Goal: Transaction & Acquisition: Purchase product/service

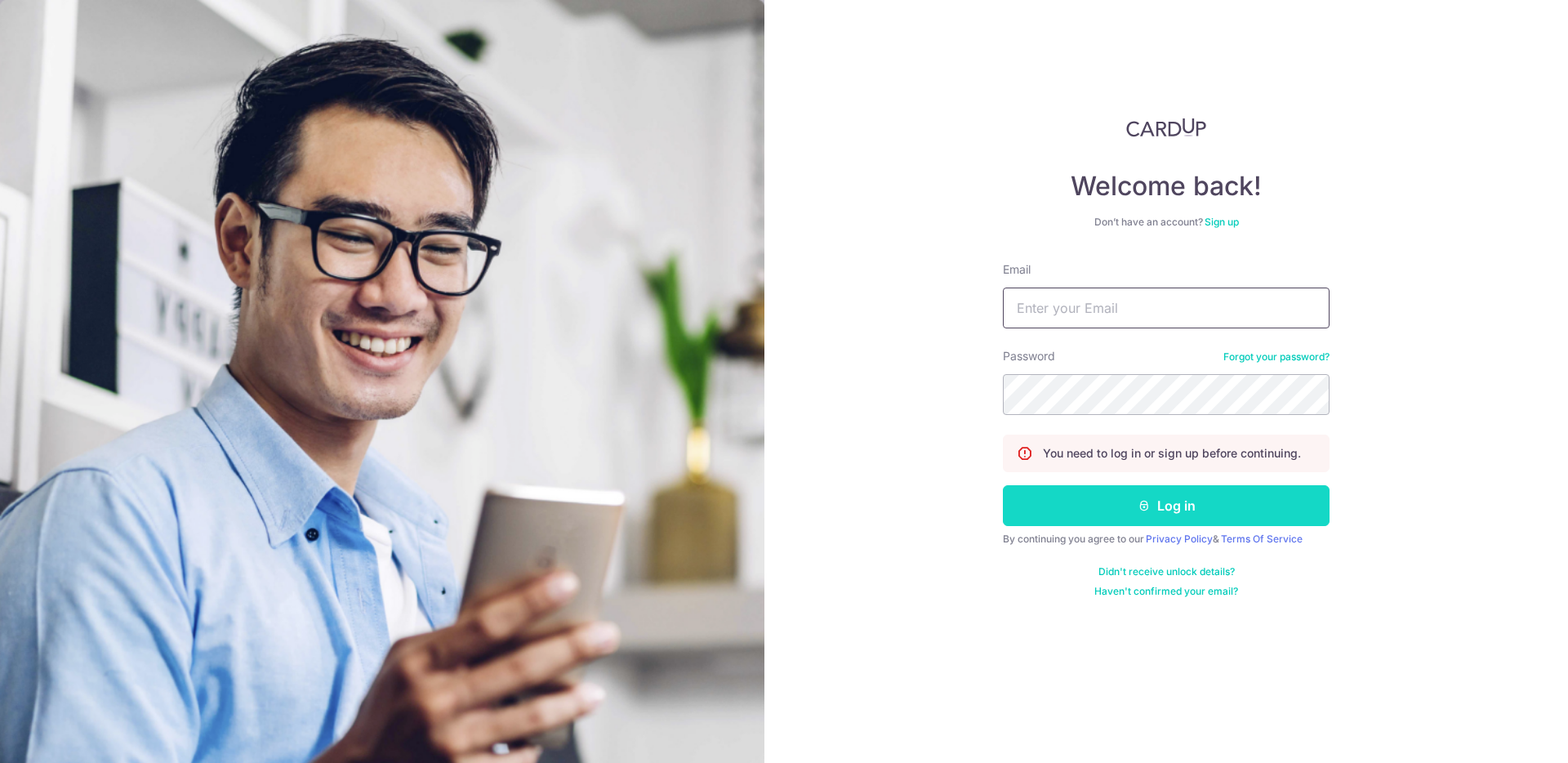
type input "lihui.ong93@gmail.com"
click at [1096, 507] on button "Log in" at bounding box center [1166, 506] width 326 height 41
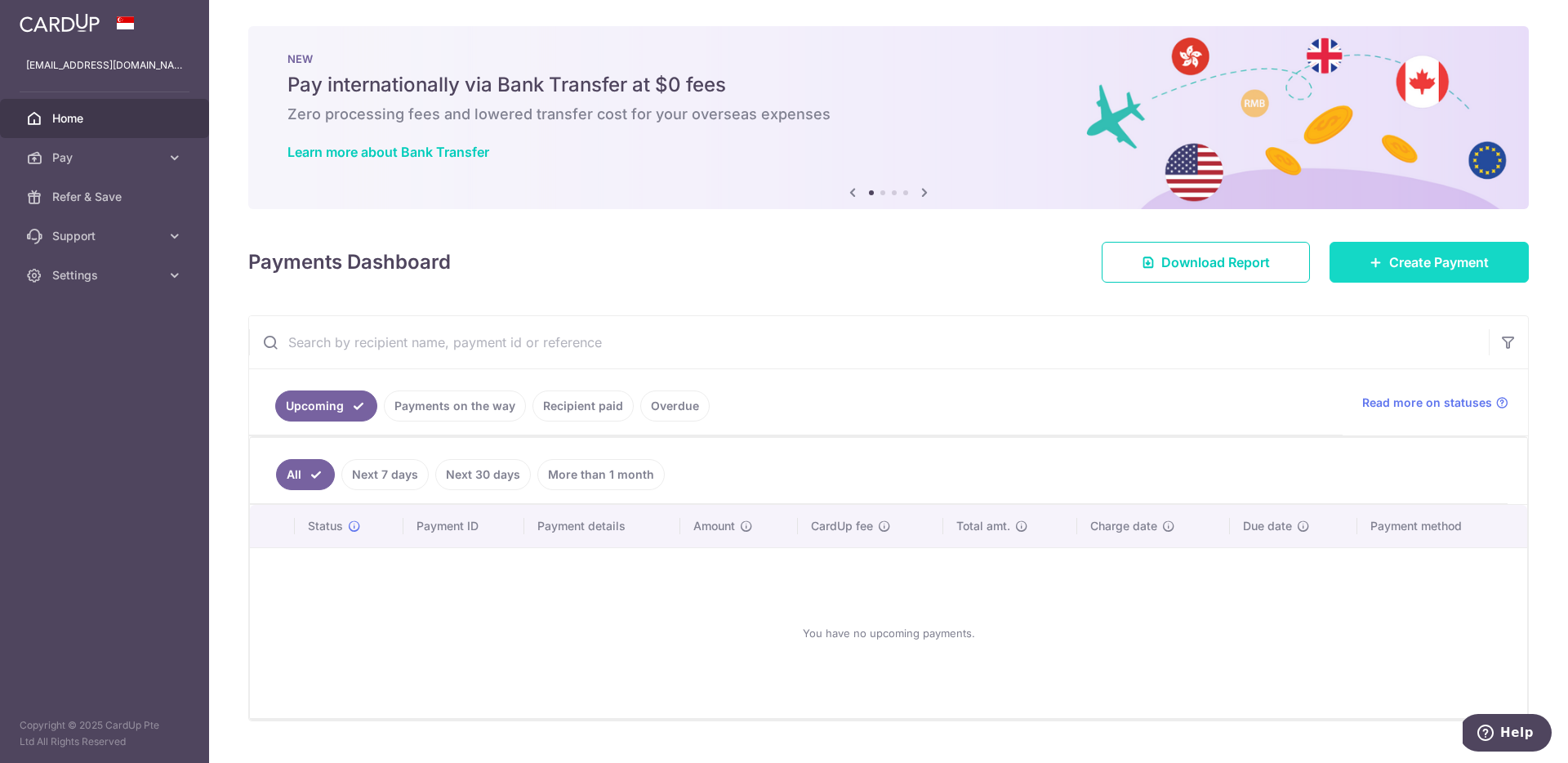
click at [1392, 271] on span "Create Payment" at bounding box center [1438, 262] width 99 height 19
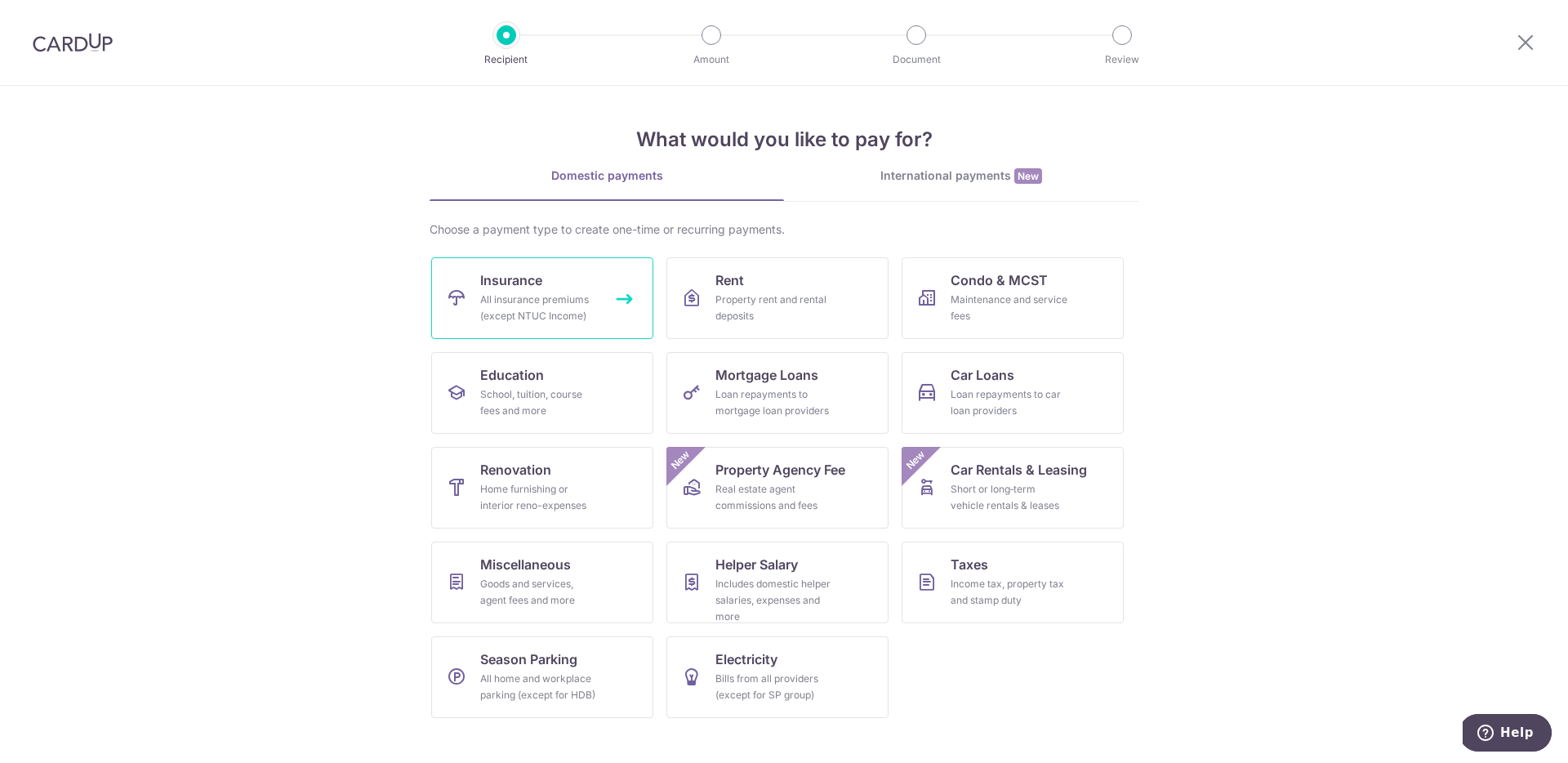
click at [535, 286] on span "Insurance" at bounding box center [512, 280] width 62 height 19
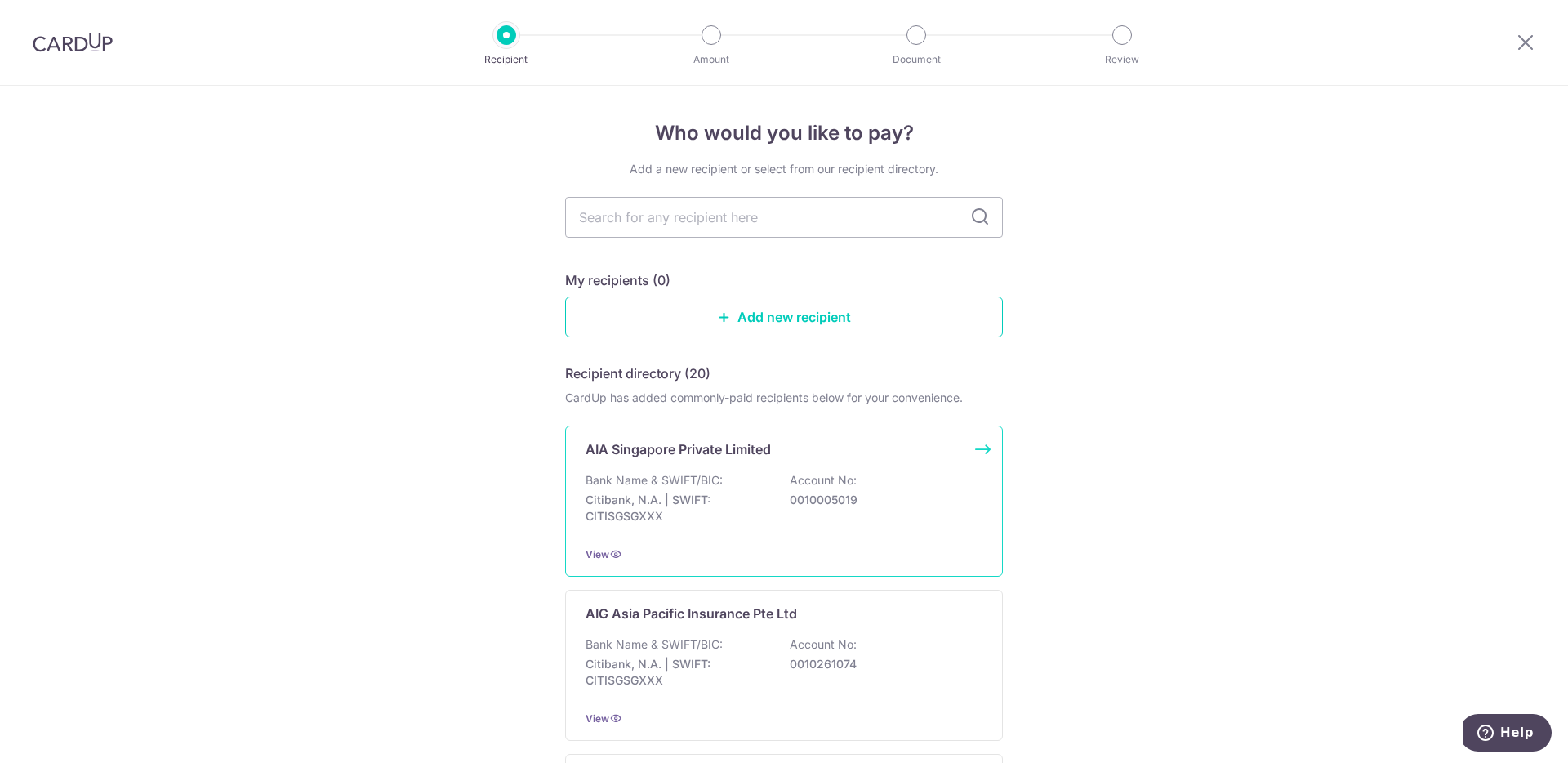
click at [916, 461] on div "AIA Singapore Private Limited Bank Name & SWIFT/BIC: Citibank, N.A. | SWIFT: CI…" at bounding box center [784, 501] width 438 height 151
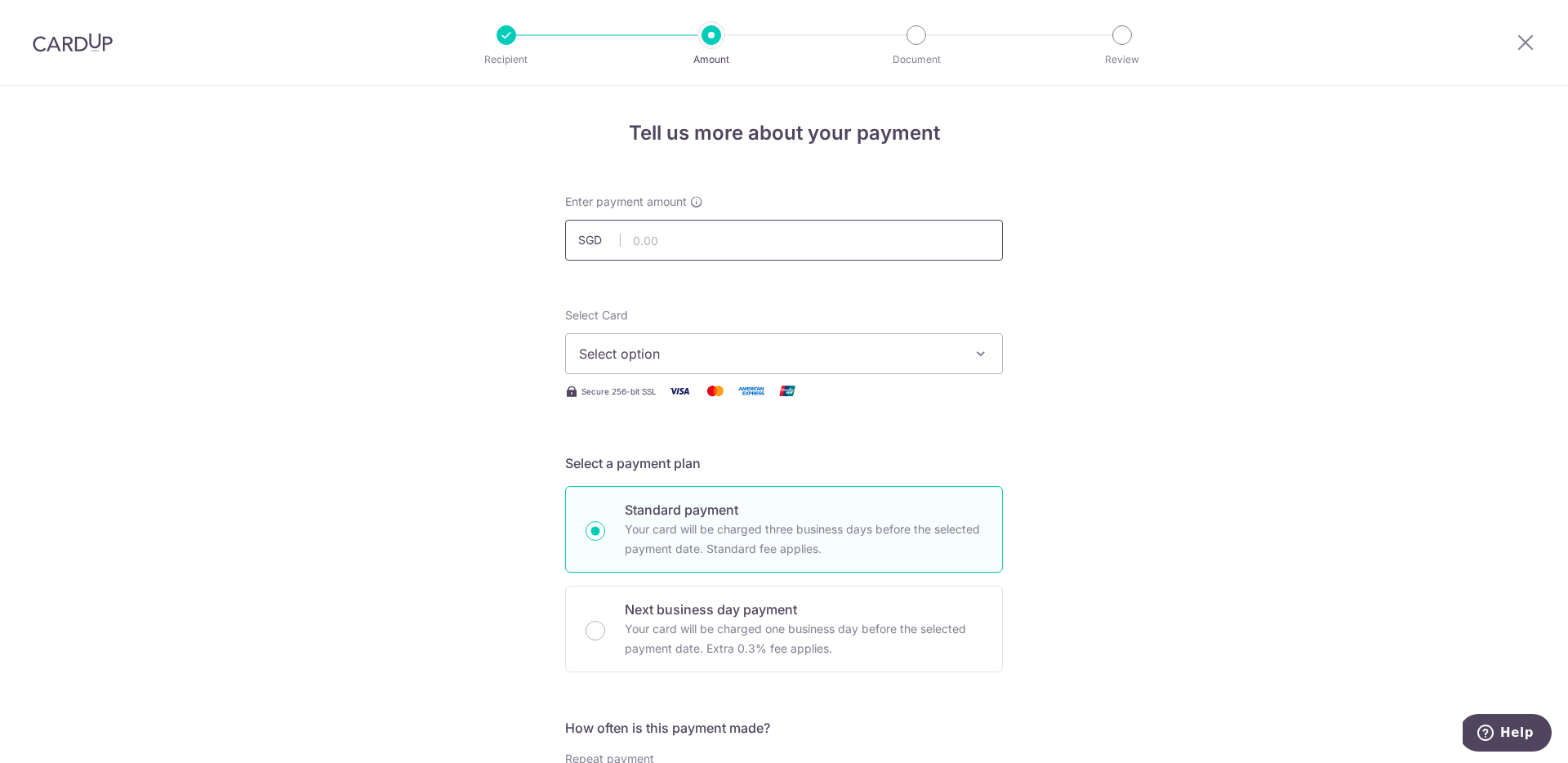
click at [891, 248] on input "text" at bounding box center [784, 240] width 438 height 41
type input "439.27"
click at [850, 361] on span "Select option" at bounding box center [769, 354] width 380 height 19
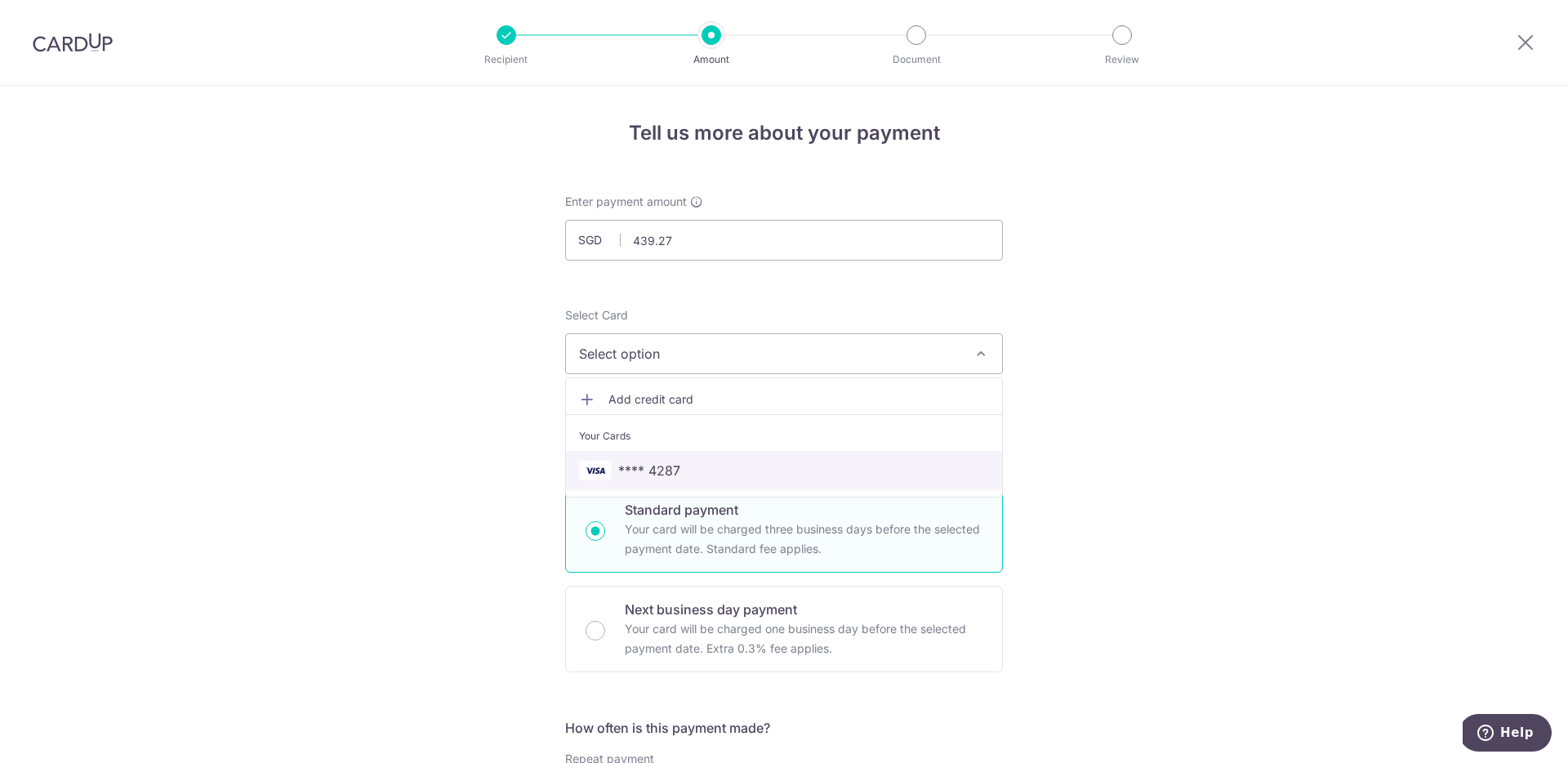
click at [774, 468] on span "**** 4287" at bounding box center [784, 471] width 410 height 19
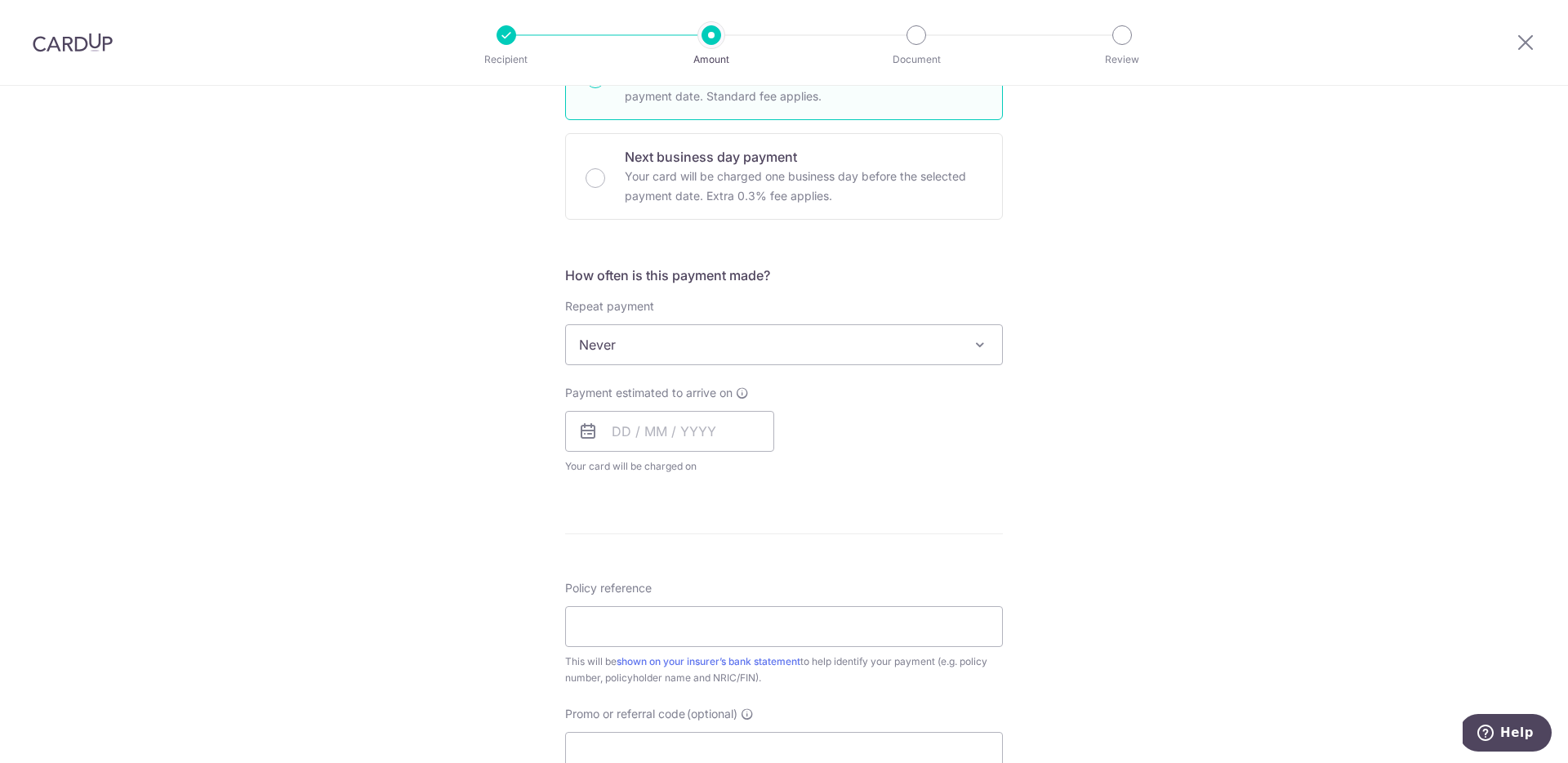
scroll to position [483, 0]
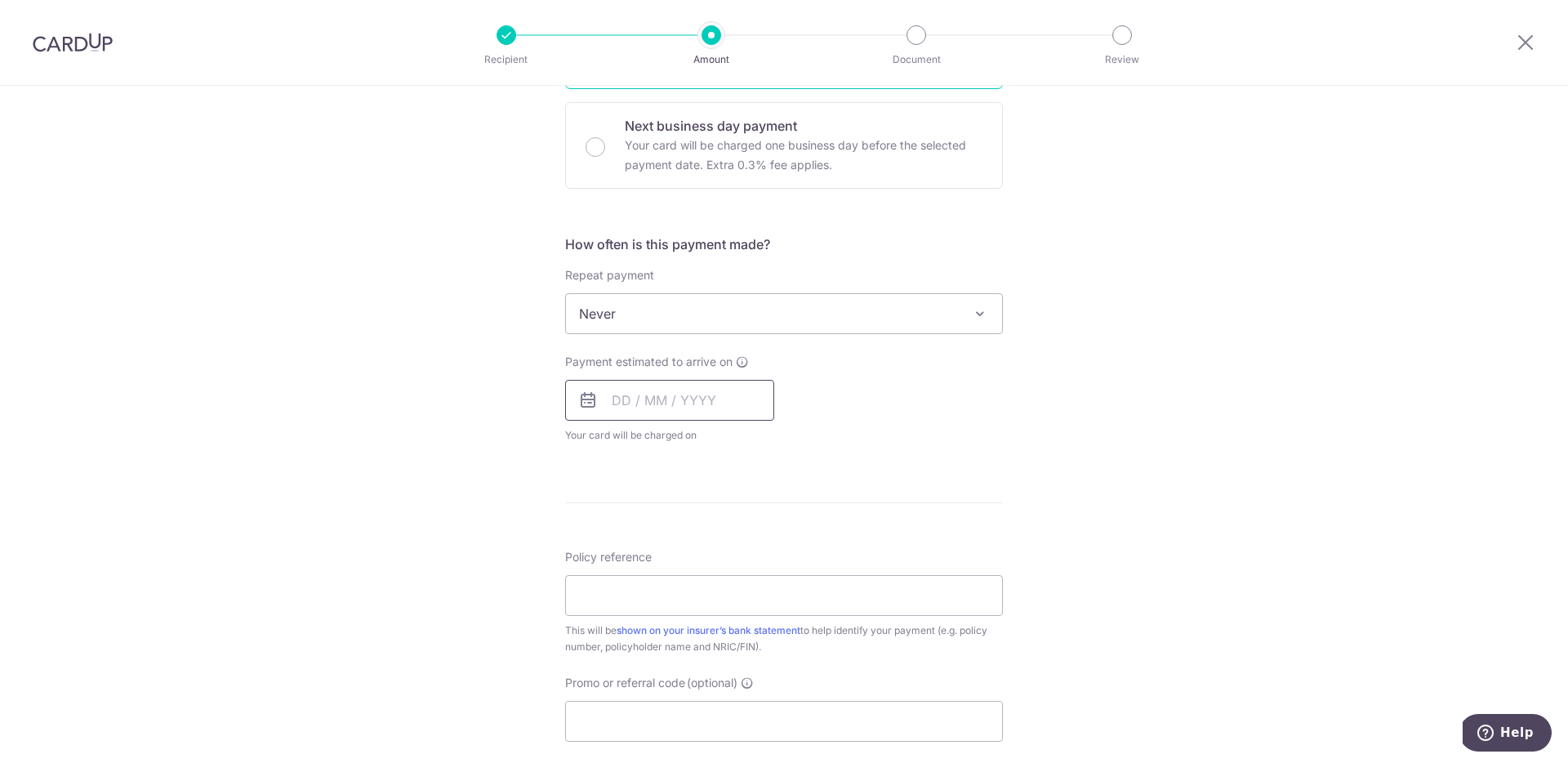
click at [616, 401] on input "text" at bounding box center [669, 401] width 210 height 41
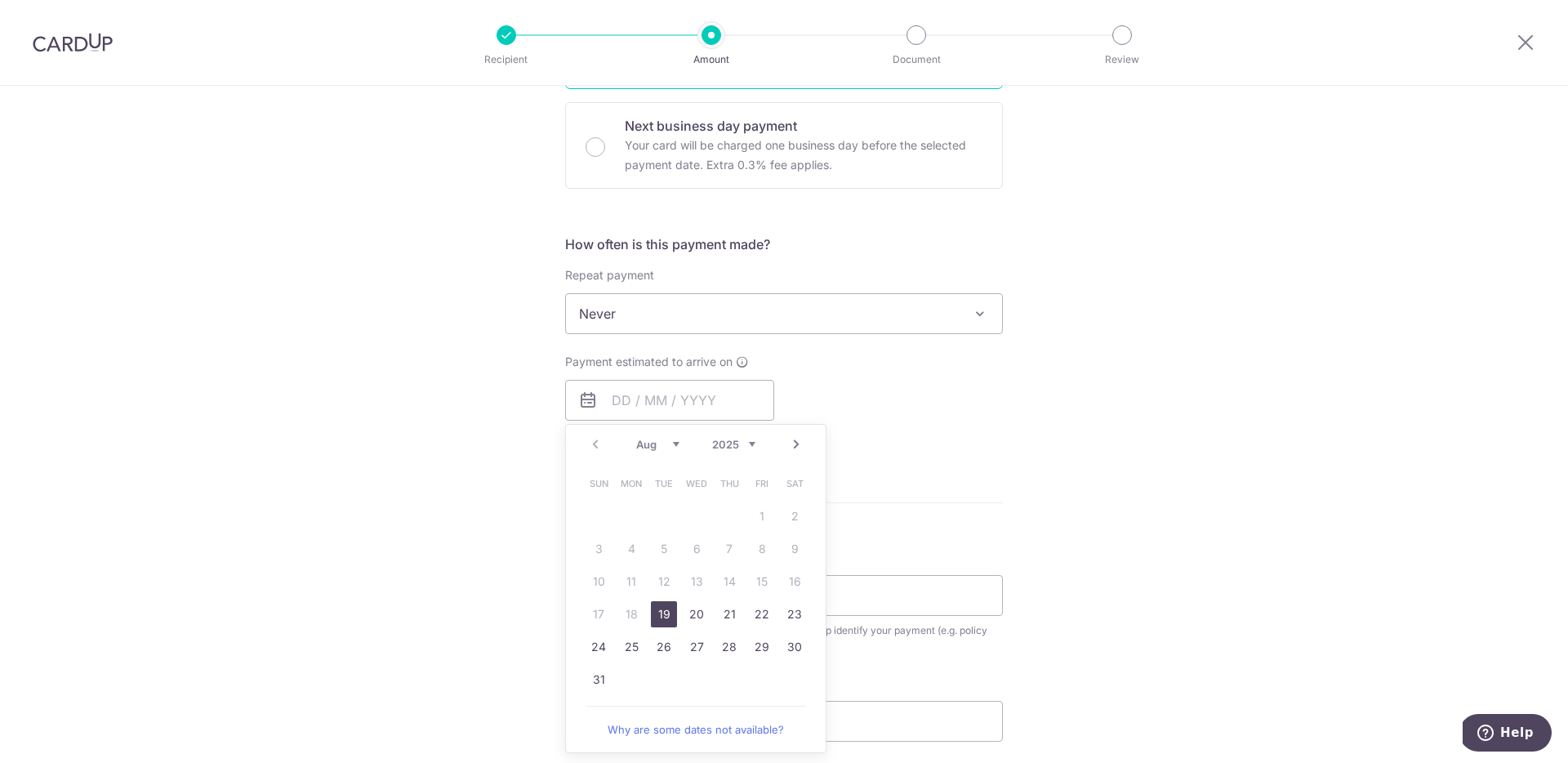
click at [628, 453] on div "Prev Next Aug Sep Oct Nov Dec 2025 2026 2027 2028 2029 2030 2031 2032 2033 2034…" at bounding box center [696, 444] width 259 height 39
click at [664, 612] on link "19" at bounding box center [664, 614] width 26 height 26
type input "[DATE]"
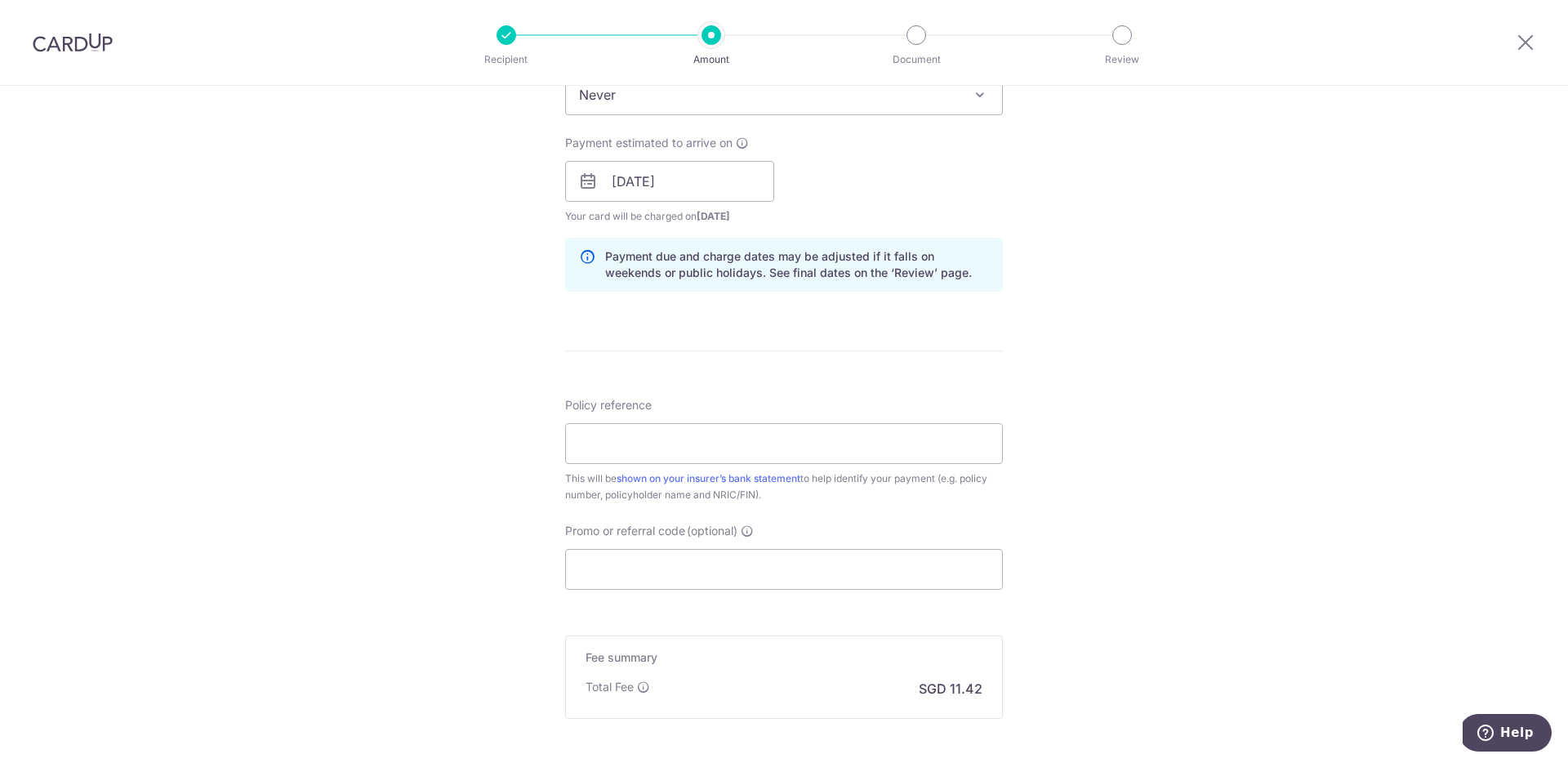
scroll to position [706, 0]
click at [836, 440] on input "Policy reference" at bounding box center [784, 440] width 438 height 41
paste input "VISAIP184"
click at [744, 449] on input "VISAIP184" at bounding box center [784, 440] width 438 height 41
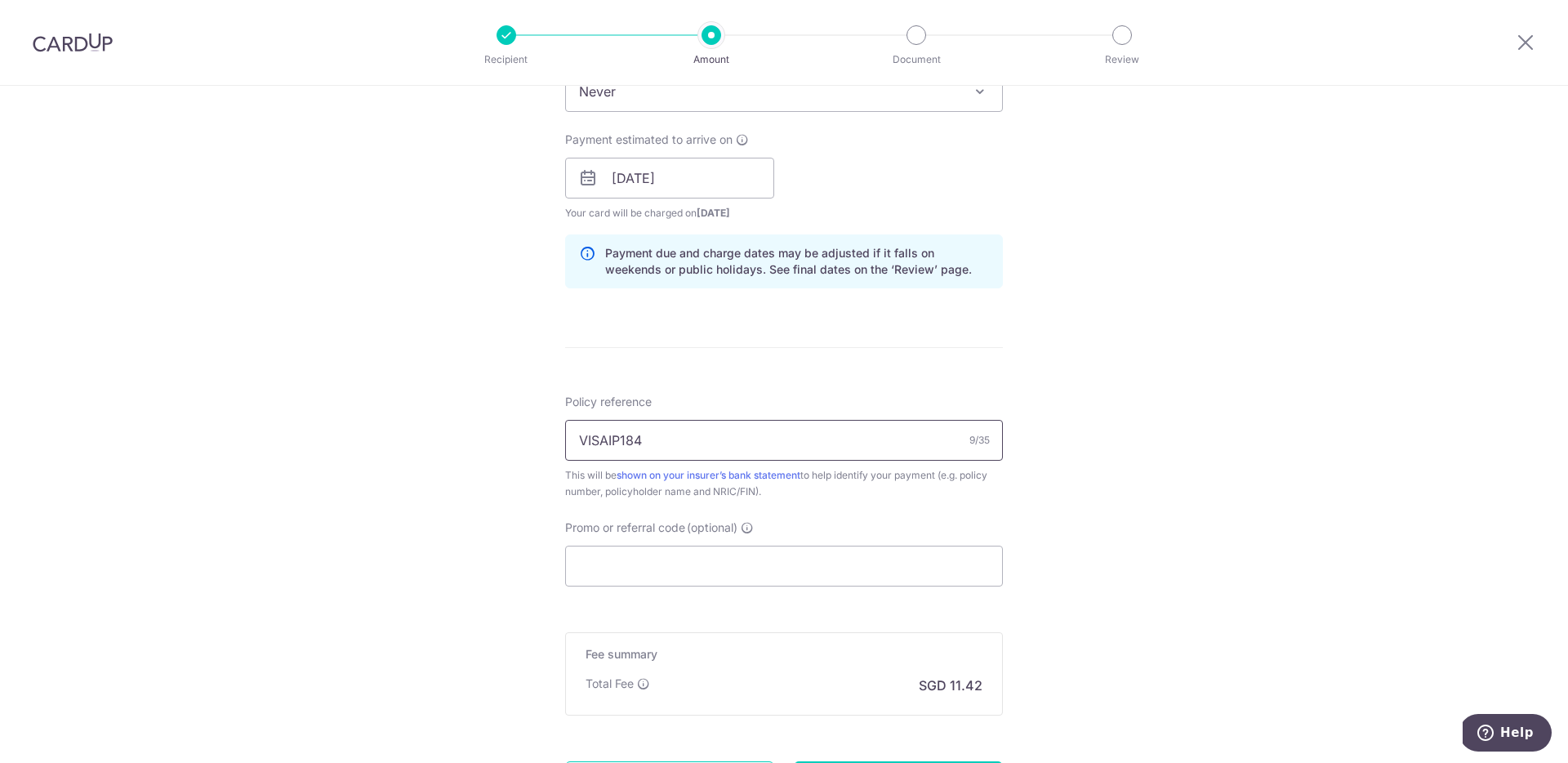
paste input "P565629463"
type input "P565629463"
click at [612, 569] on input "Promo or referral code (optional)" at bounding box center [784, 566] width 438 height 41
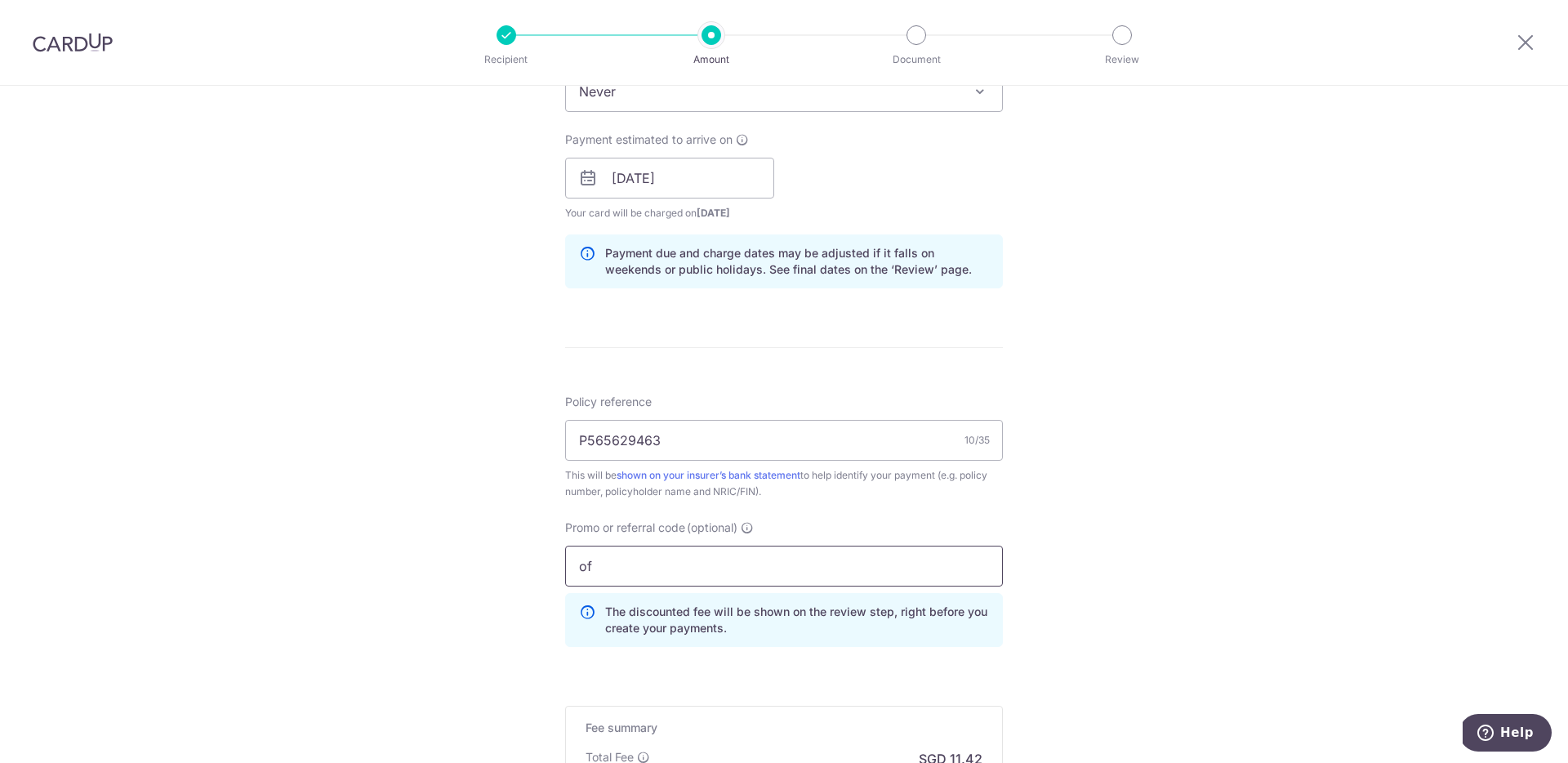
type input "o"
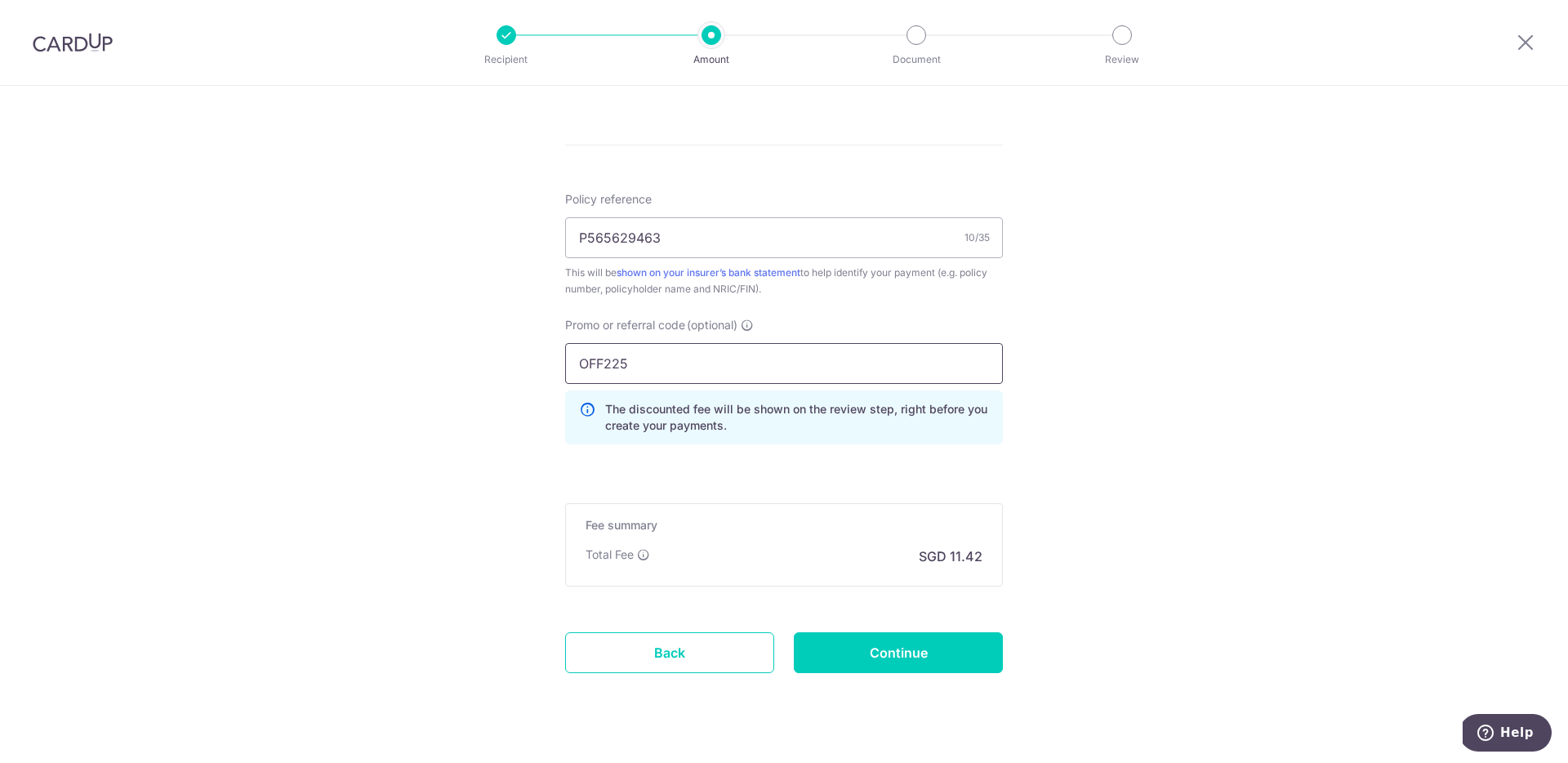
scroll to position [940, 0]
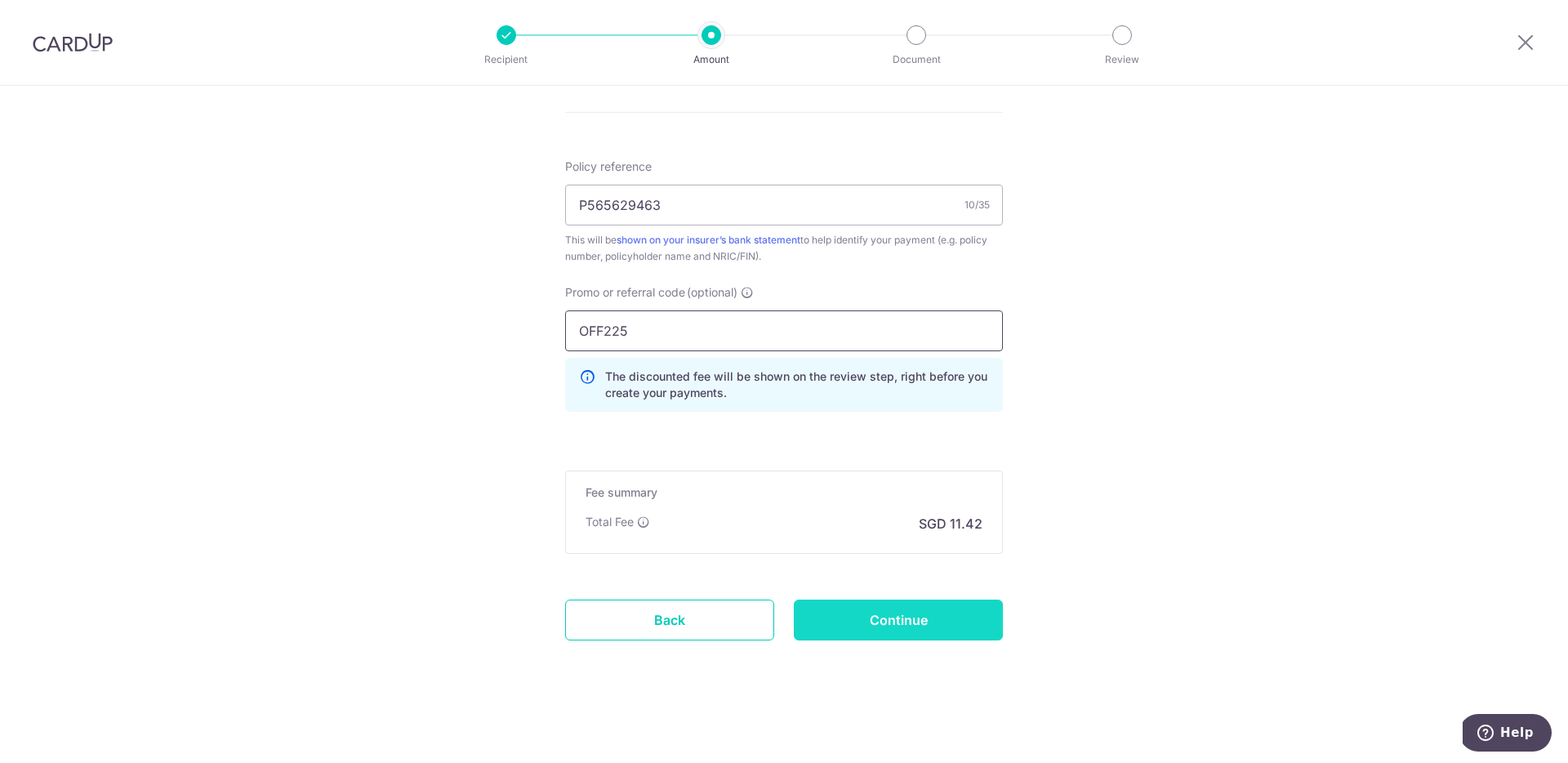
type input "OFF225"
click at [894, 612] on input "Continue" at bounding box center [898, 620] width 210 height 41
type input "Create Schedule"
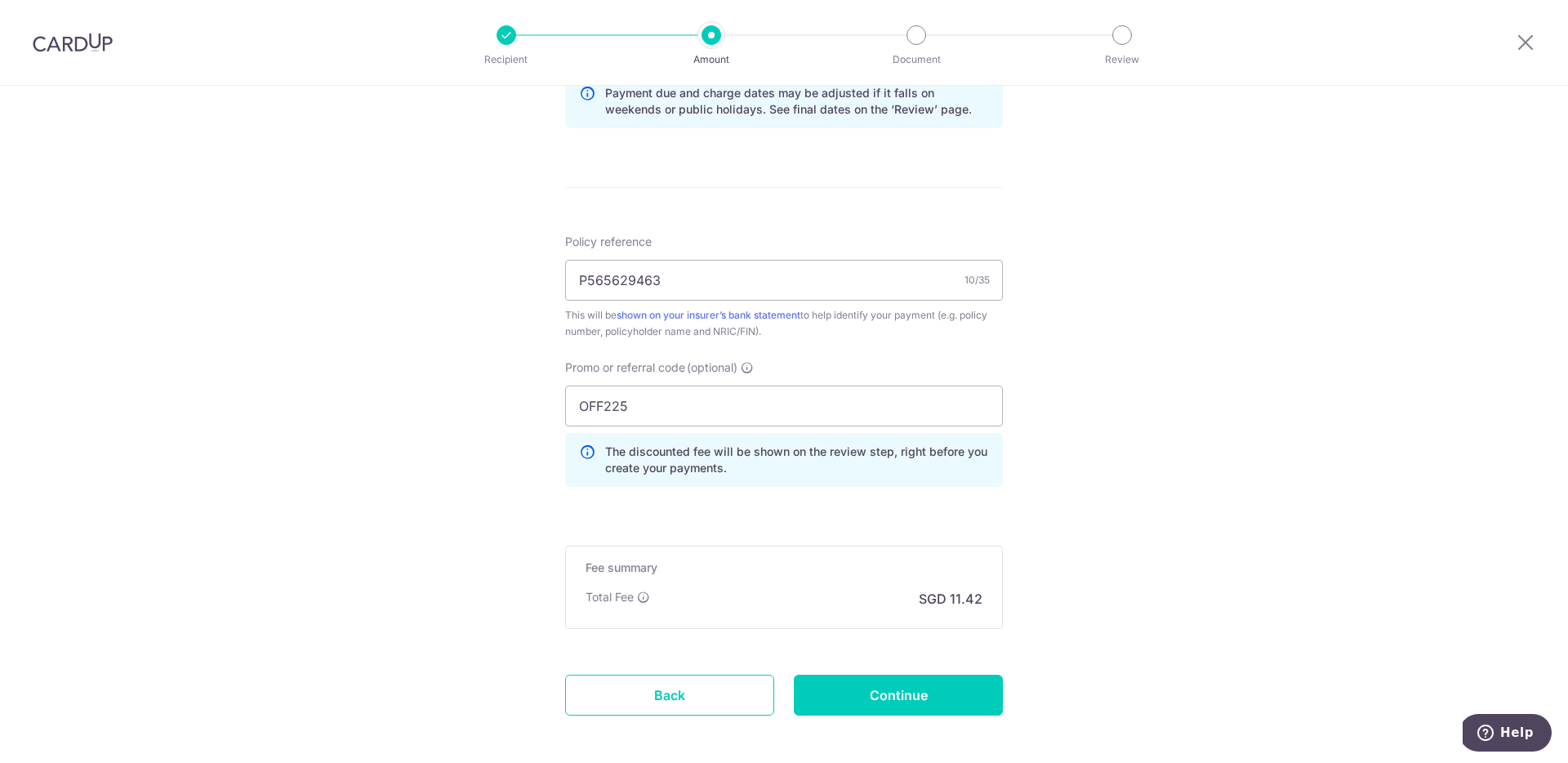
scroll to position [872, 0]
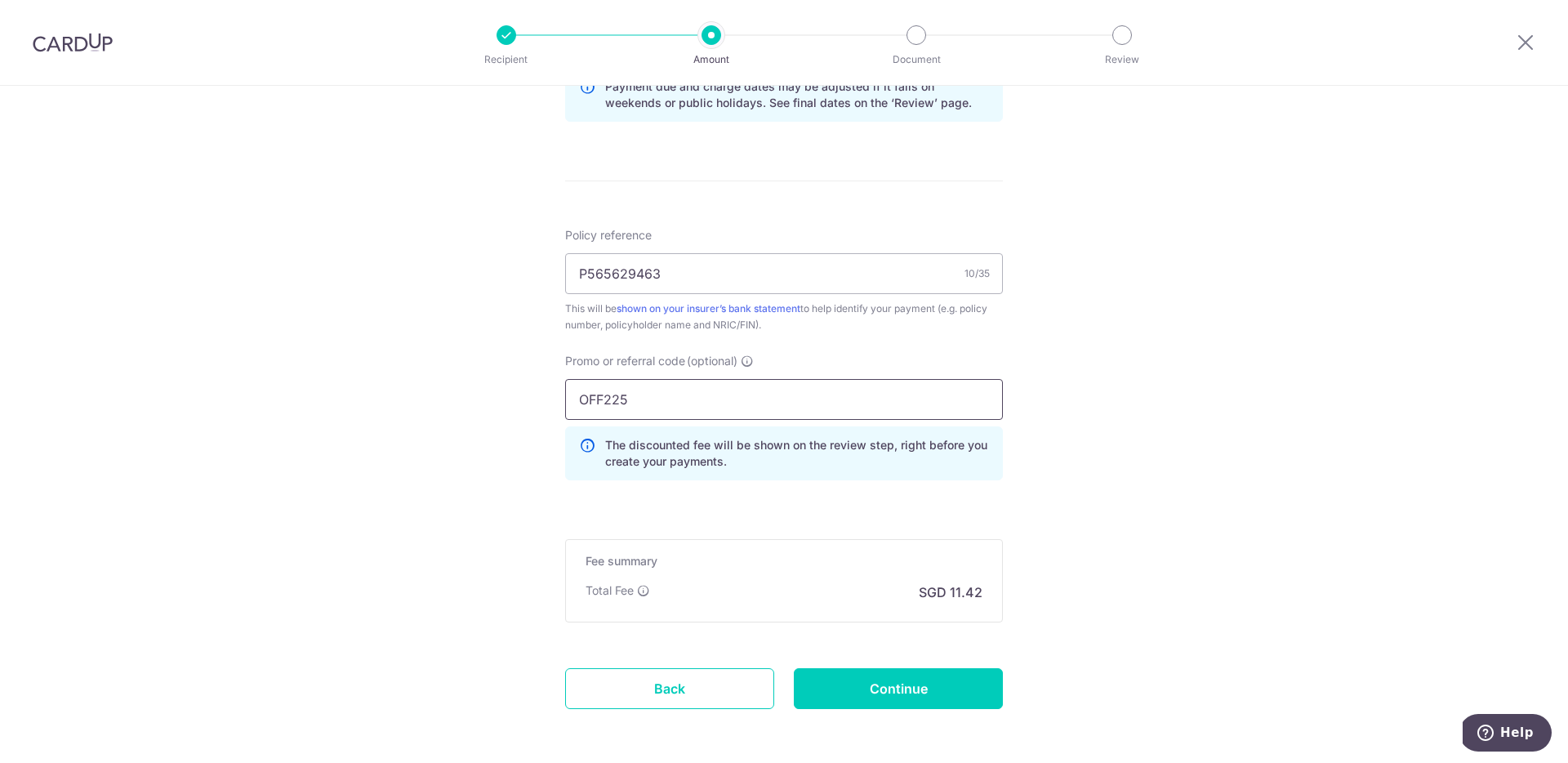
click at [741, 396] on input "OFF225" at bounding box center [784, 400] width 438 height 41
click at [876, 672] on input "Continue" at bounding box center [898, 688] width 210 height 41
type input "Update Schedule"
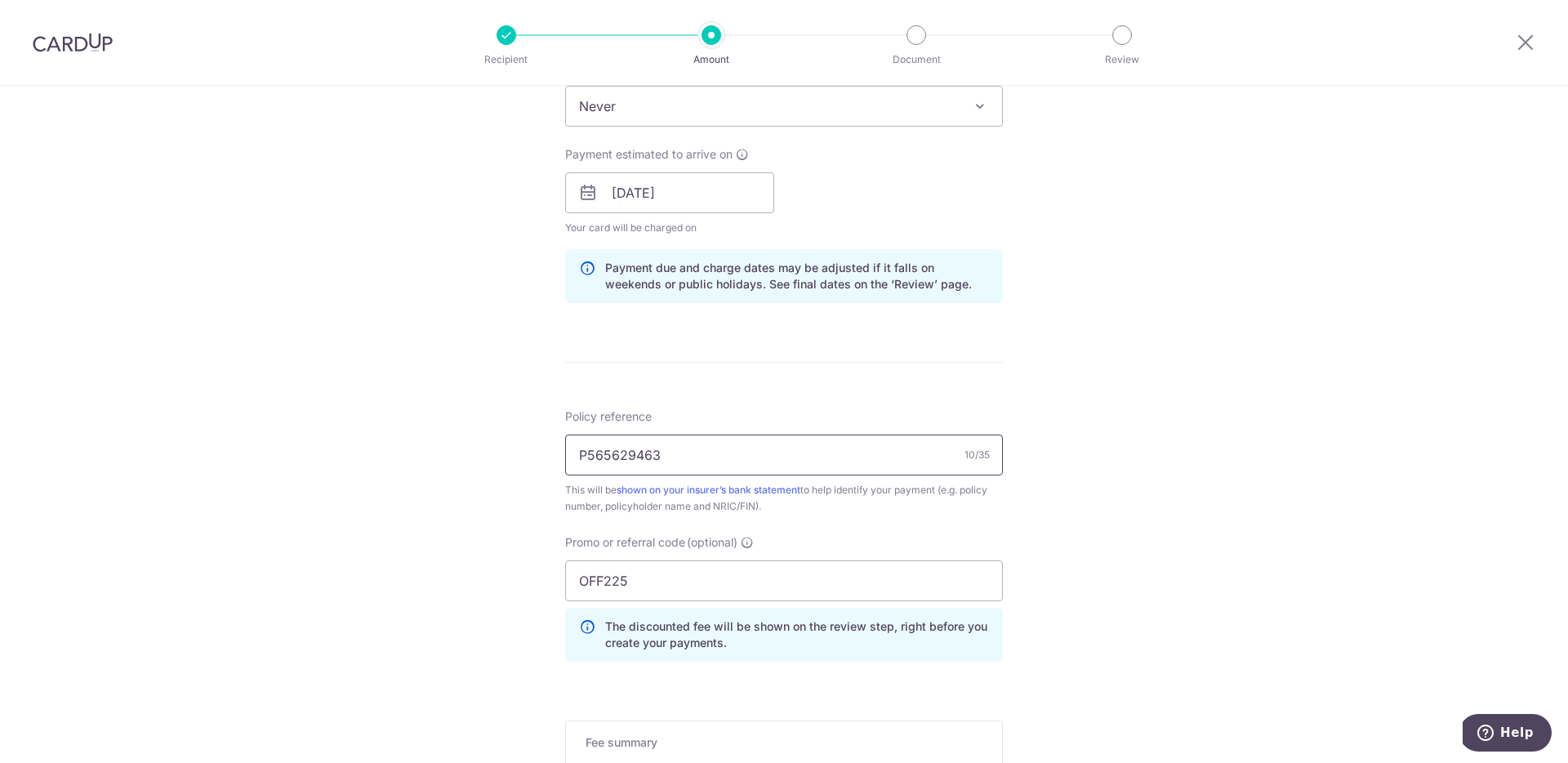
scroll to position [708, 0]
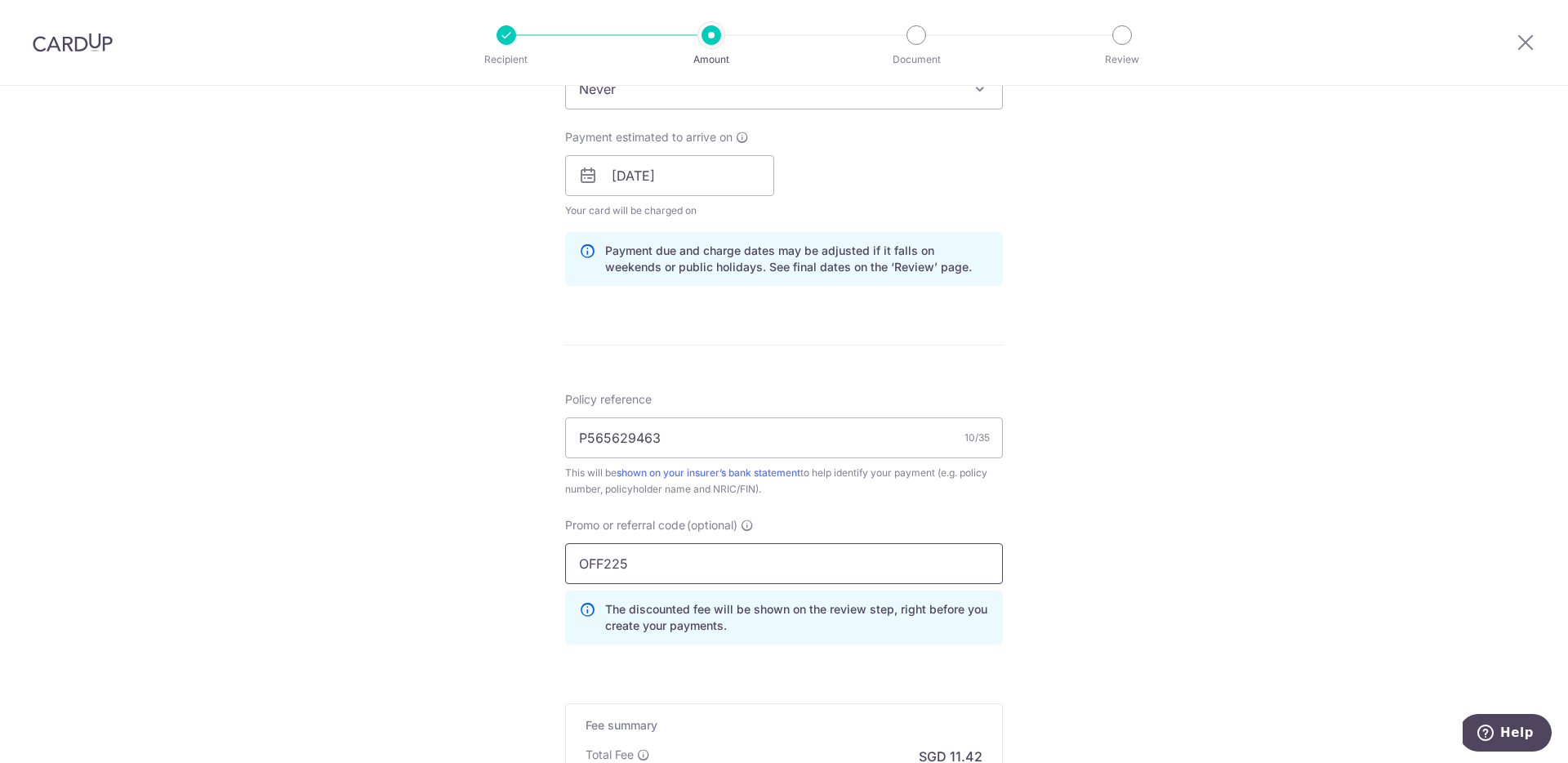
click at [650, 567] on input "OFF225" at bounding box center [784, 563] width 438 height 41
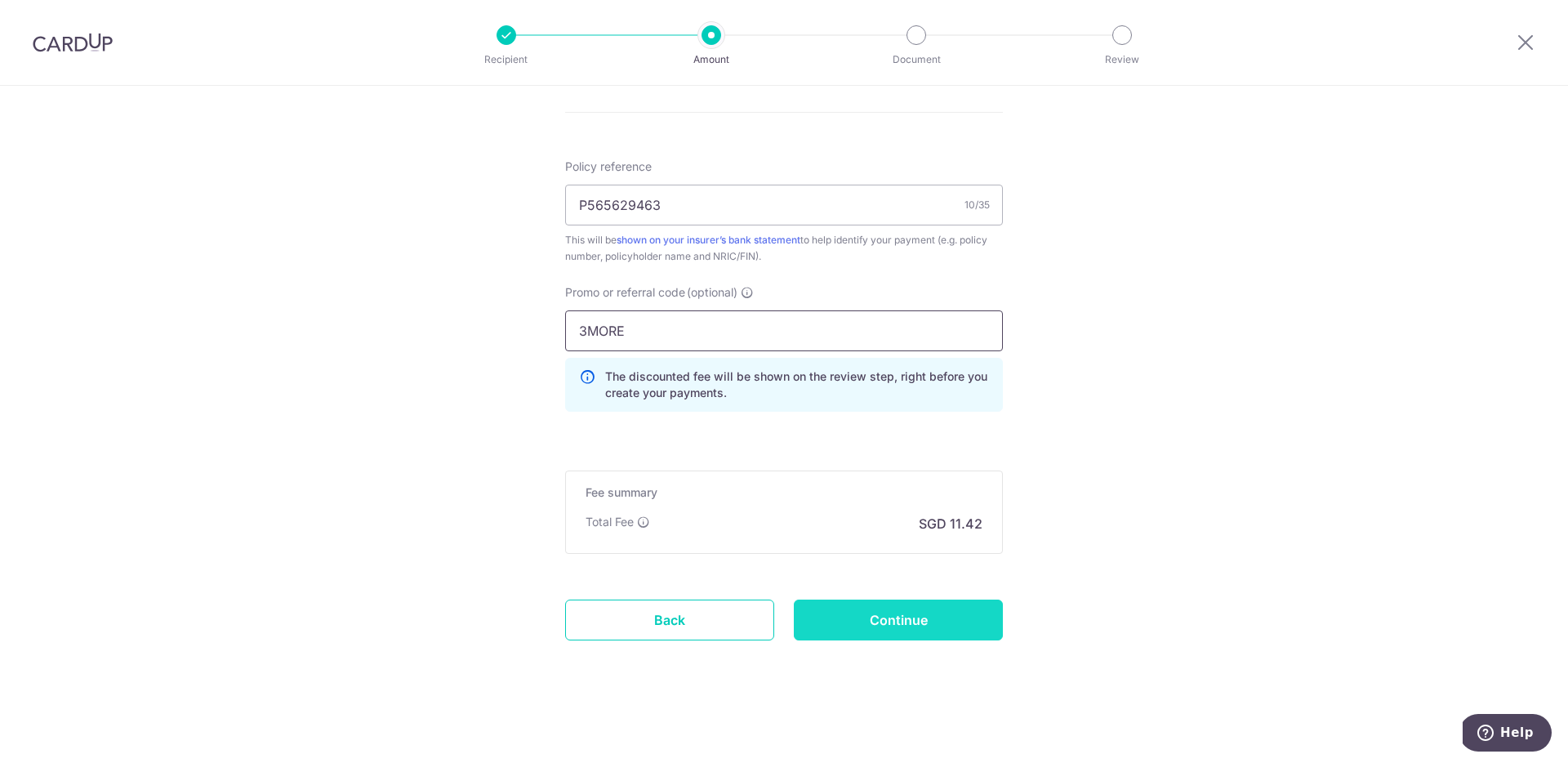
type input "3MORE"
click at [930, 632] on input "Continue" at bounding box center [898, 620] width 210 height 41
type input "Update Schedule"
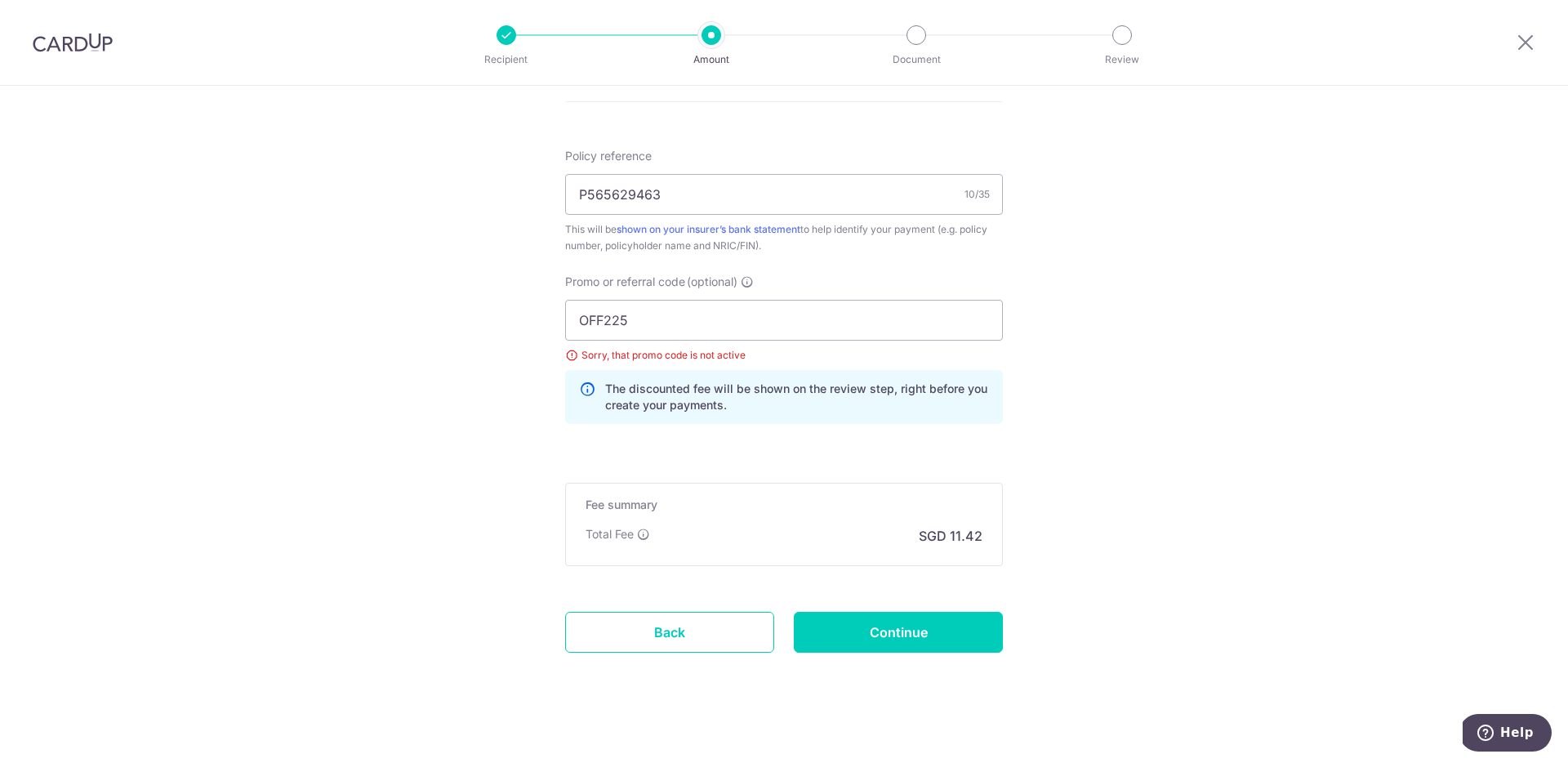
scroll to position [964, 0]
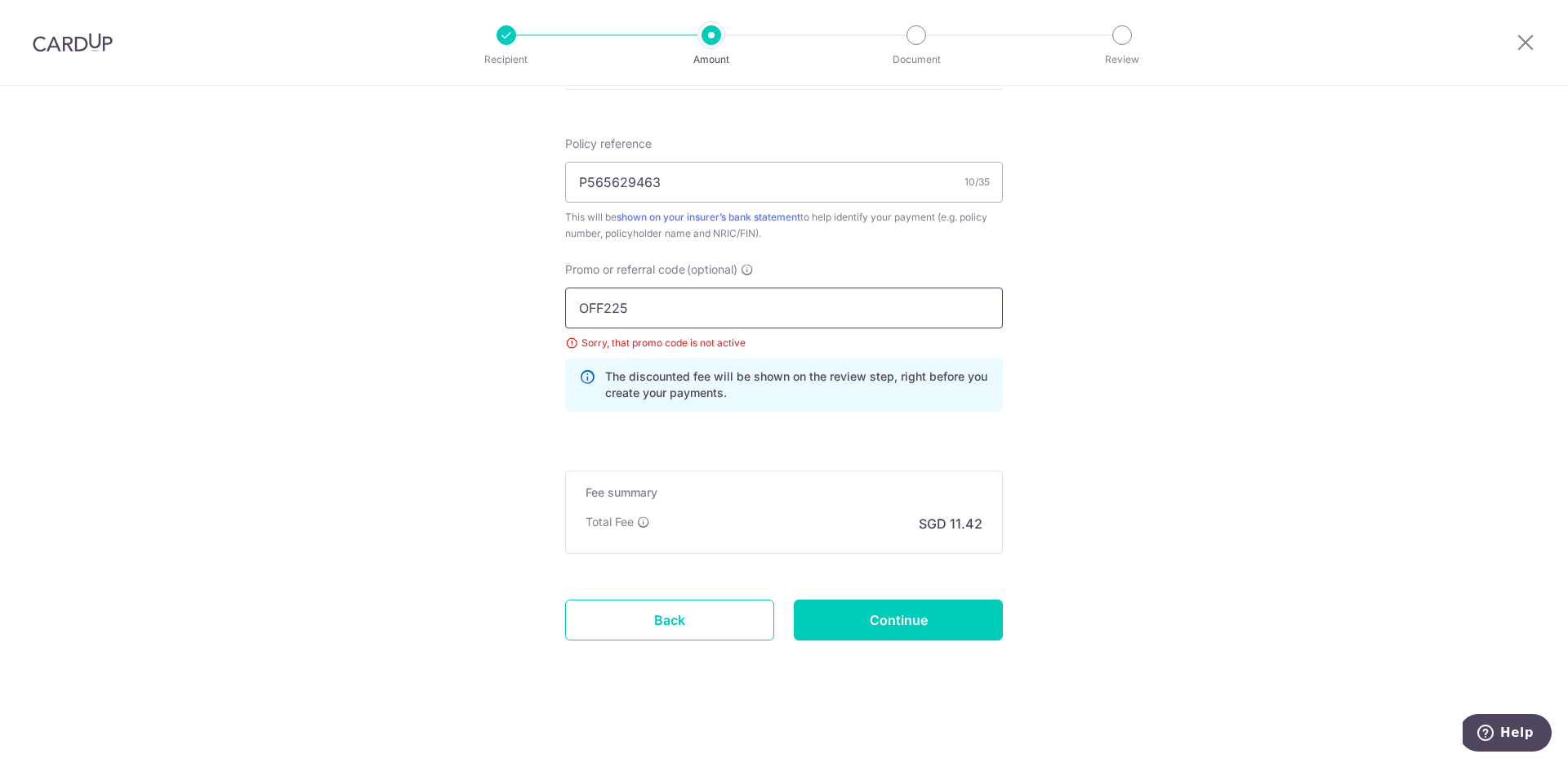
click at [740, 319] on input "OFF225" at bounding box center [784, 308] width 438 height 41
type input "3MORE"
click at [869, 623] on input "Continue" at bounding box center [898, 620] width 210 height 41
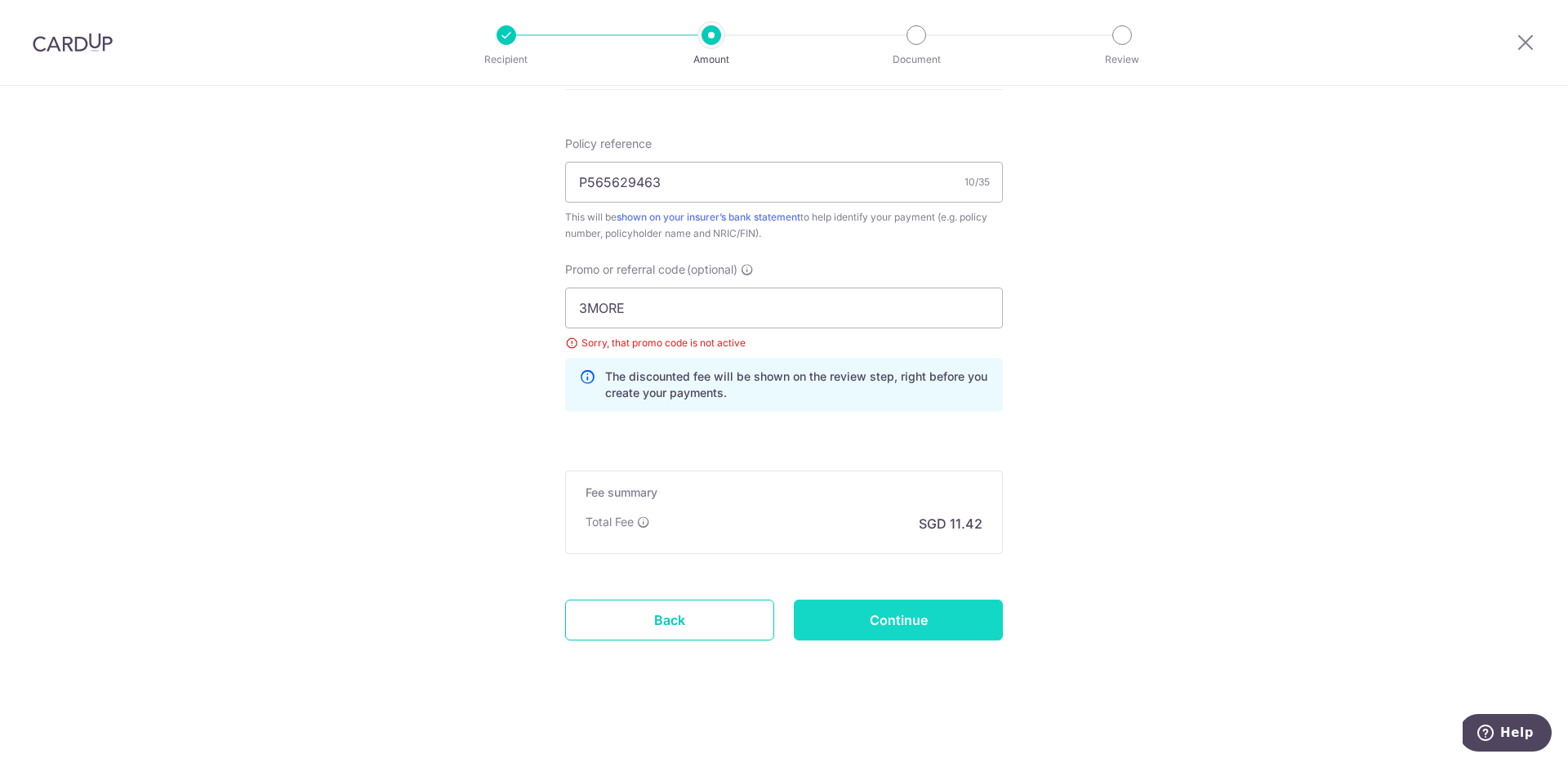
type input "Update Schedule"
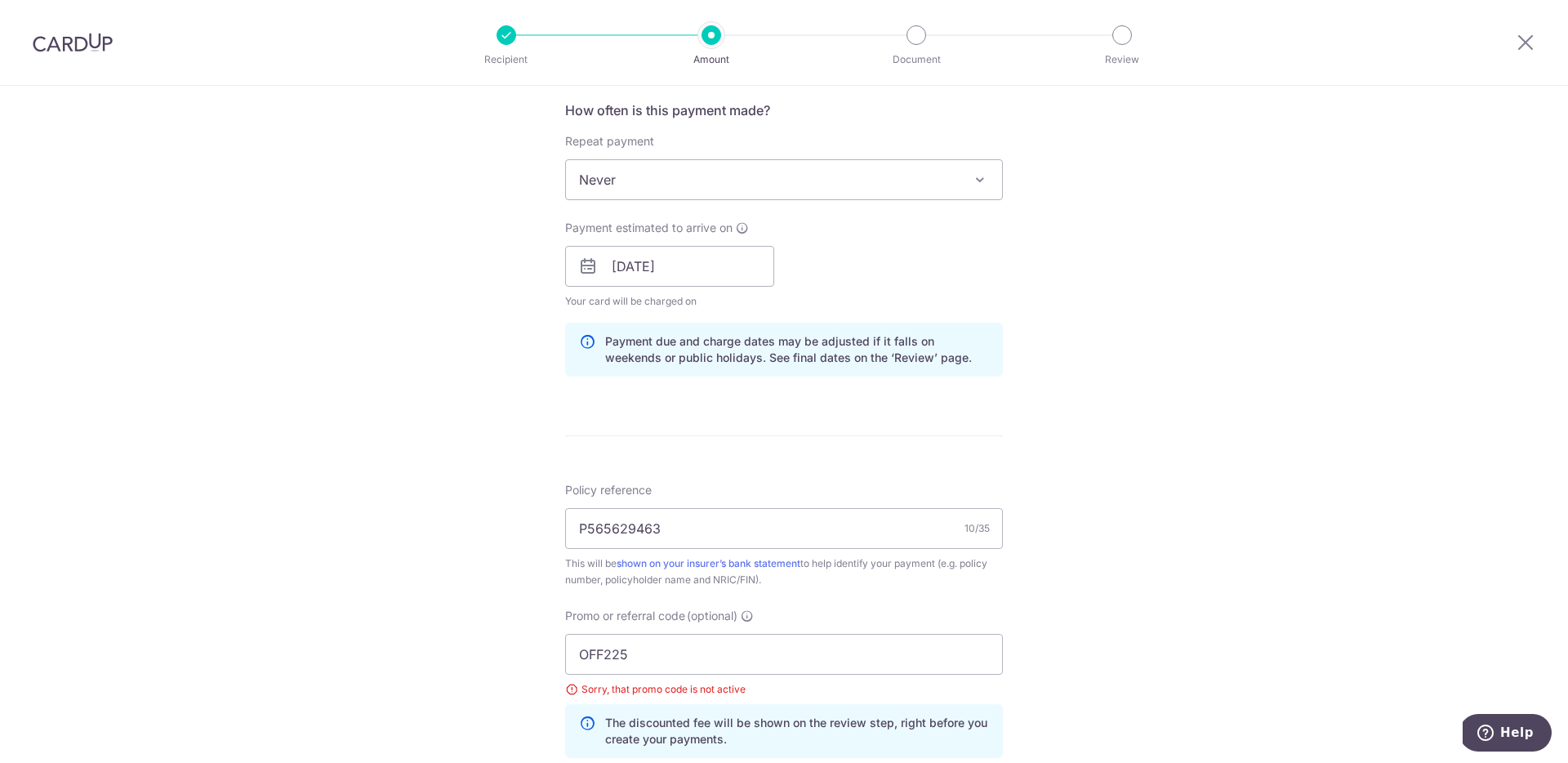
scroll to position [619, 0]
click at [651, 639] on input "OFF225" at bounding box center [784, 653] width 438 height 41
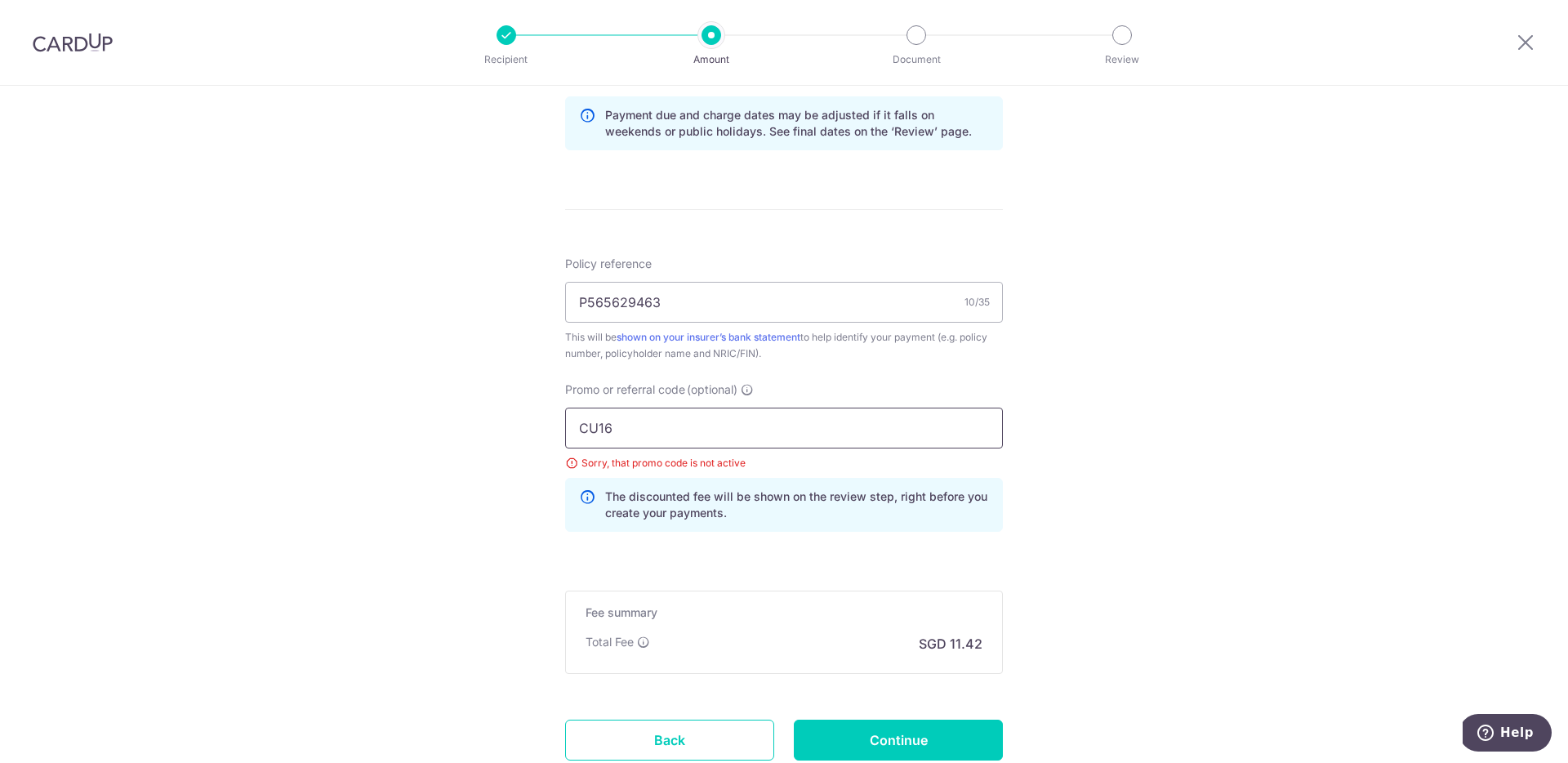
scroll to position [964, 0]
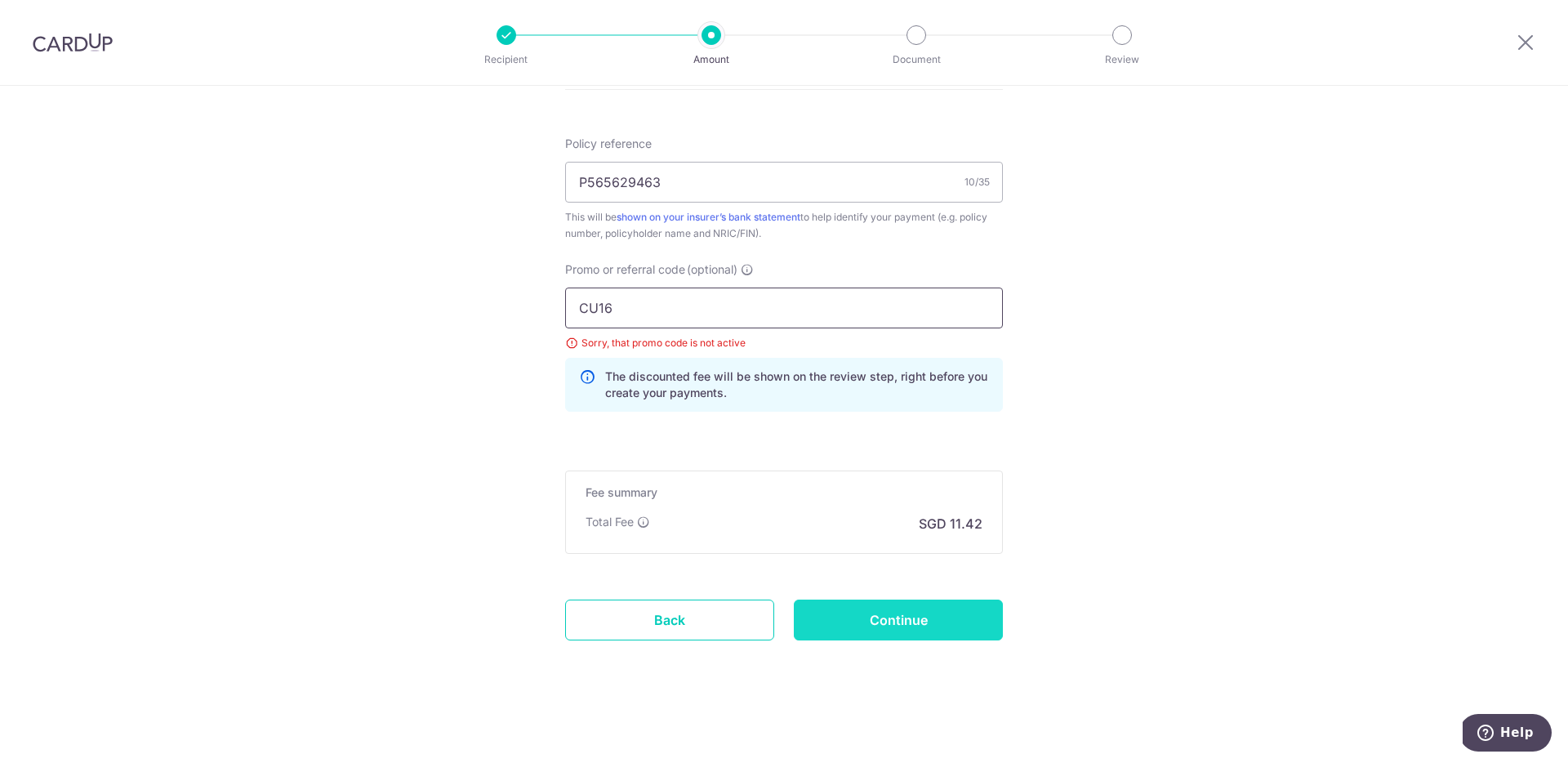
type input "CU16"
click at [829, 620] on input "Continue" at bounding box center [898, 620] width 210 height 41
type input "Update Schedule"
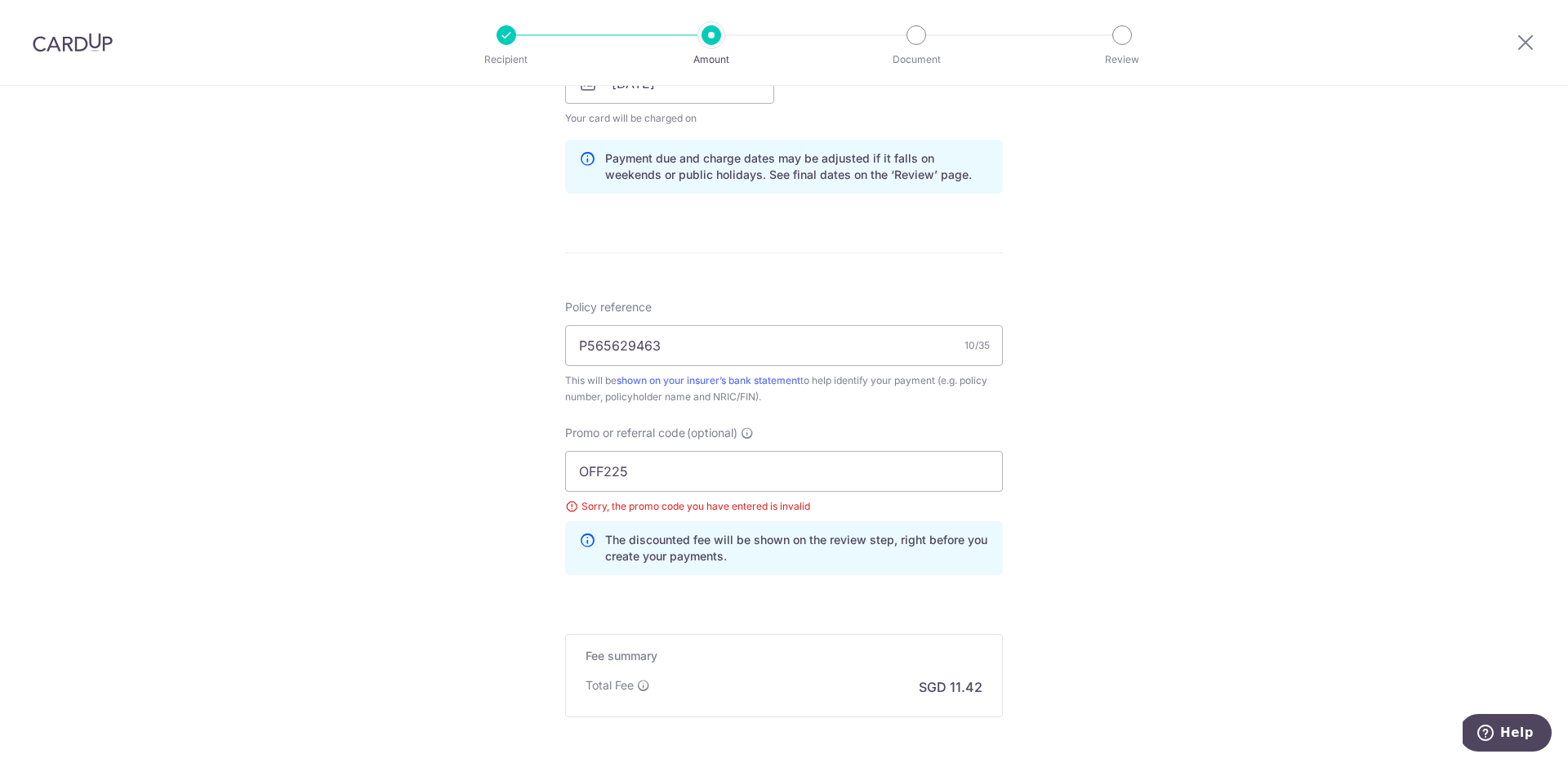
scroll to position [964, 0]
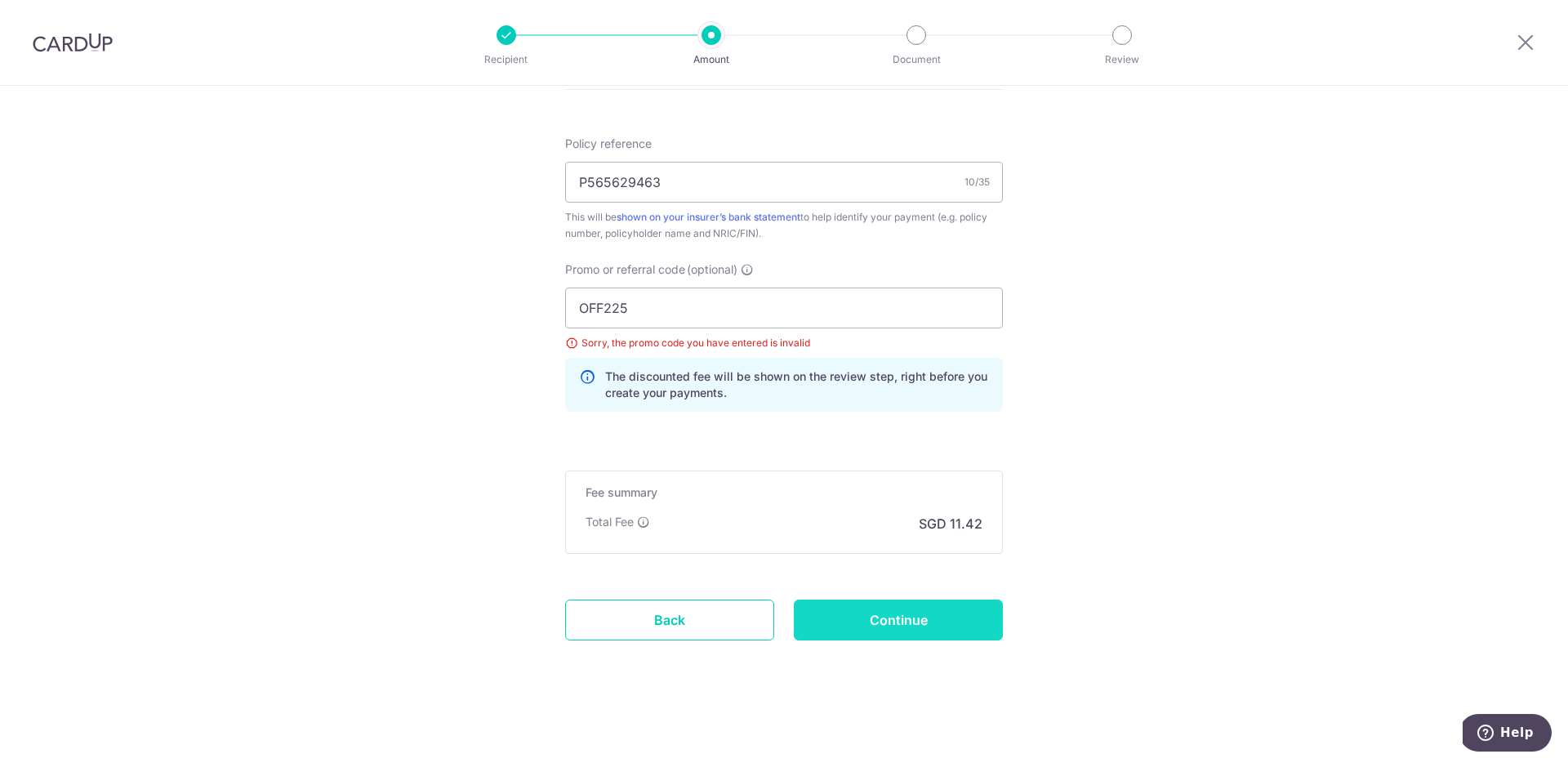
click at [904, 617] on input "Continue" at bounding box center [898, 620] width 210 height 41
type input "Update Schedule"
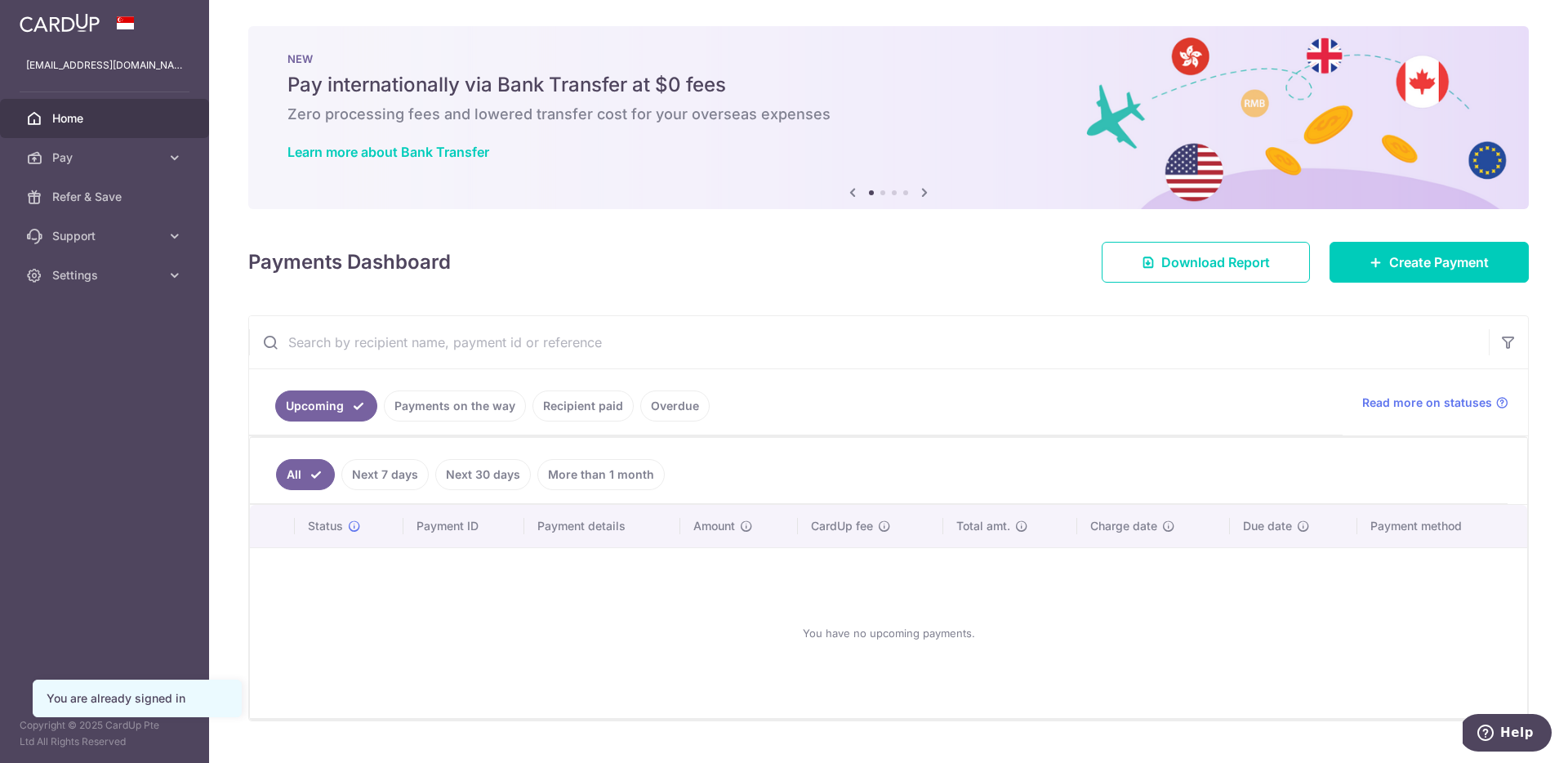
click at [450, 405] on link "Payments on the way" at bounding box center [455, 406] width 142 height 31
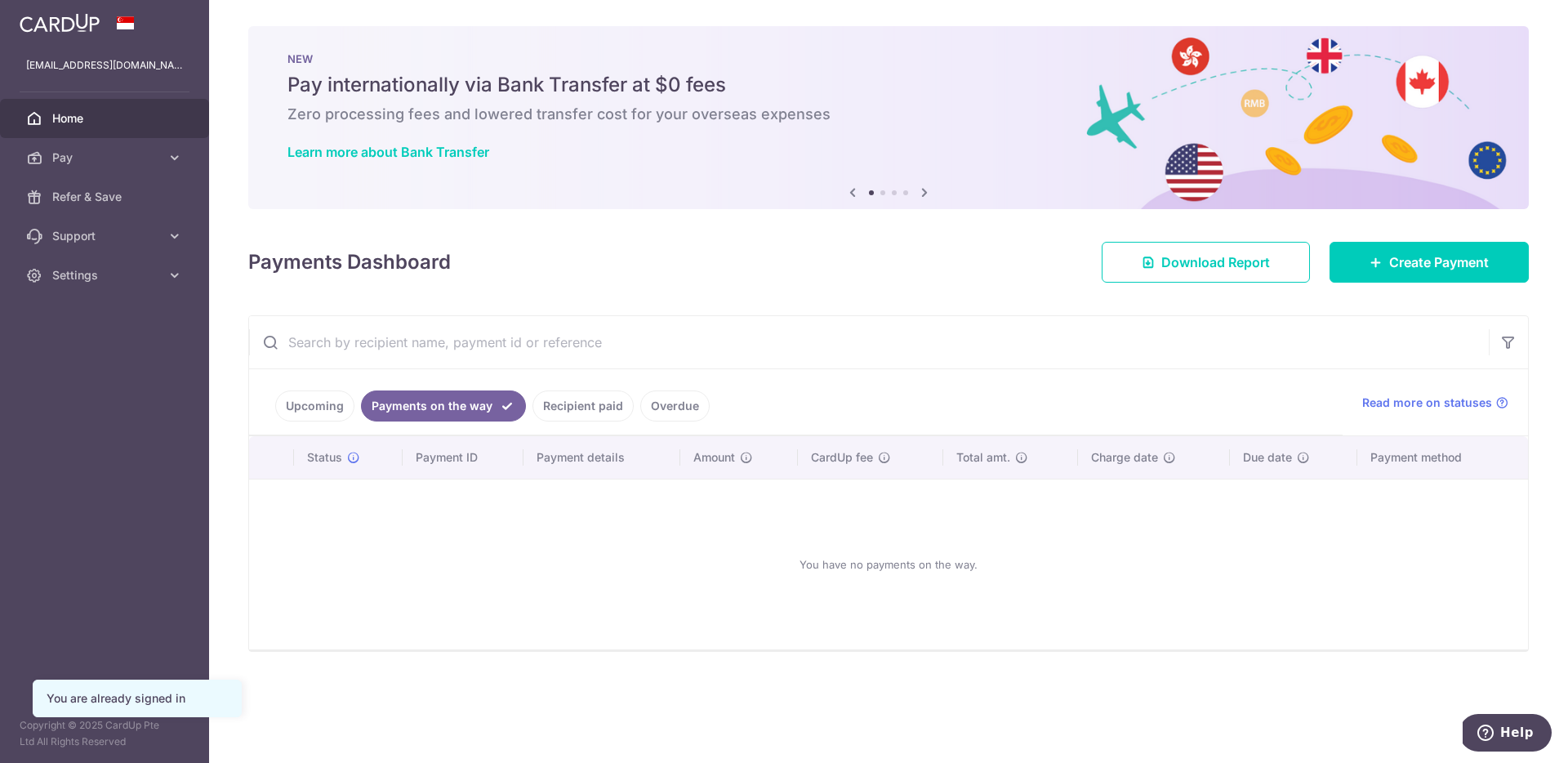
click at [582, 410] on link "Recipient paid" at bounding box center [583, 406] width 101 height 31
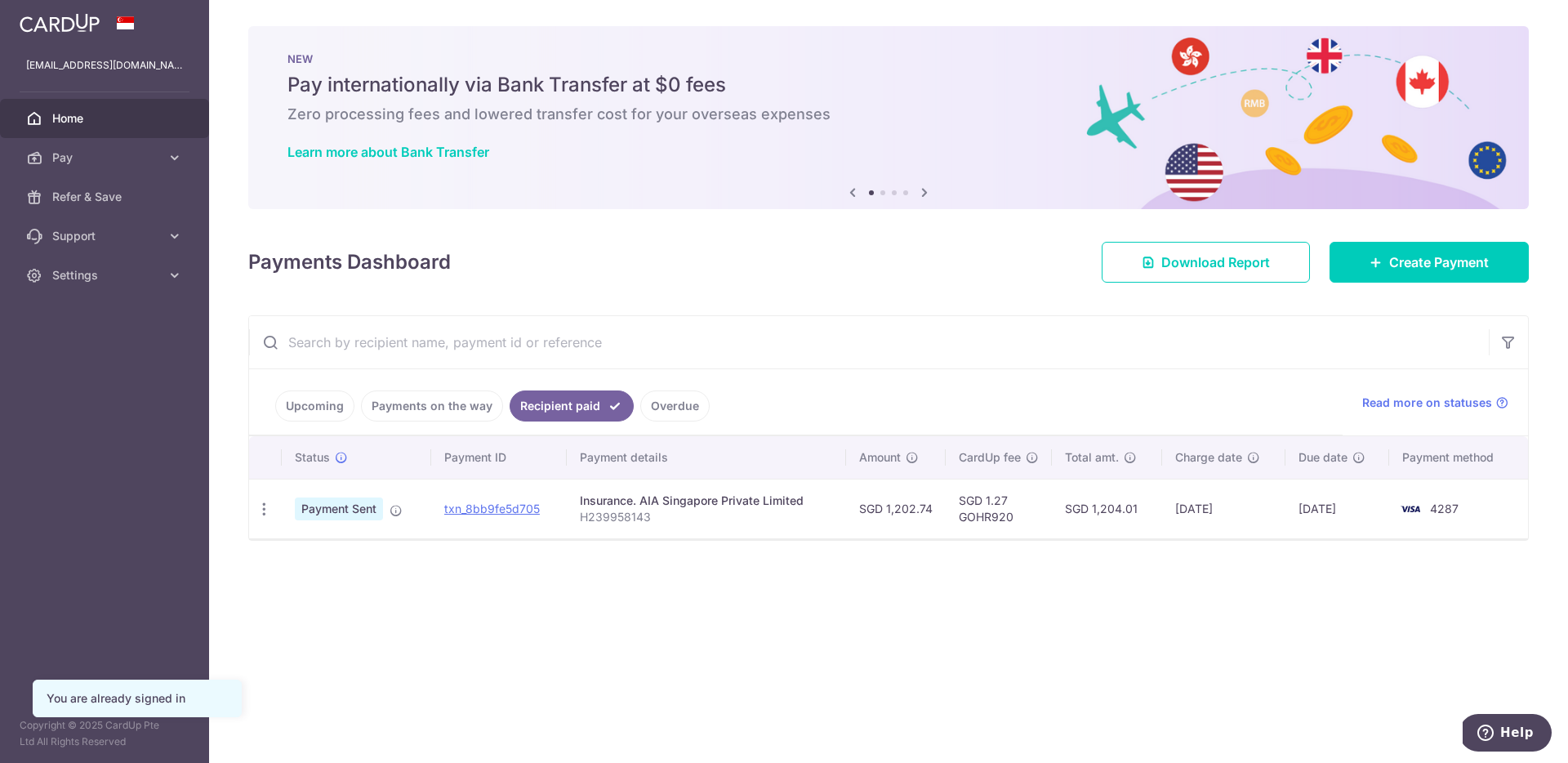
click at [659, 399] on link "Overdue" at bounding box center [674, 406] width 69 height 31
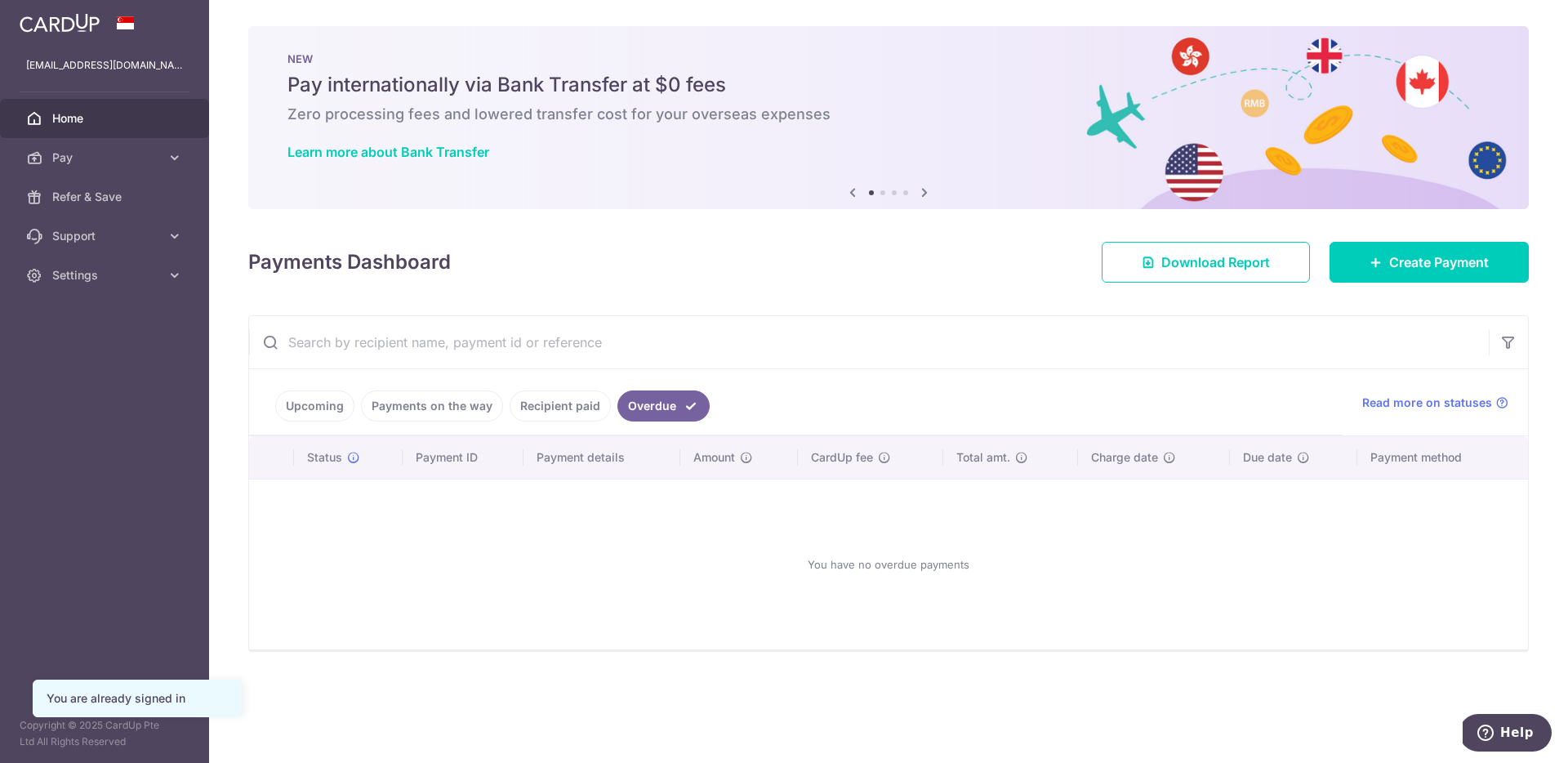
click at [355, 414] on li "Payments on the way" at bounding box center [429, 406] width 149 height 31
click at [344, 414] on link "Upcoming" at bounding box center [314, 406] width 79 height 31
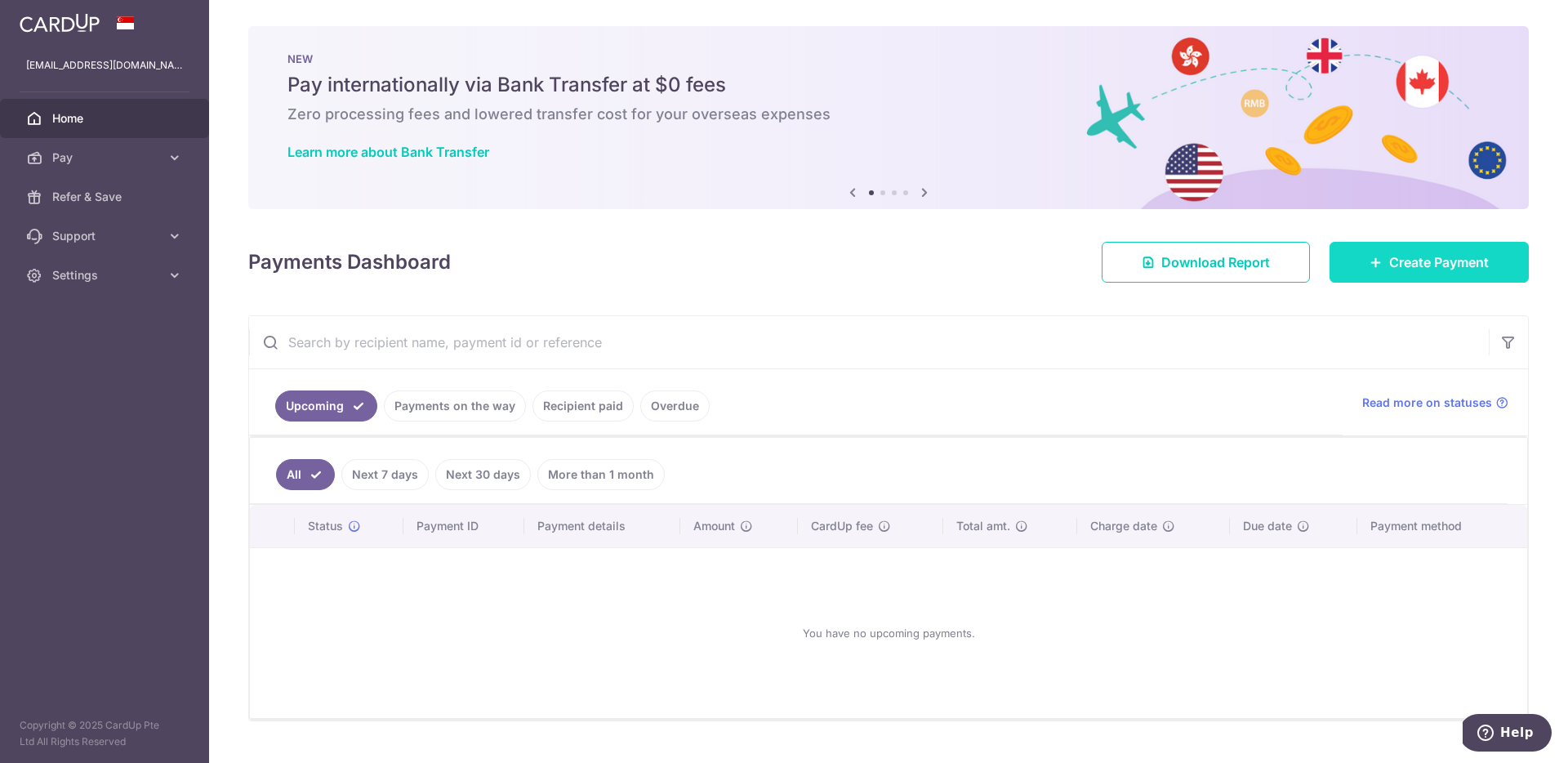
click at [1362, 275] on link "Create Payment" at bounding box center [1429, 262] width 199 height 41
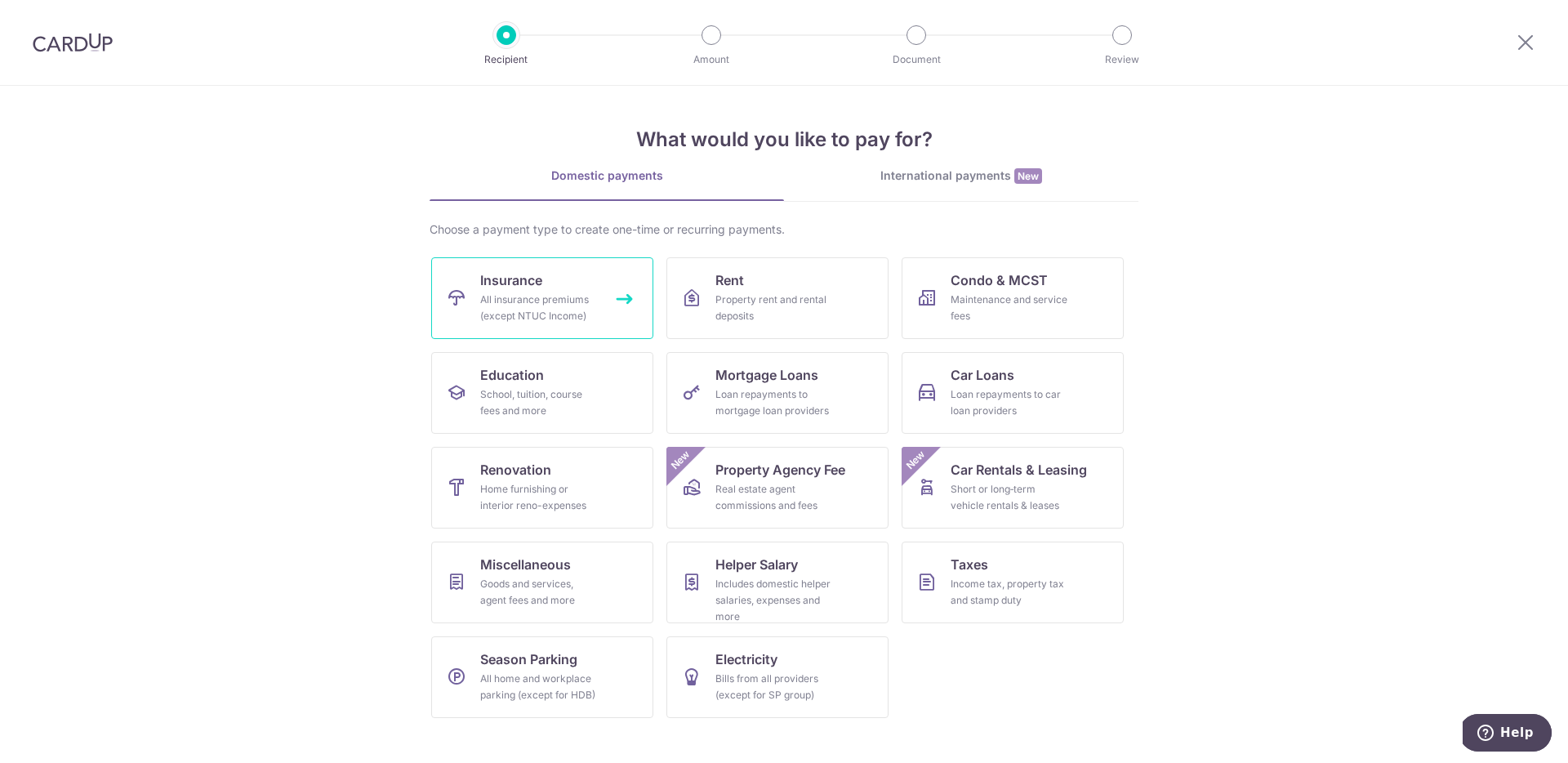
click at [539, 314] on div "All insurance premiums (except NTUC Income)" at bounding box center [539, 308] width 118 height 33
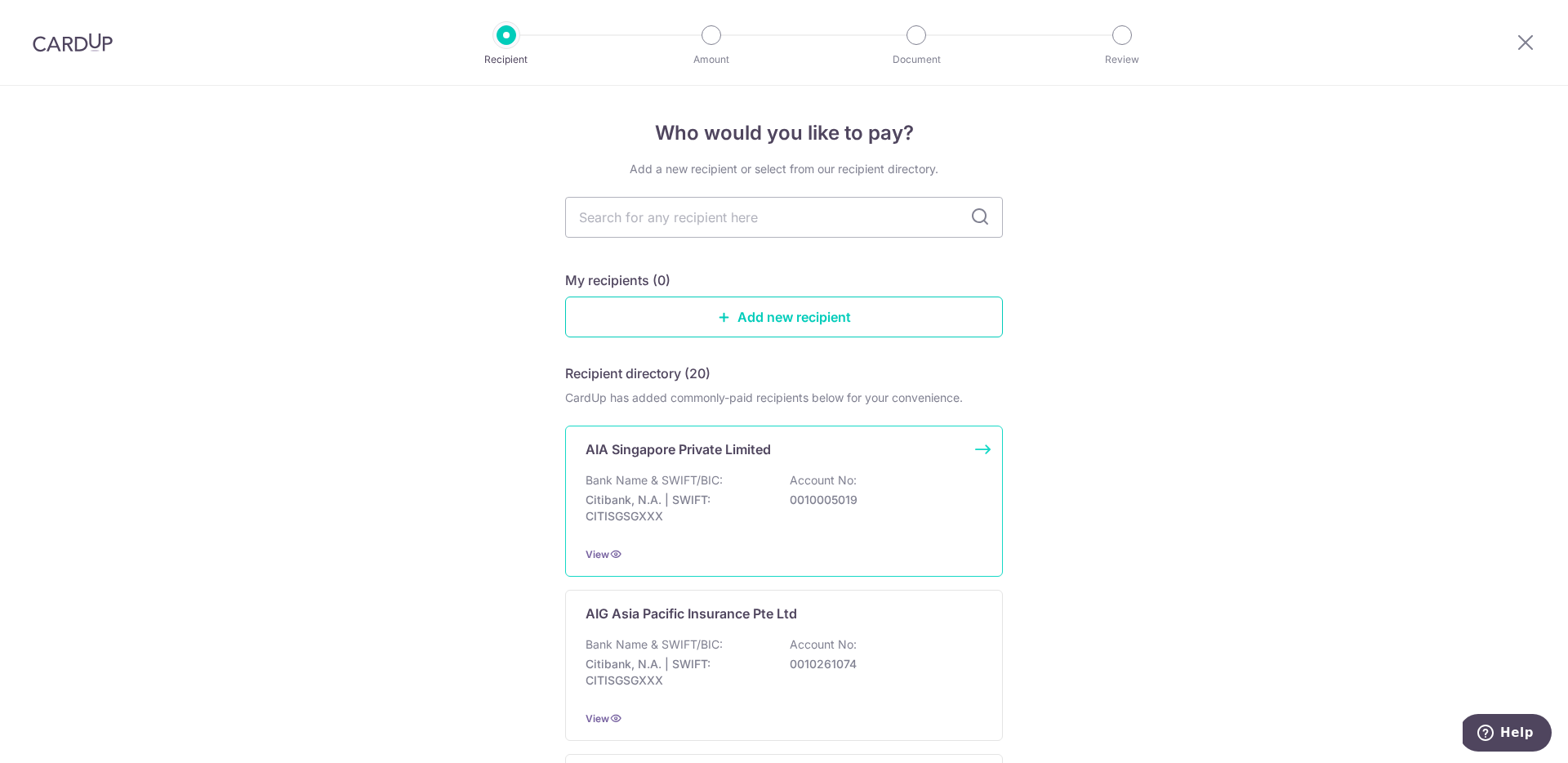
click at [656, 451] on p "AIA Singapore Private Limited" at bounding box center [678, 449] width 185 height 19
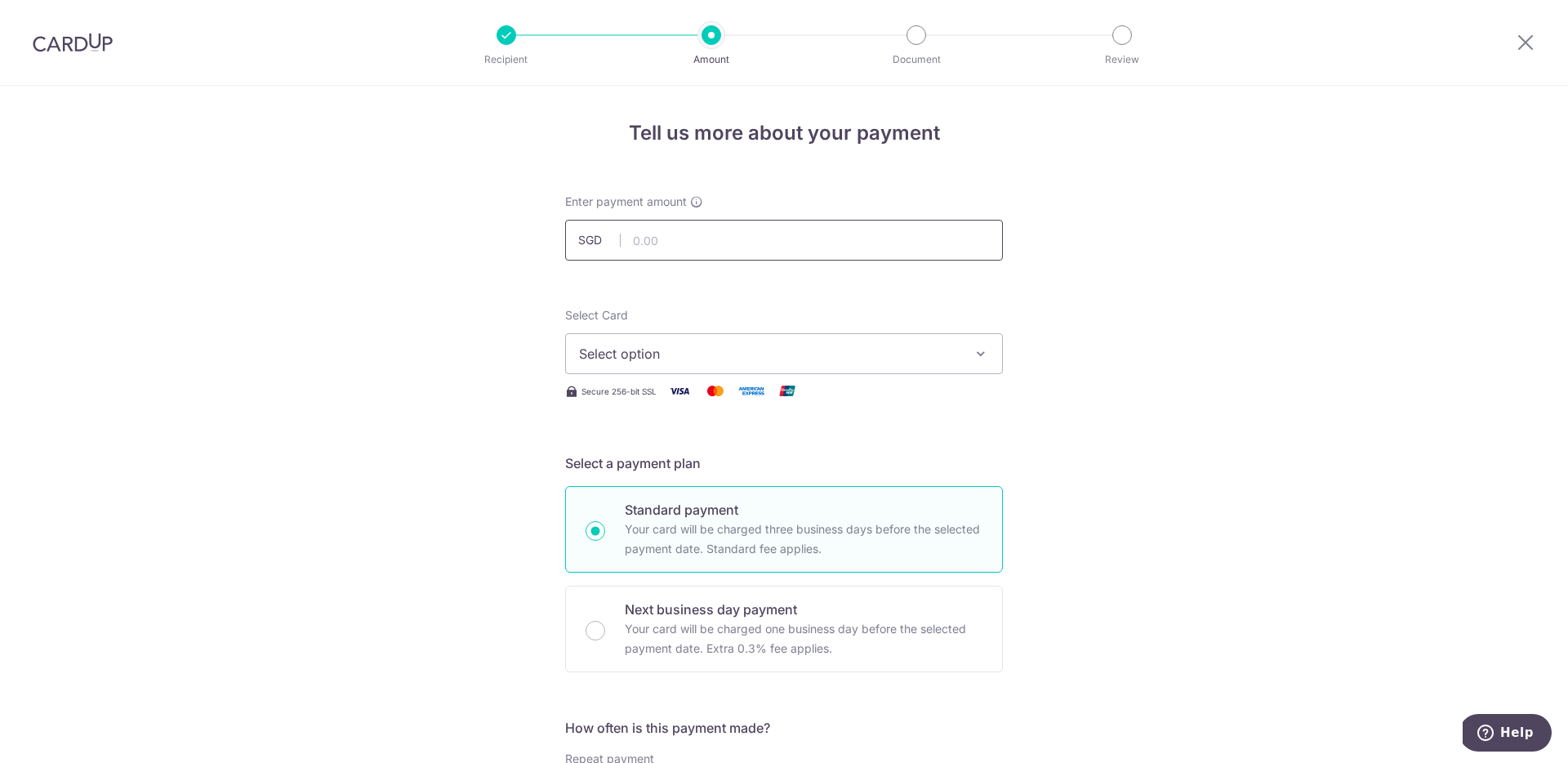
click at [717, 246] on input "text" at bounding box center [784, 240] width 438 height 41
type input "439.27"
click at [774, 240] on input "439.27" at bounding box center [784, 240] width 438 height 41
type input "4"
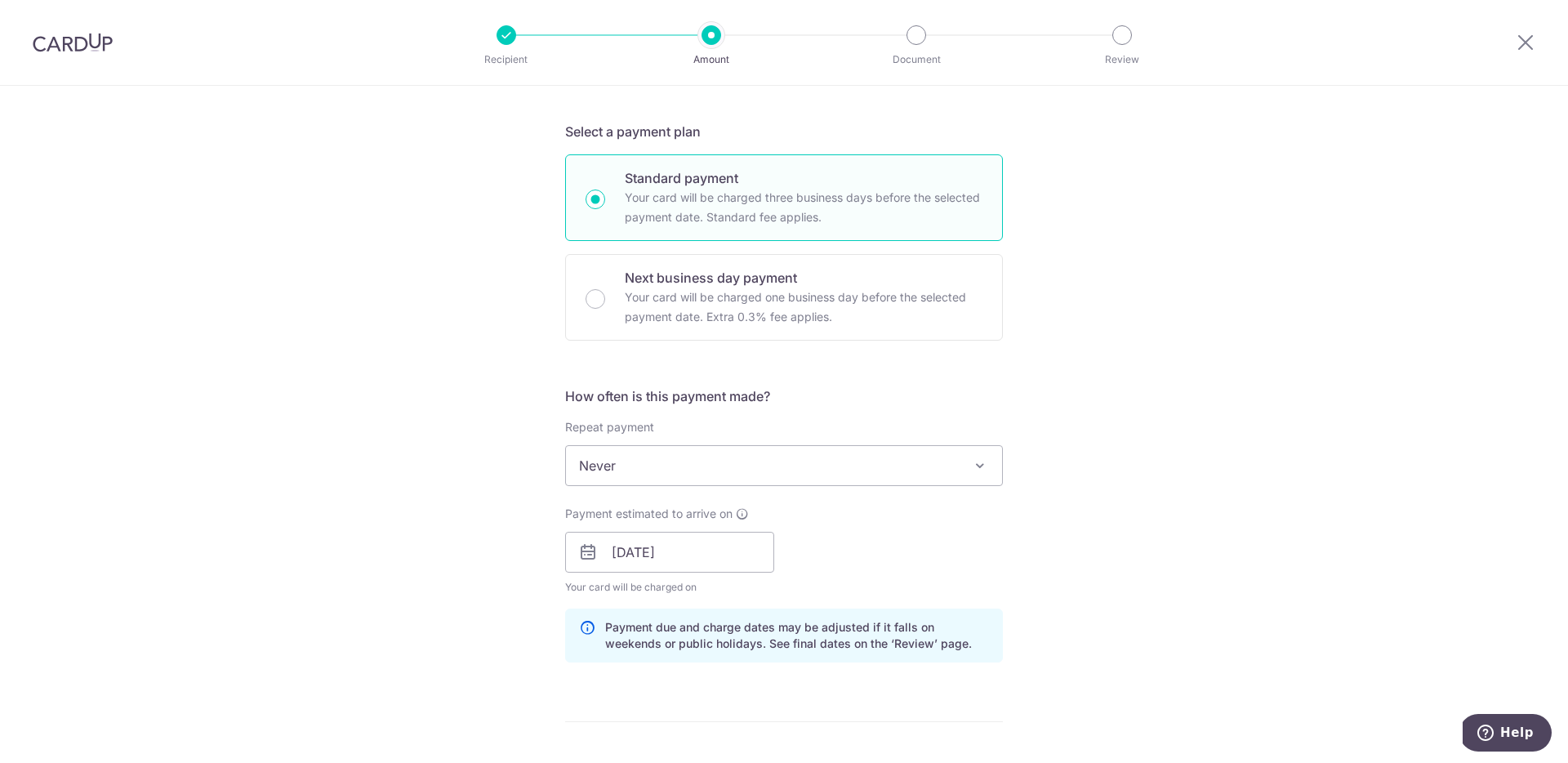
scroll to position [377, 0]
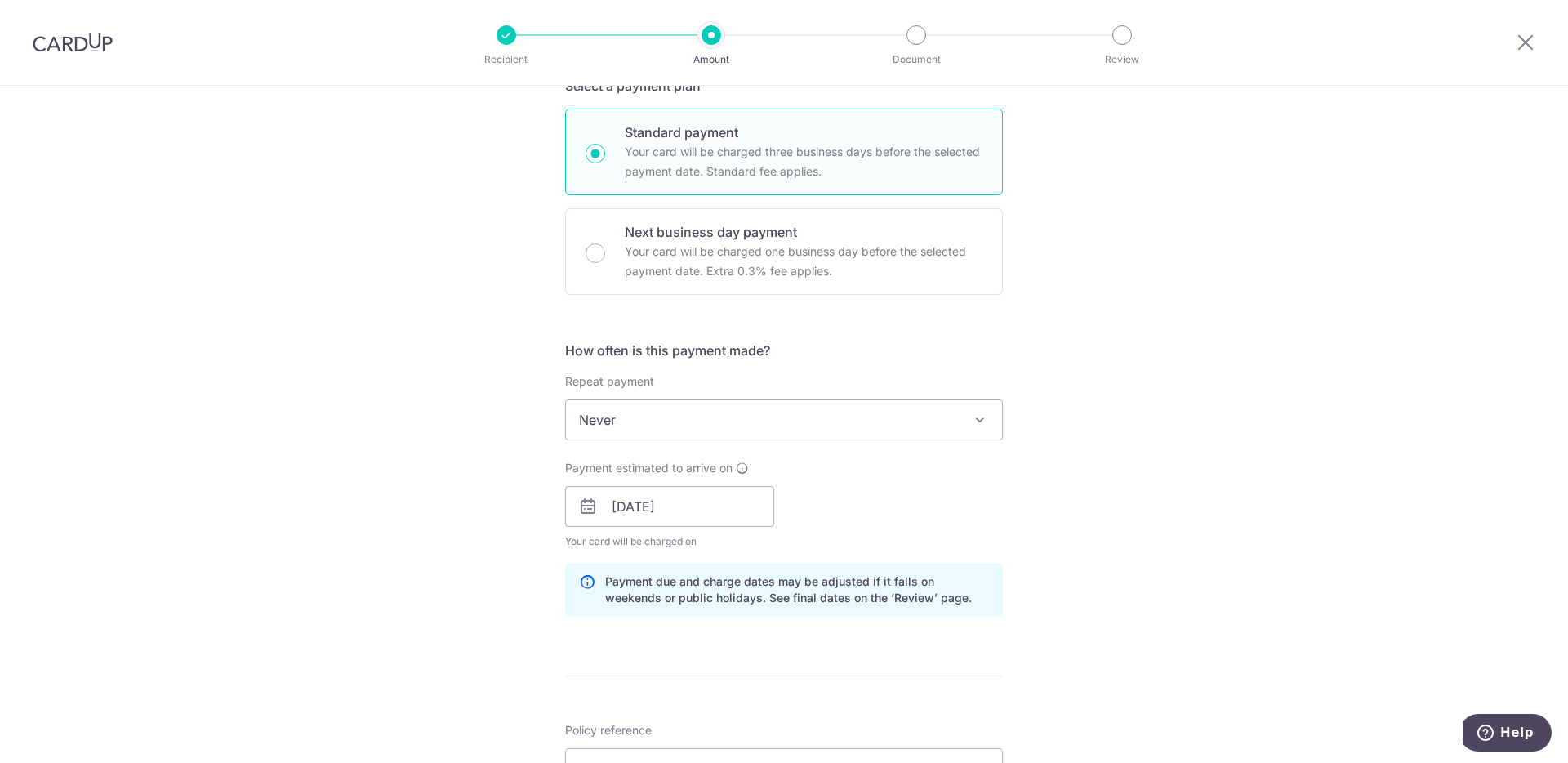
click at [834, 410] on span "Never" at bounding box center [784, 420] width 436 height 39
type input "219.60"
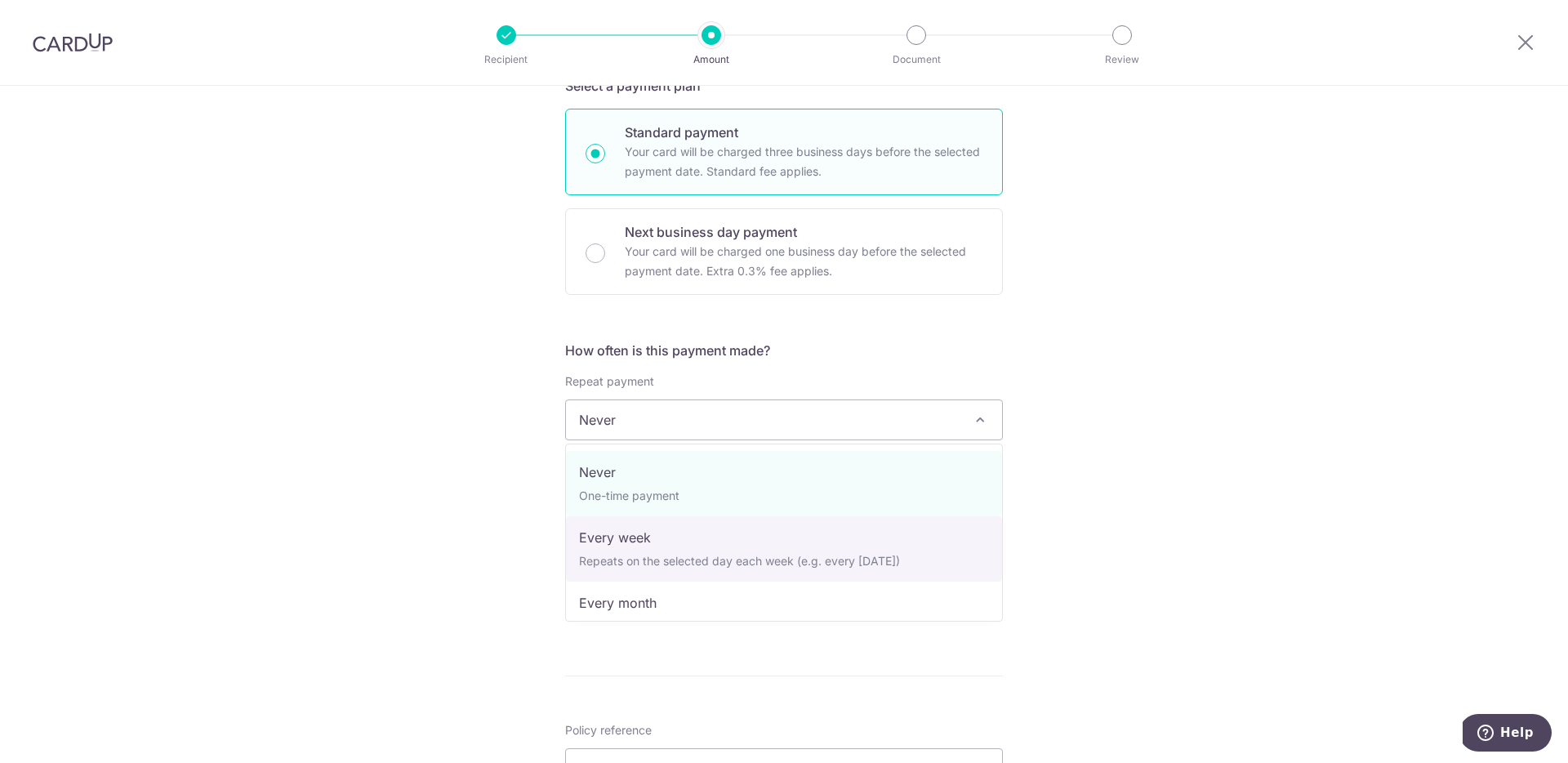
select select "2"
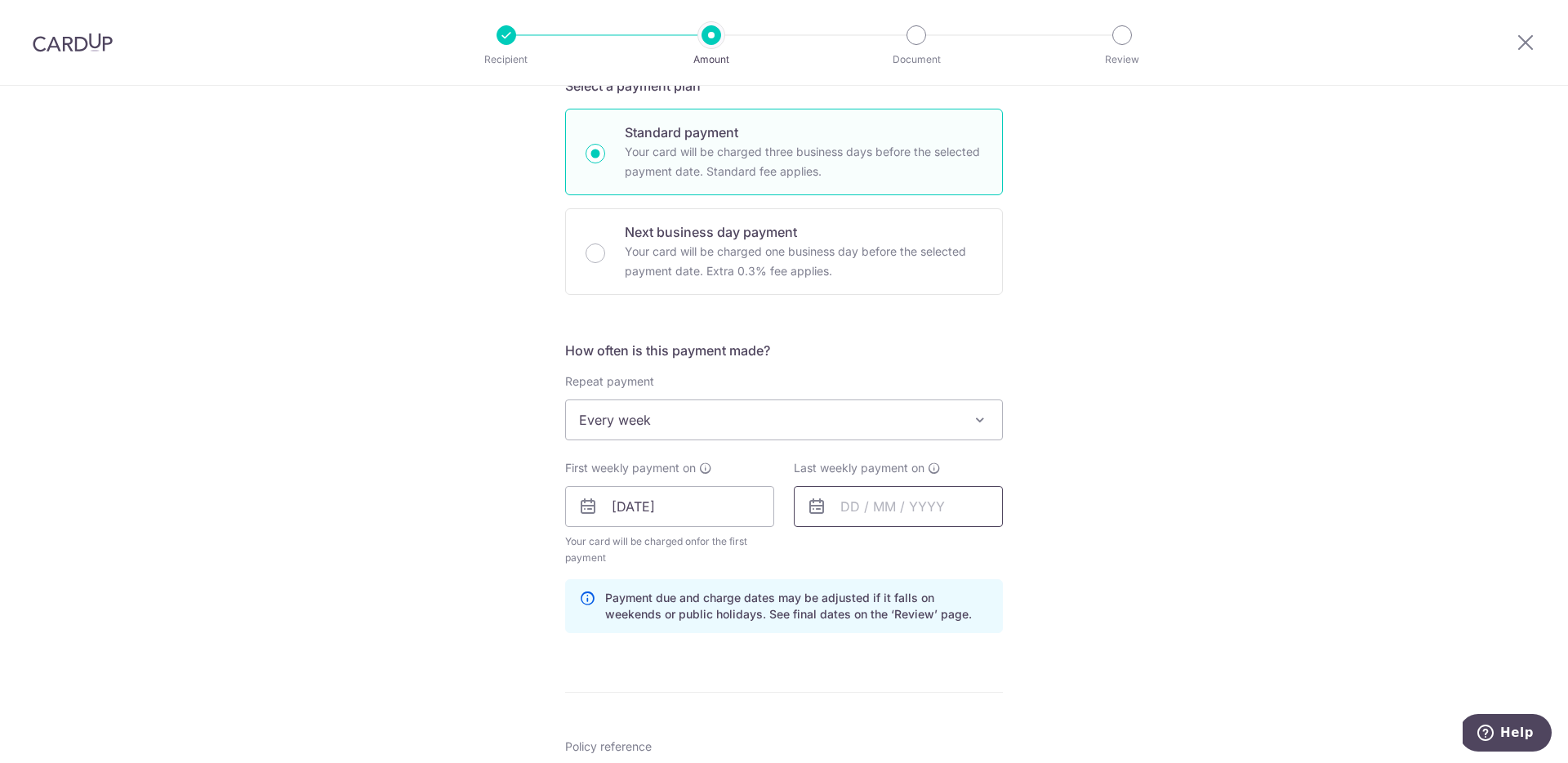
click at [842, 502] on input "text" at bounding box center [898, 507] width 210 height 41
click at [925, 718] on link "20" at bounding box center [925, 720] width 26 height 26
type input "20/08/2025"
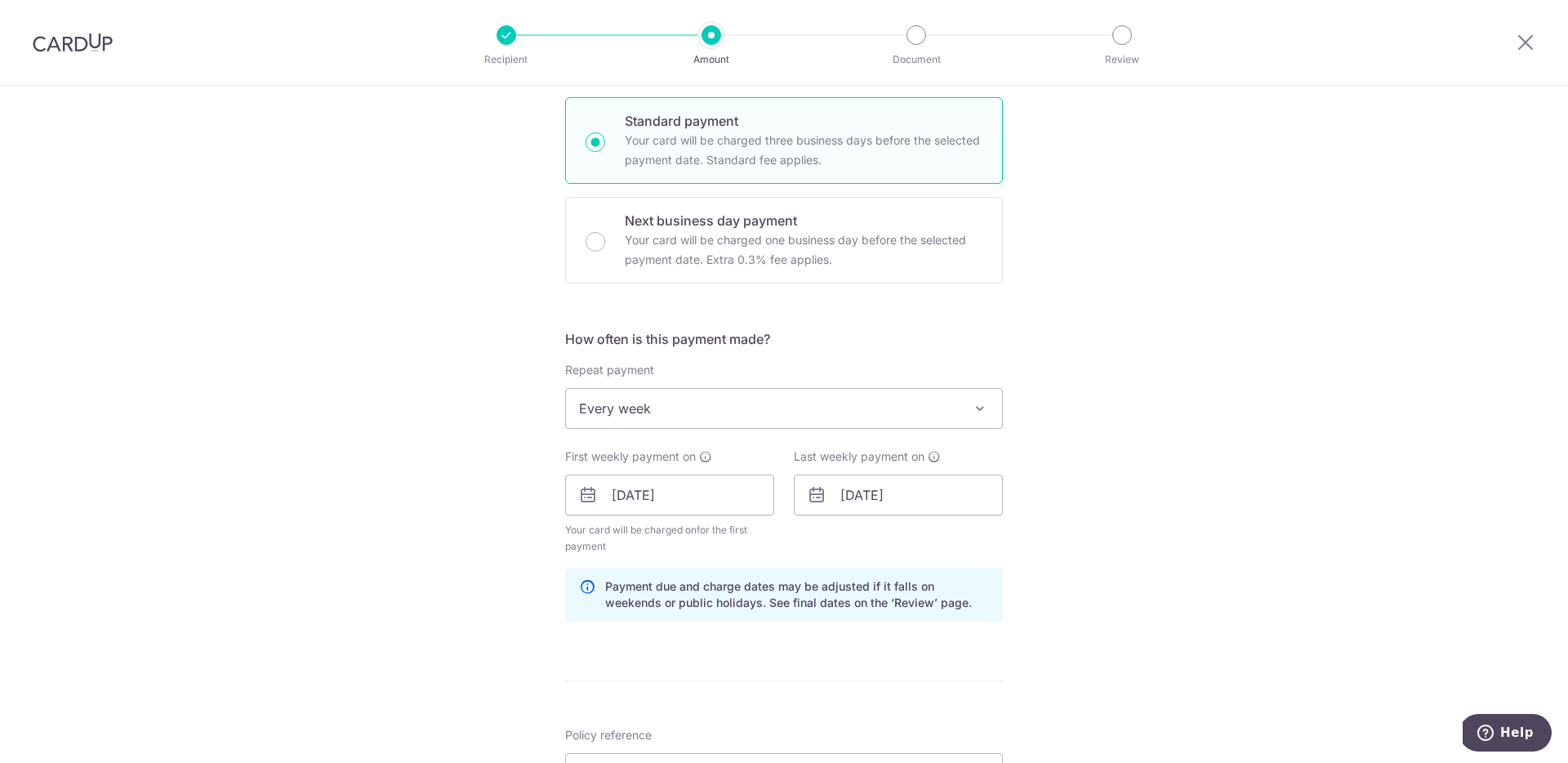
scroll to position [0, 0]
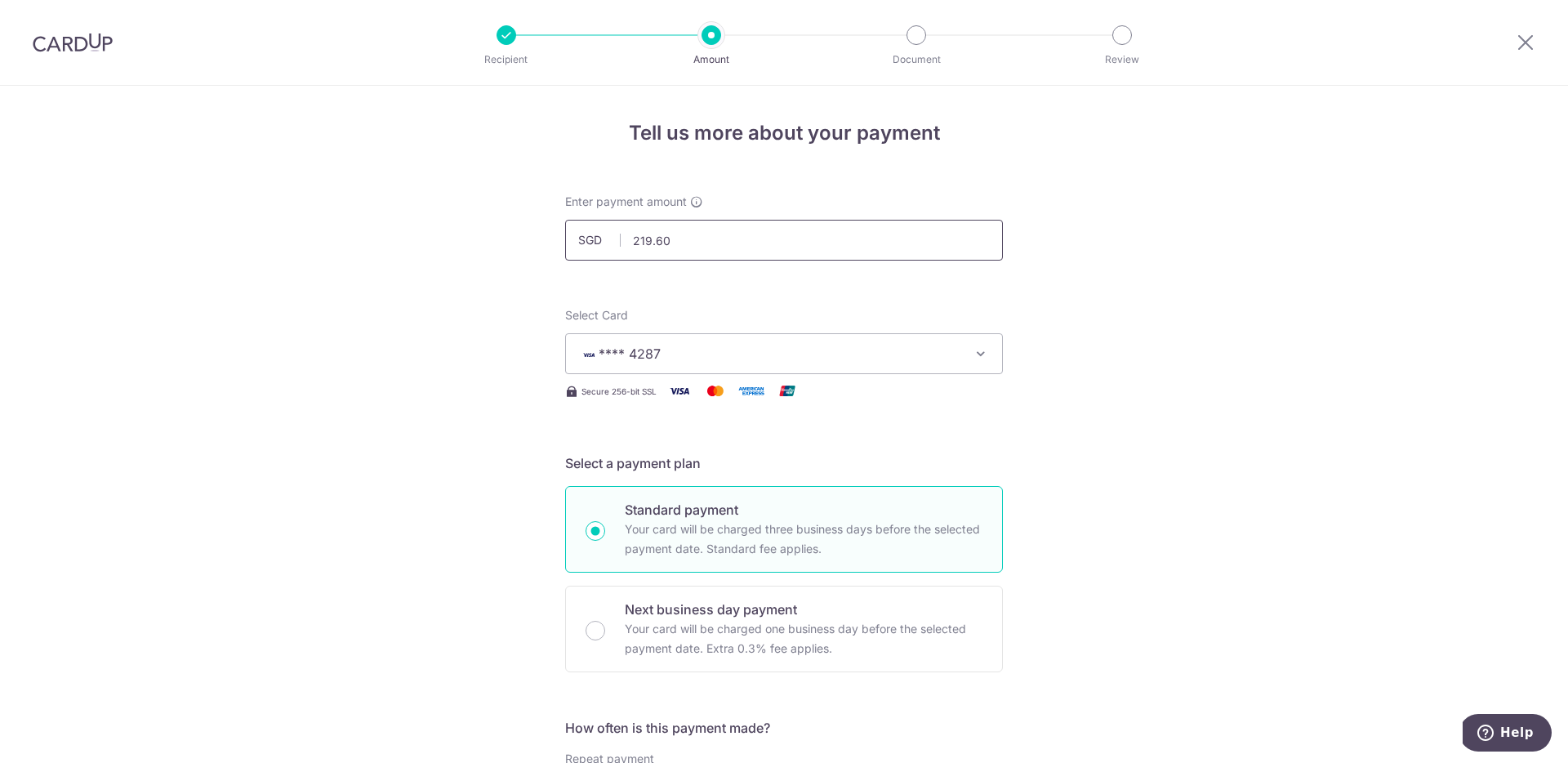
click at [873, 229] on input "219.60" at bounding box center [784, 240] width 438 height 41
click at [667, 242] on input "219.60" at bounding box center [784, 240] width 438 height 41
type input "219.64"
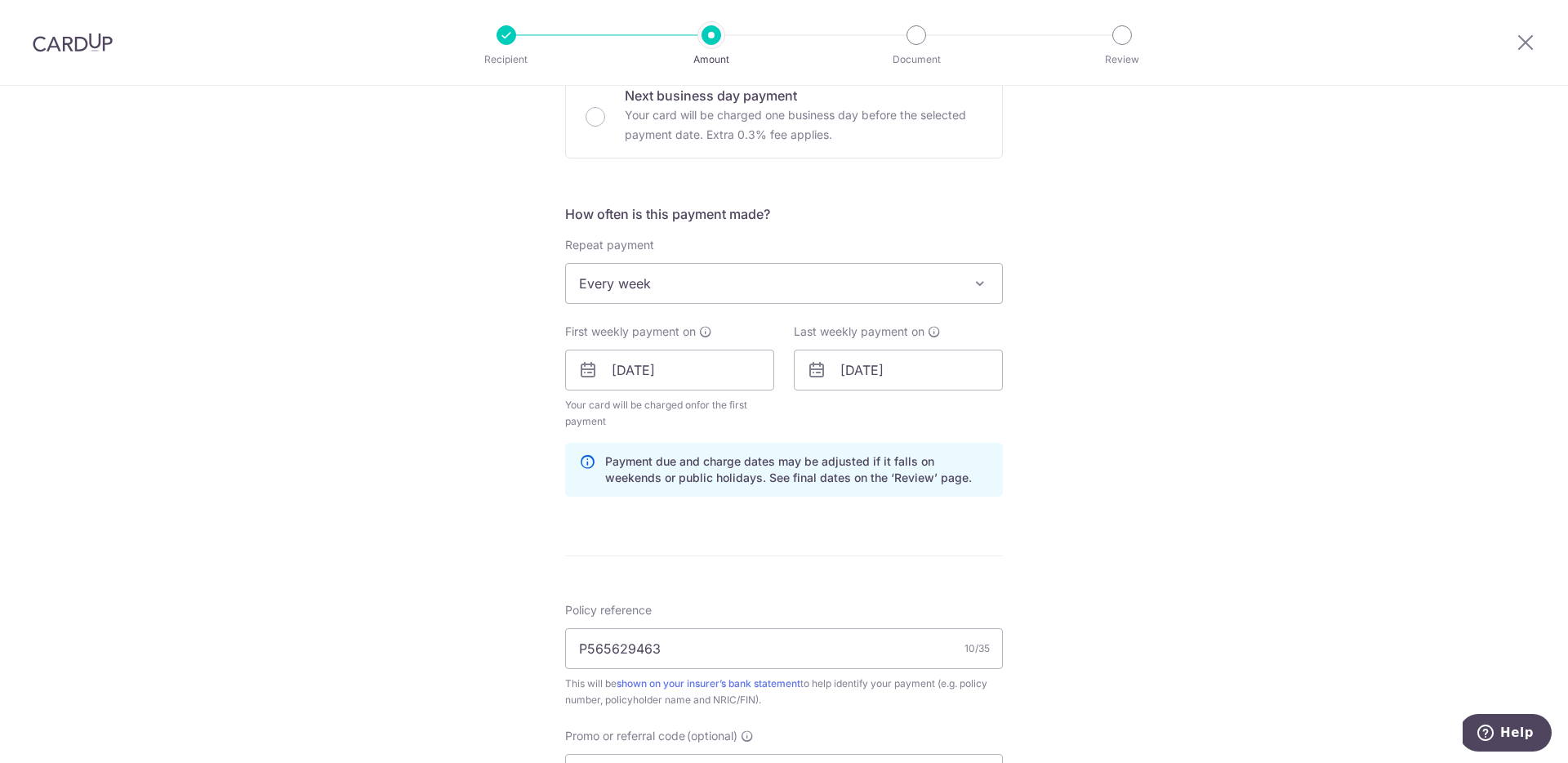
scroll to position [516, 0]
click at [774, 271] on span "Every week" at bounding box center [784, 281] width 436 height 39
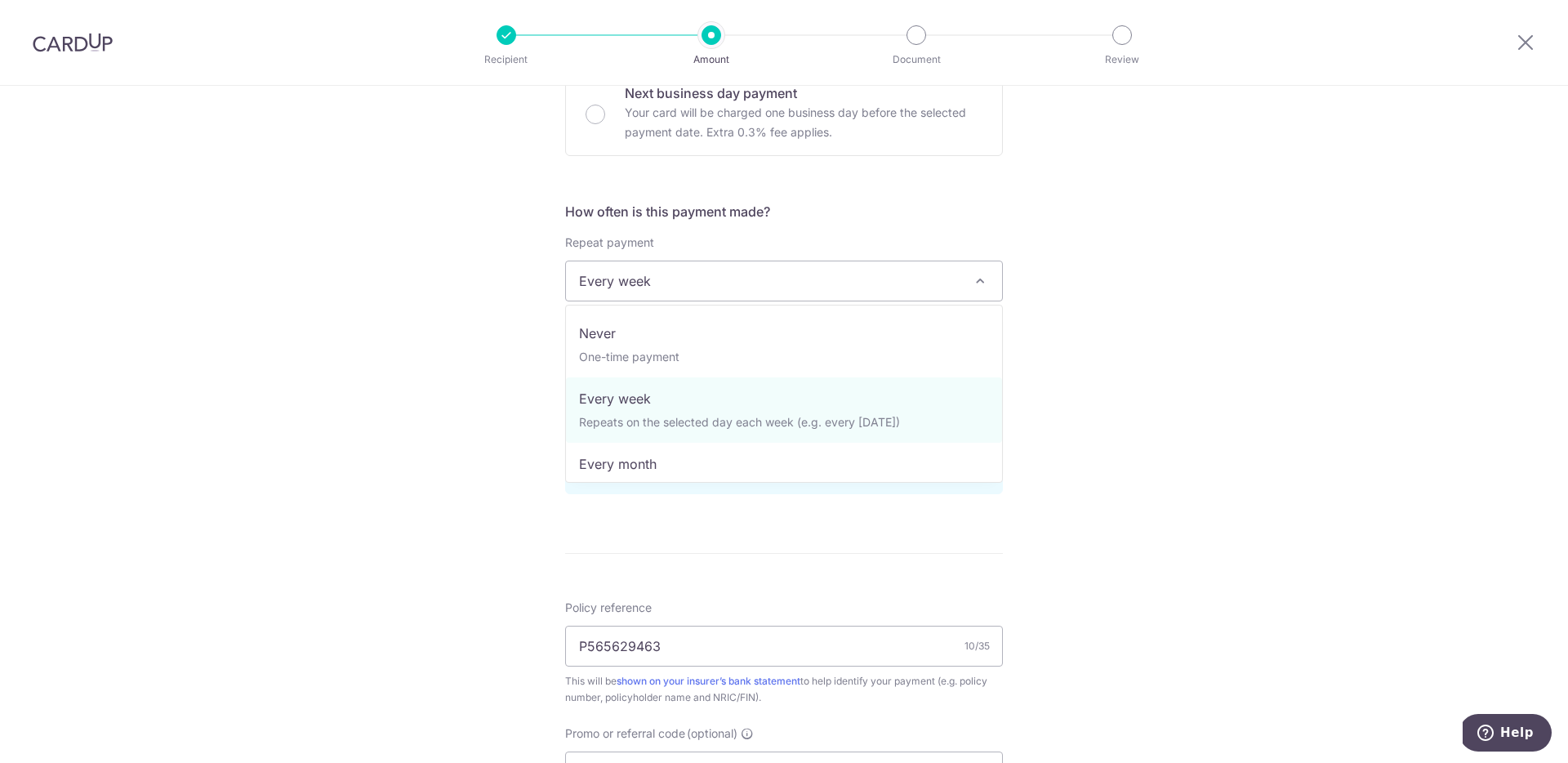
click at [774, 271] on span "Every week" at bounding box center [784, 281] width 436 height 39
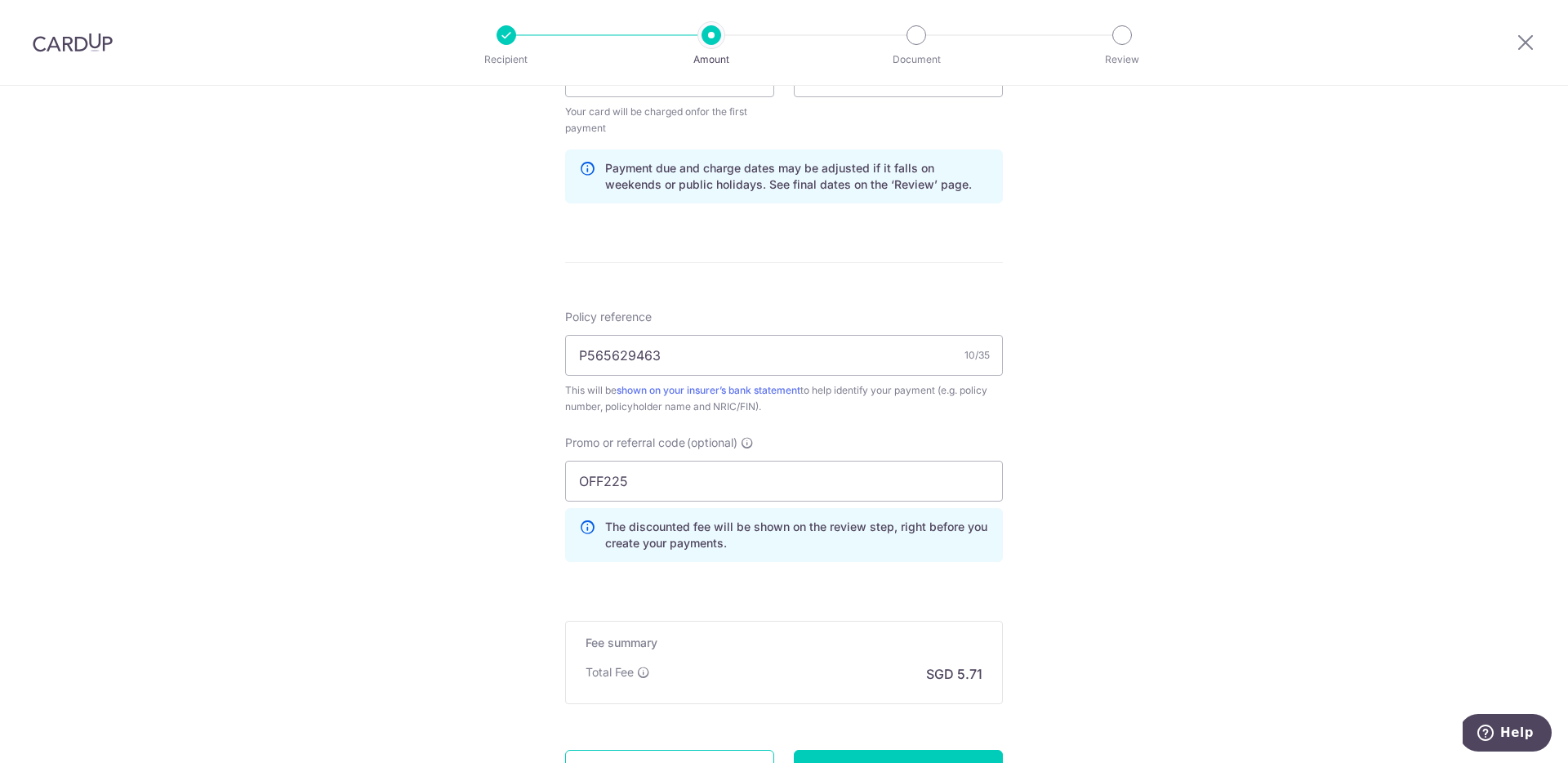
scroll to position [832, 0]
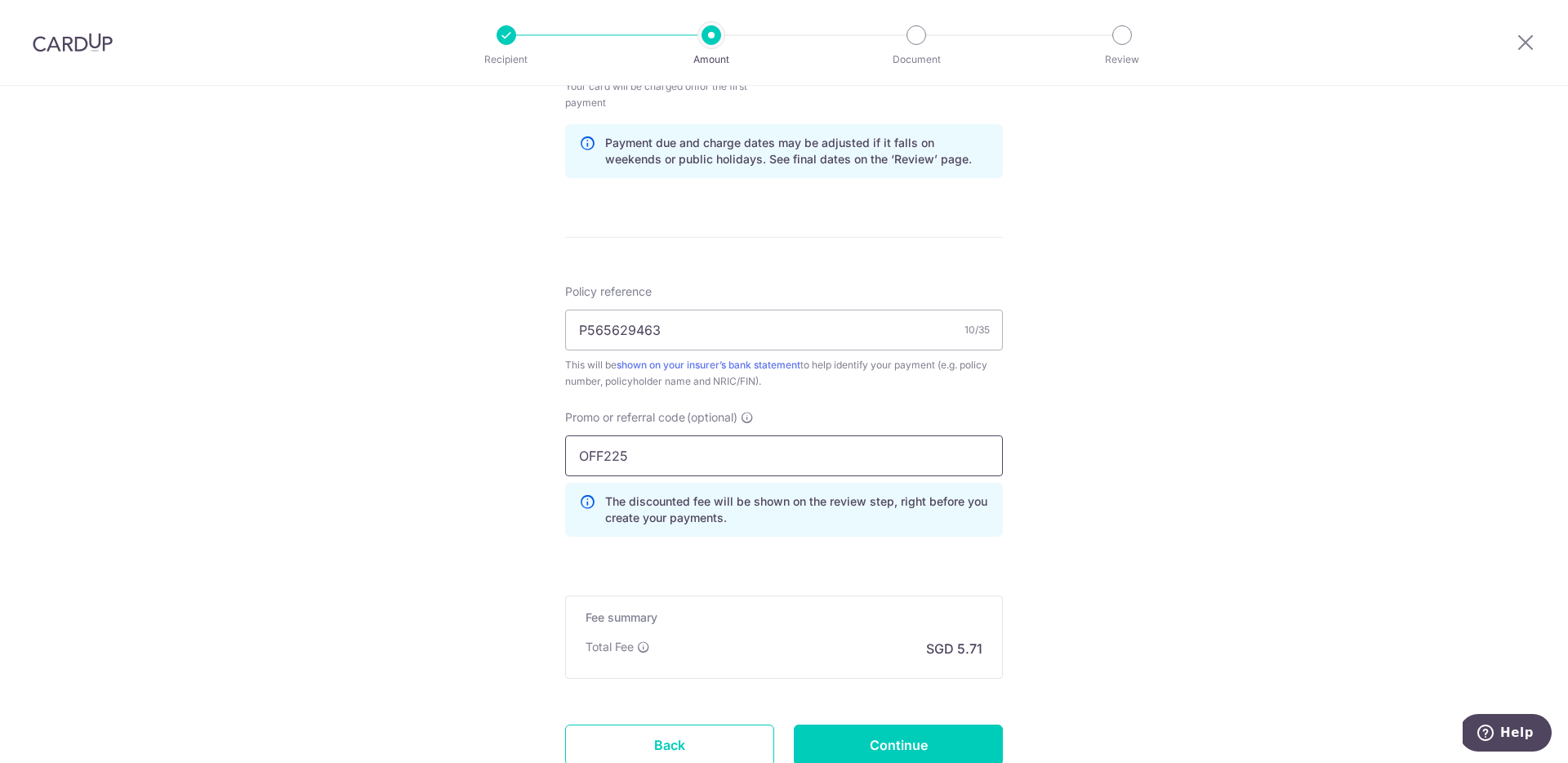
click at [636, 461] on input "OFF225" at bounding box center [784, 456] width 438 height 41
type input "r"
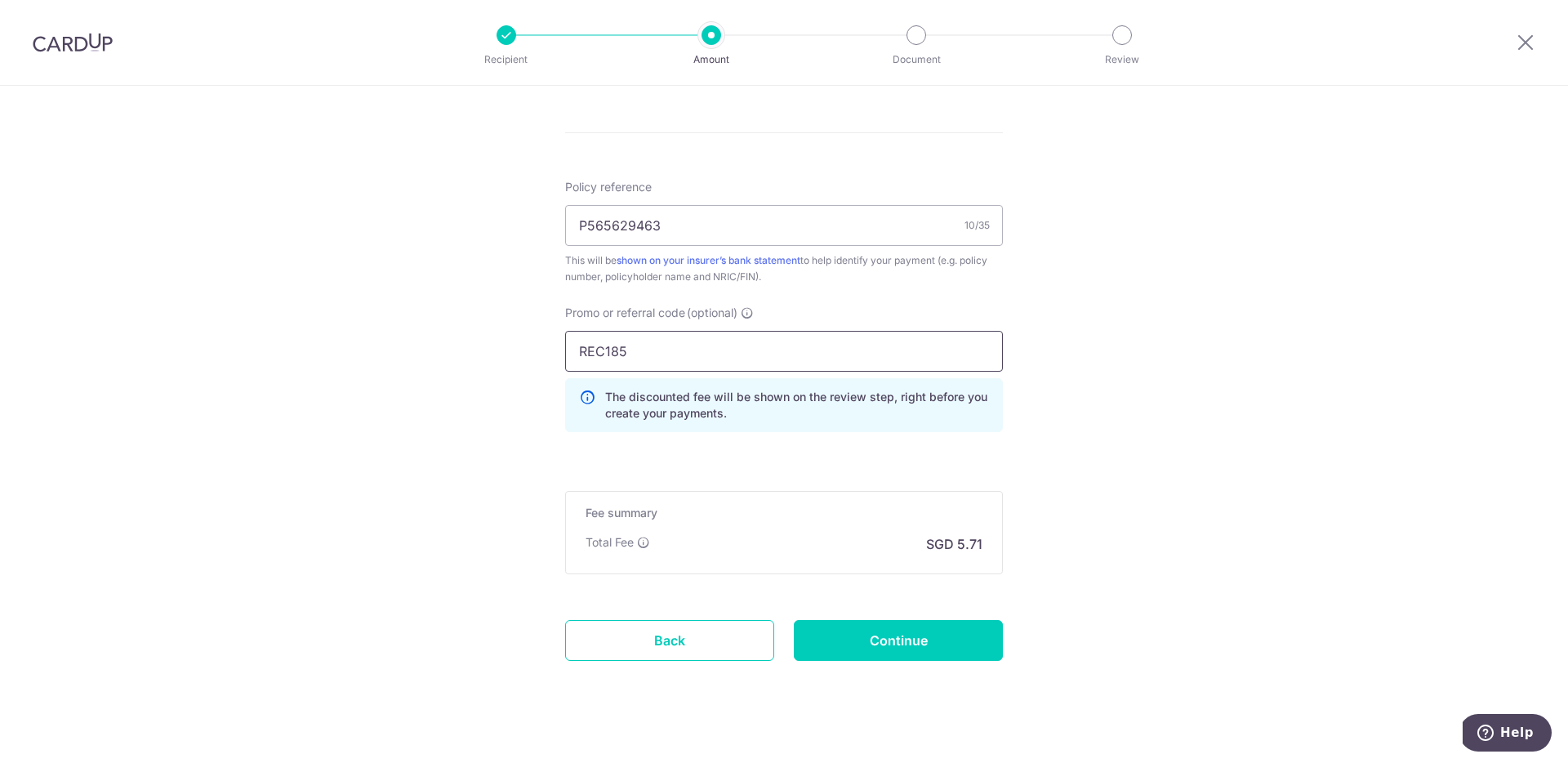
scroll to position [937, 0]
type input "REC185"
click at [921, 637] on input "Continue" at bounding box center [898, 639] width 210 height 41
type input "Update Schedule"
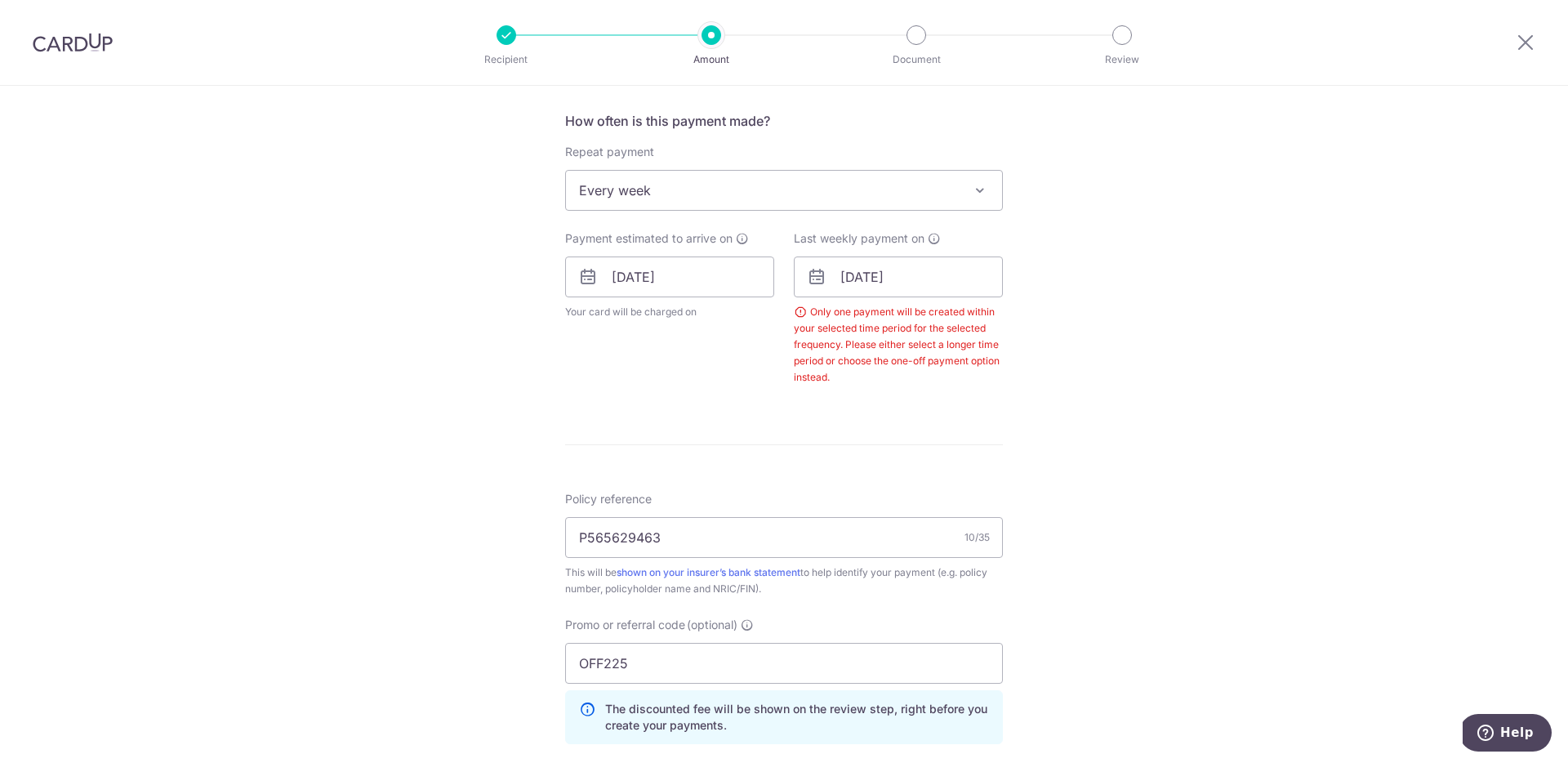
scroll to position [496, 0]
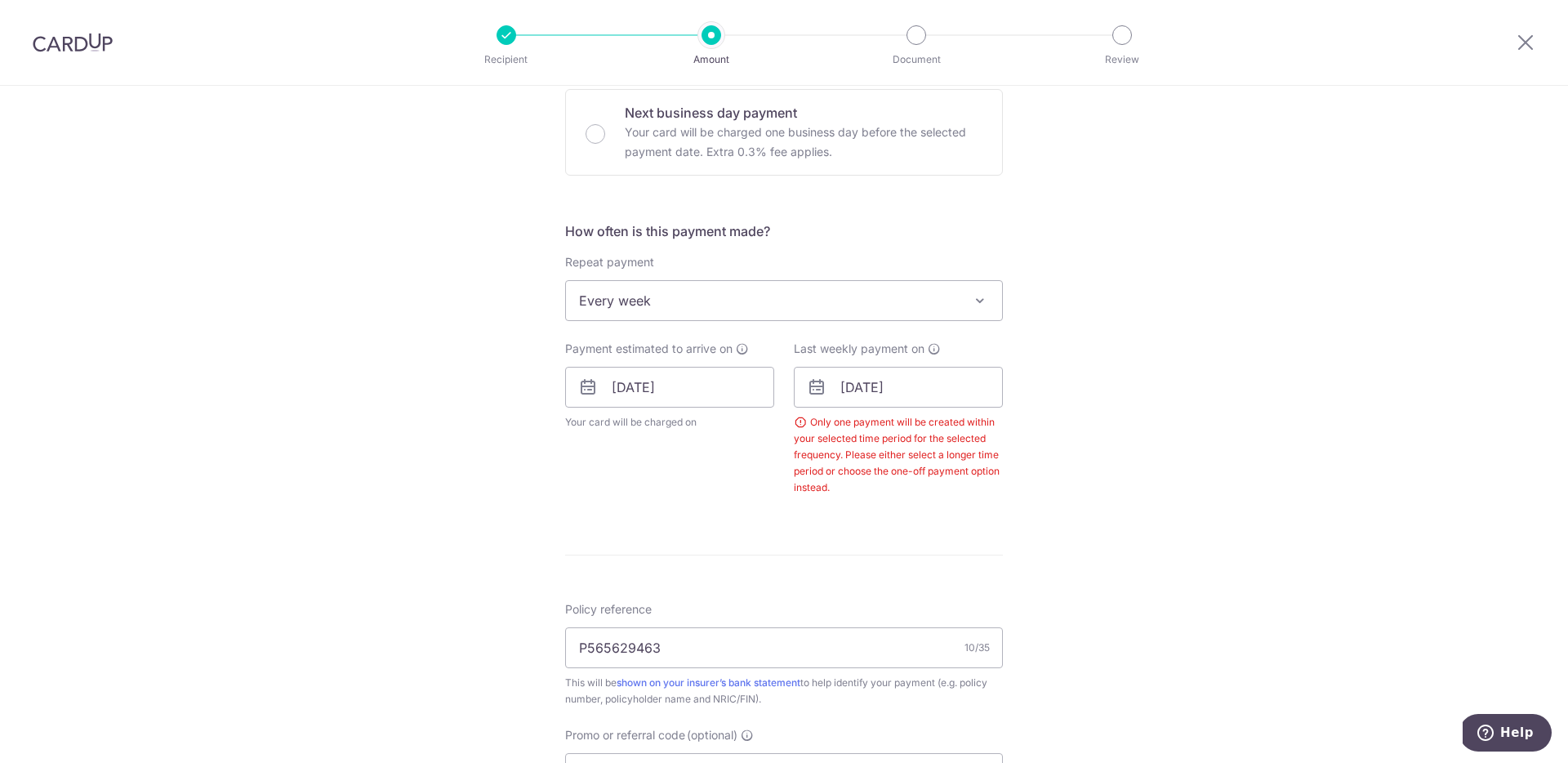
click at [935, 412] on div "Last weekly payment on [DATE] Only one payment will be created within your sele…" at bounding box center [898, 417] width 210 height 155
click at [920, 397] on input "[DATE]" at bounding box center [898, 387] width 210 height 41
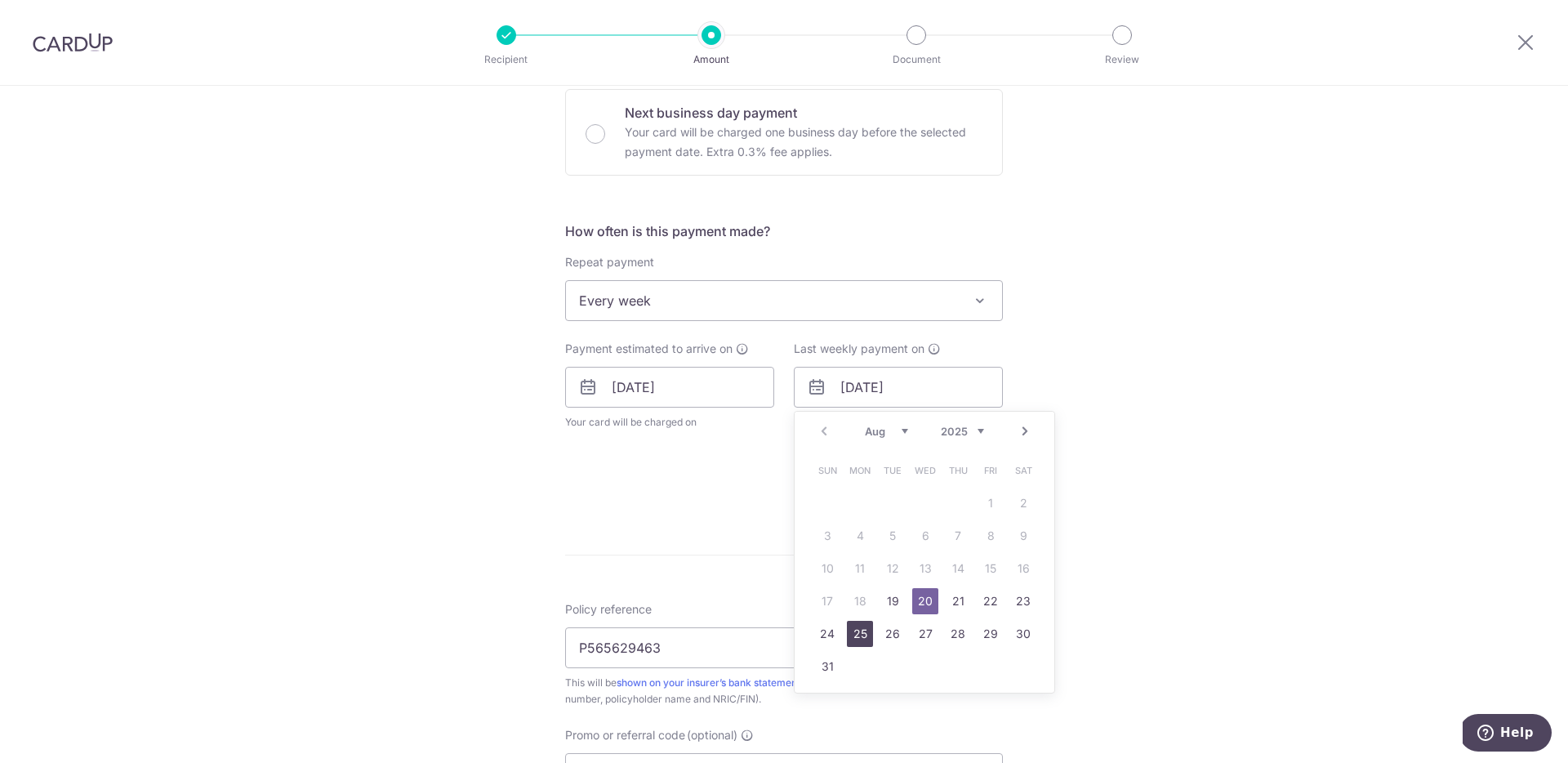
click at [855, 632] on link "25" at bounding box center [860, 633] width 26 height 26
type input "[DATE]"
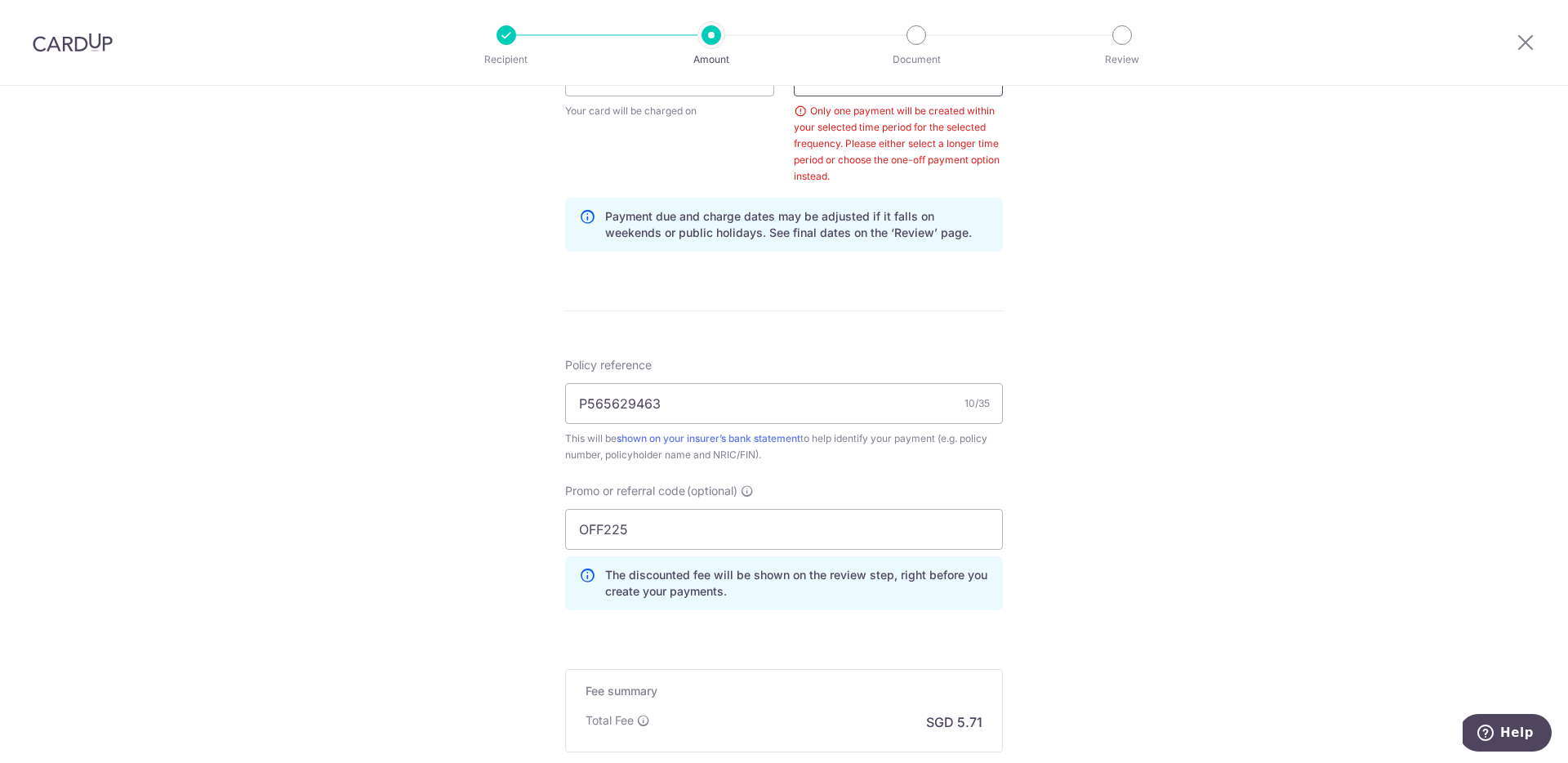
scroll to position [1006, 0]
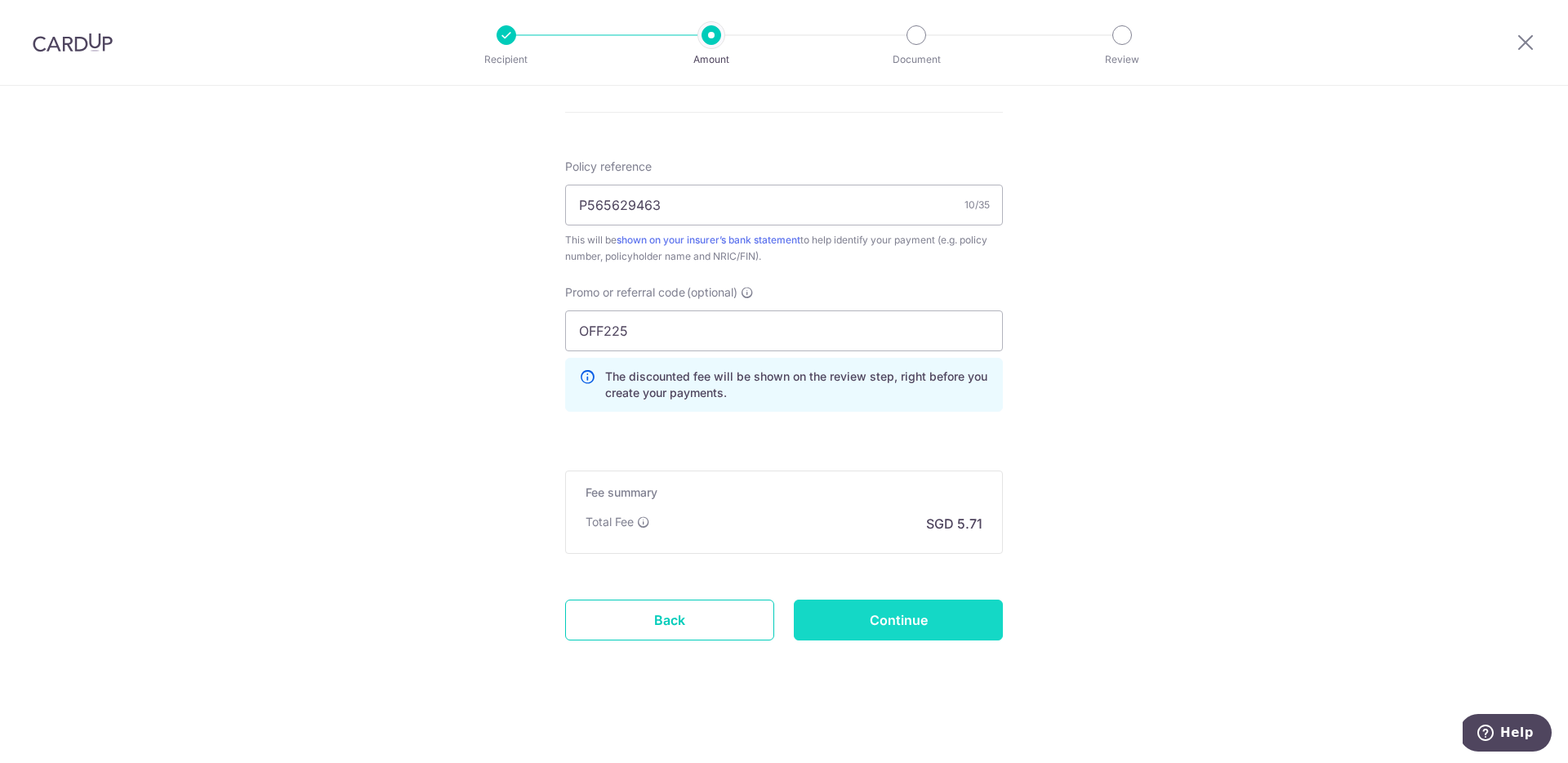
click at [857, 611] on input "Continue" at bounding box center [898, 620] width 210 height 41
type input "Update Schedule"
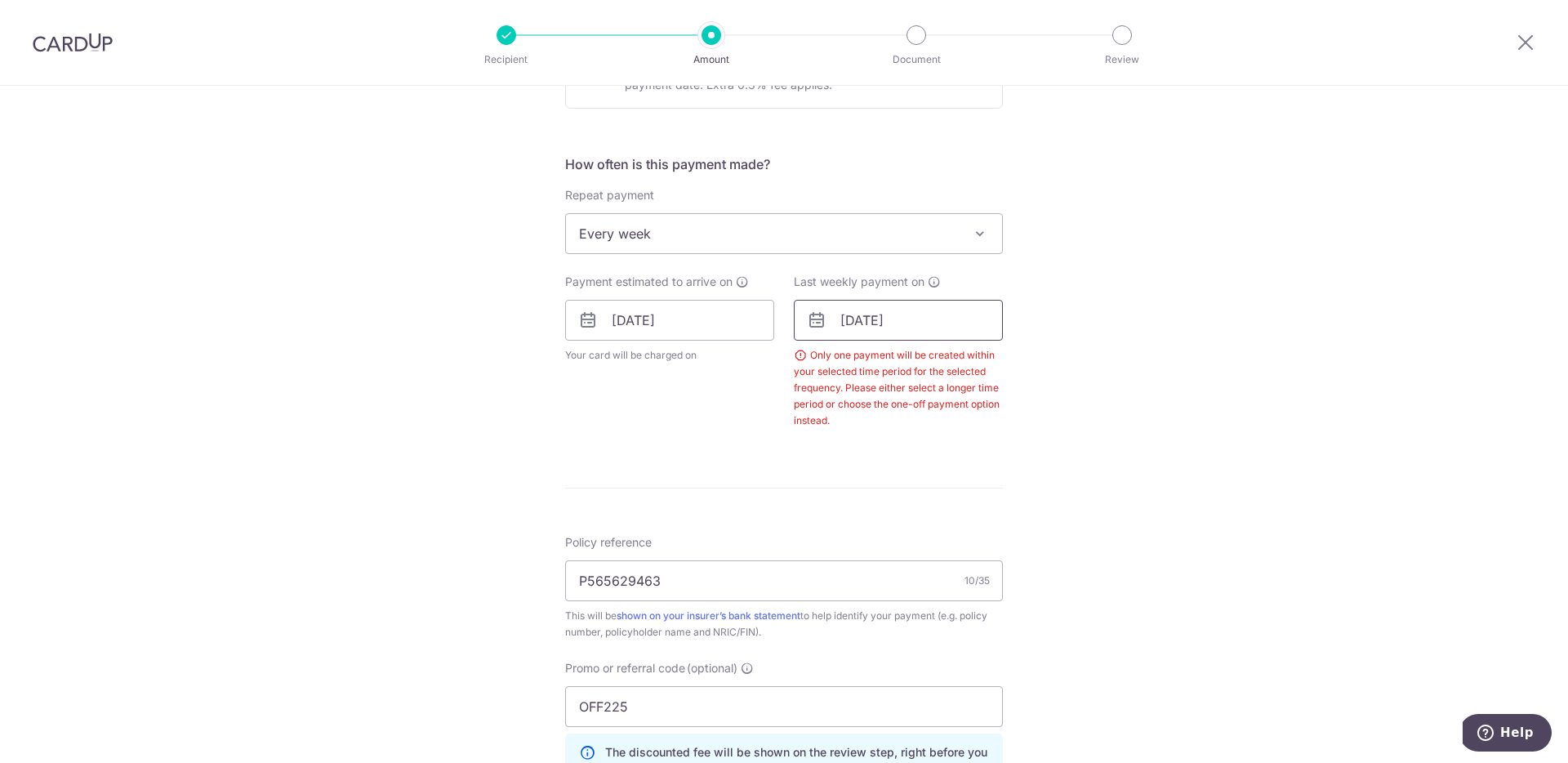
scroll to position [605, 0]
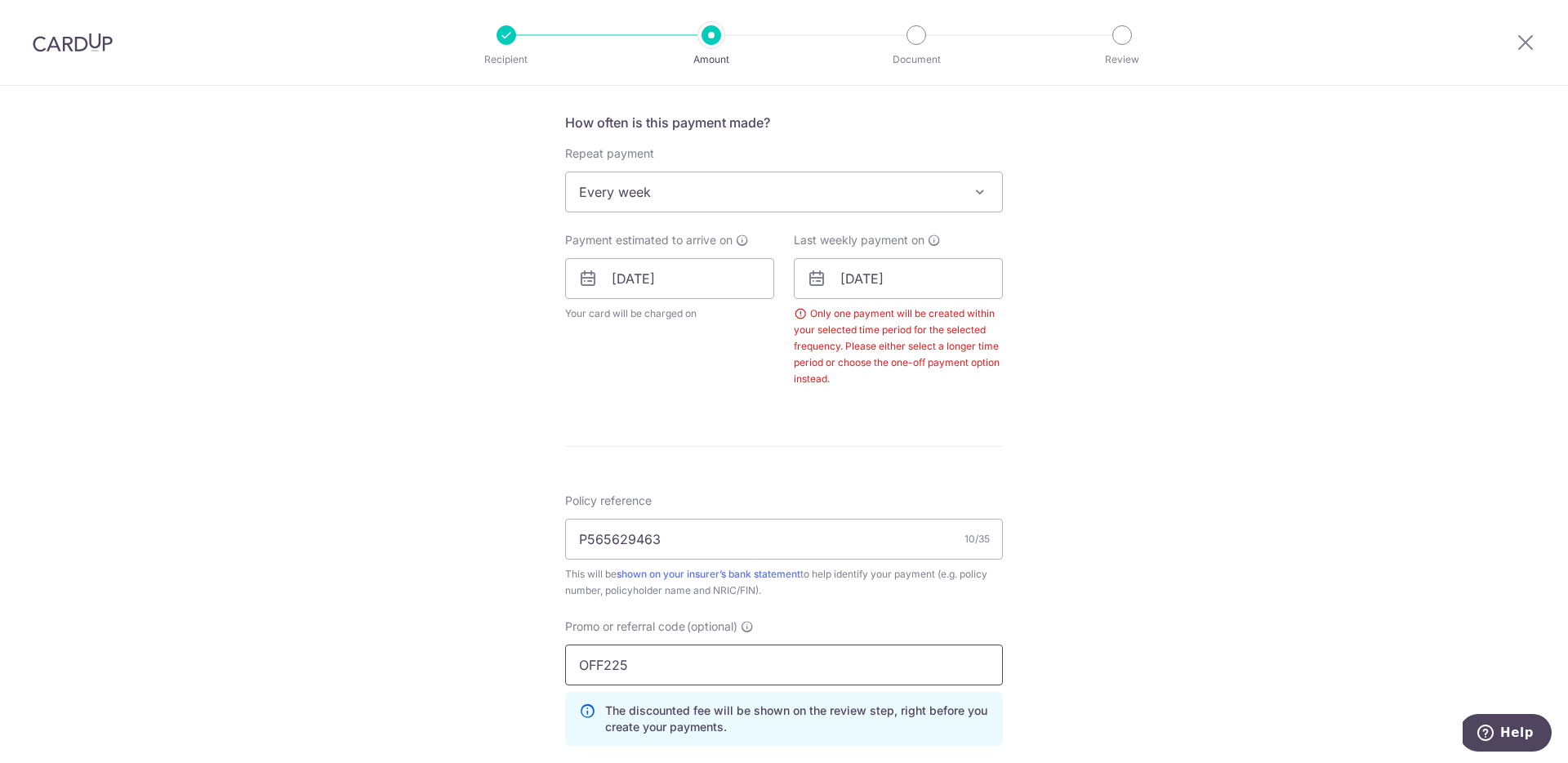
click at [708, 668] on input "OFF225" at bounding box center [784, 665] width 438 height 41
type input "r"
type input "REC185"
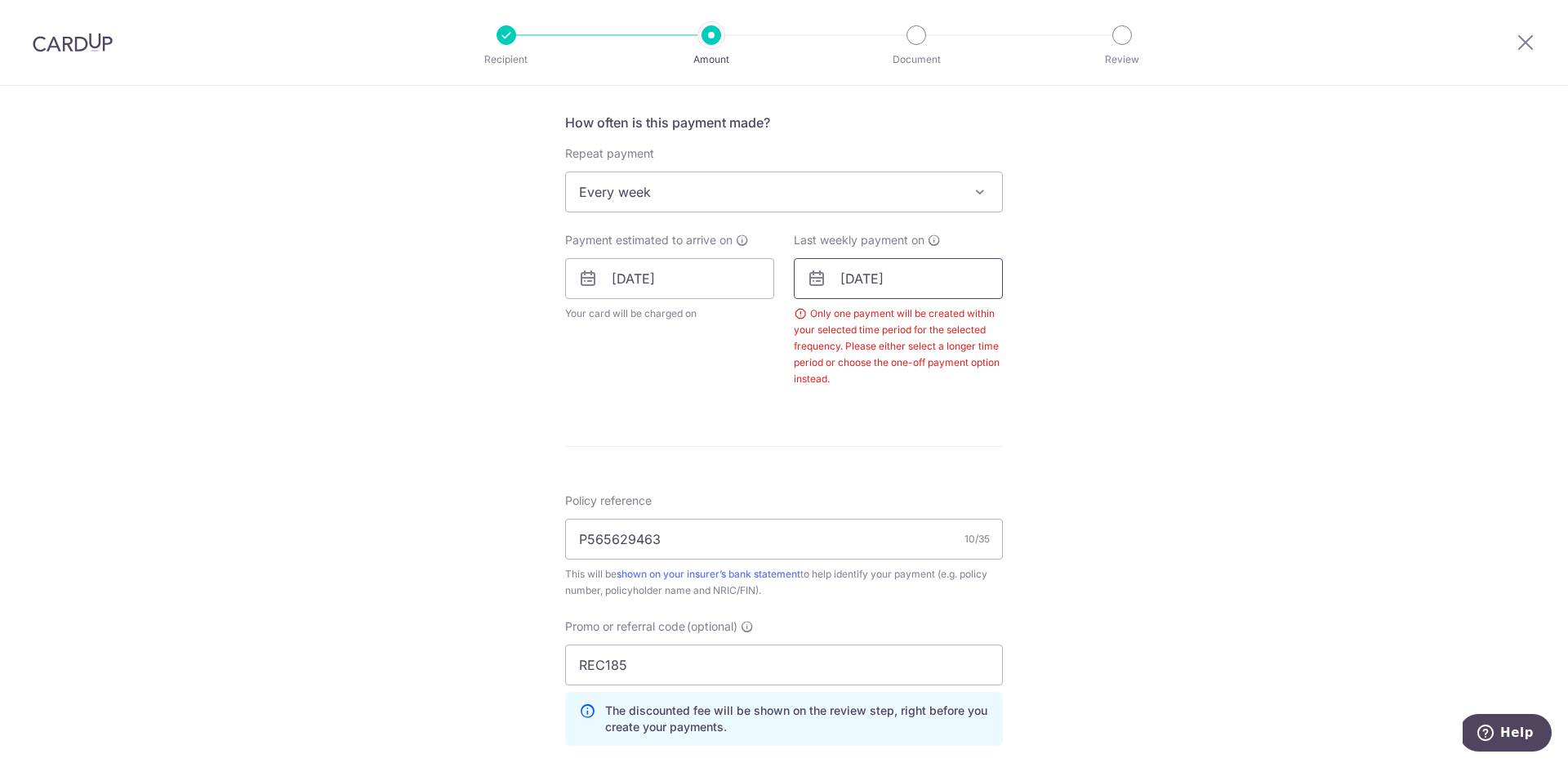
click at [860, 278] on input "25/08/2025" at bounding box center [898, 279] width 210 height 41
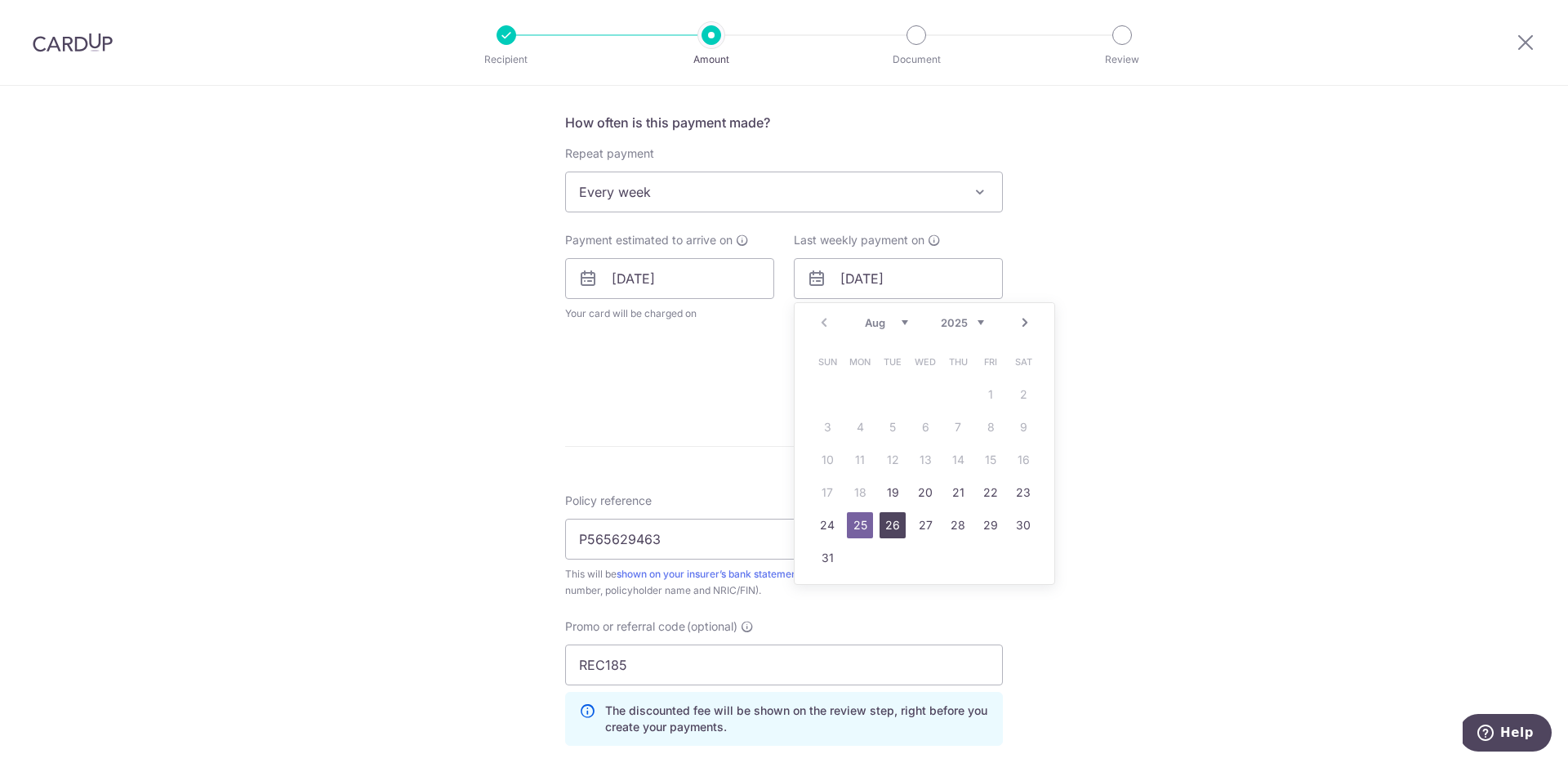
click at [893, 517] on link "26" at bounding box center [892, 524] width 26 height 26
type input "[DATE]"
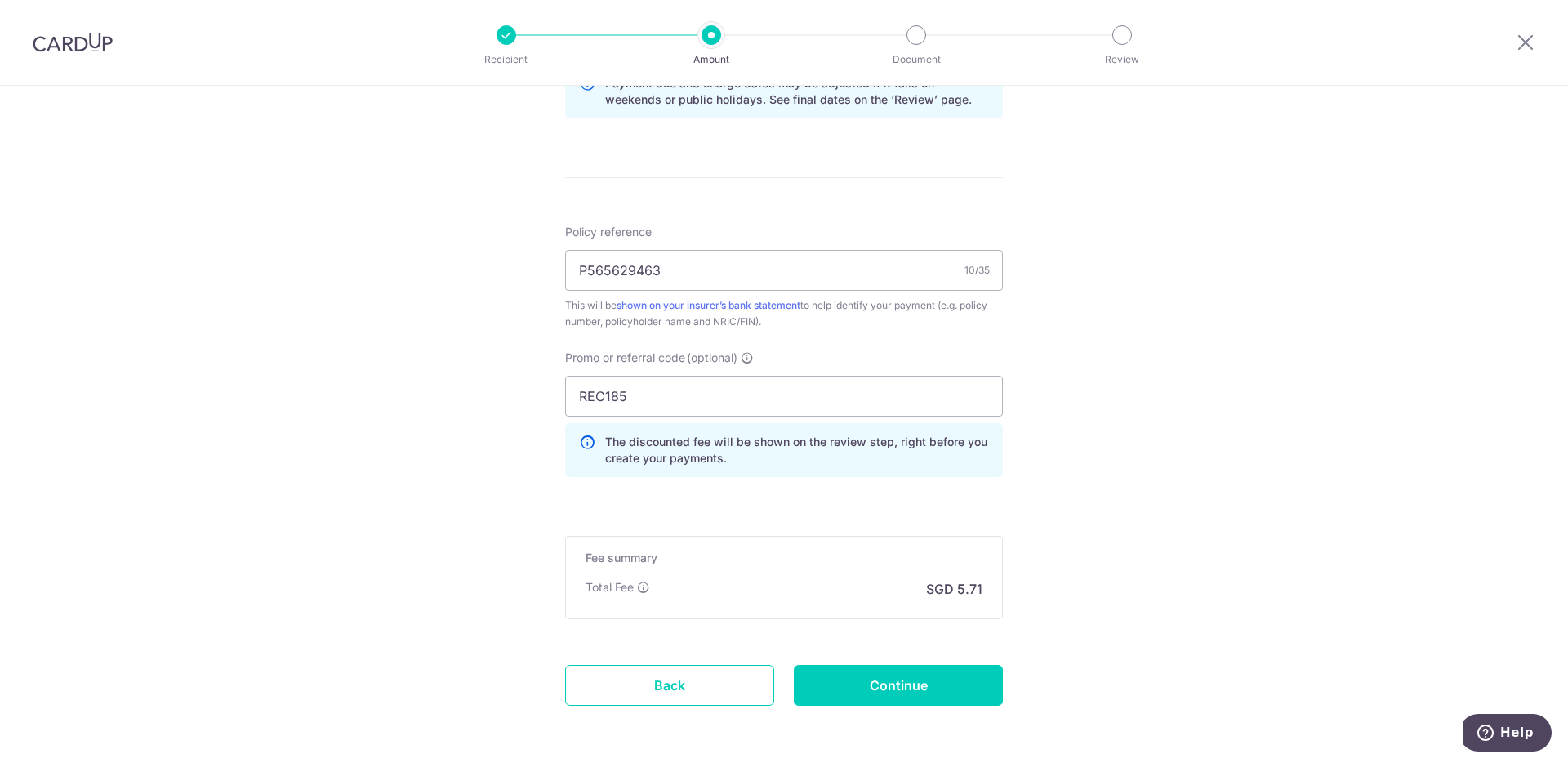
scroll to position [1006, 0]
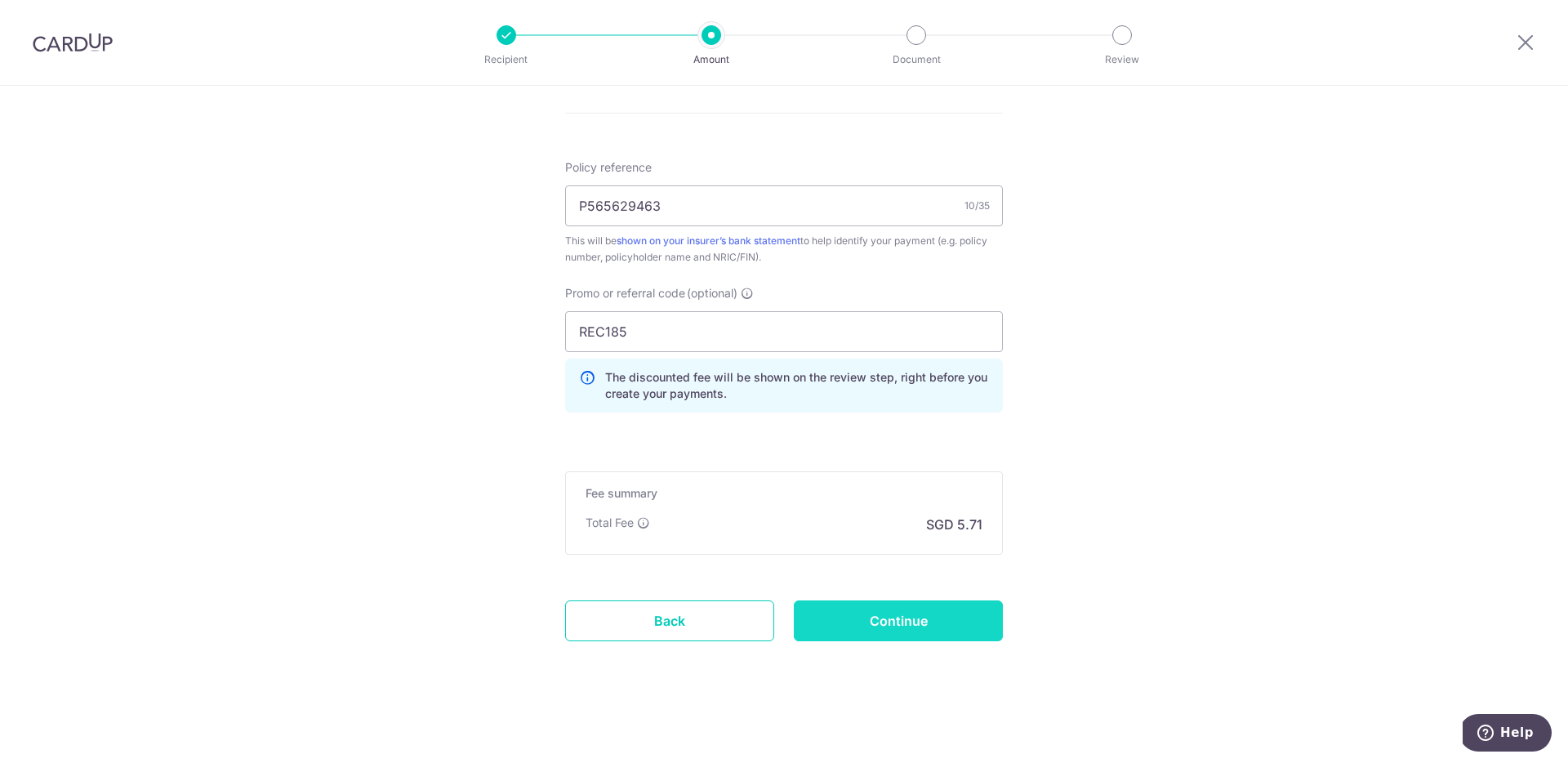
click at [912, 629] on input "Continue" at bounding box center [898, 621] width 210 height 41
type input "Update Schedule"
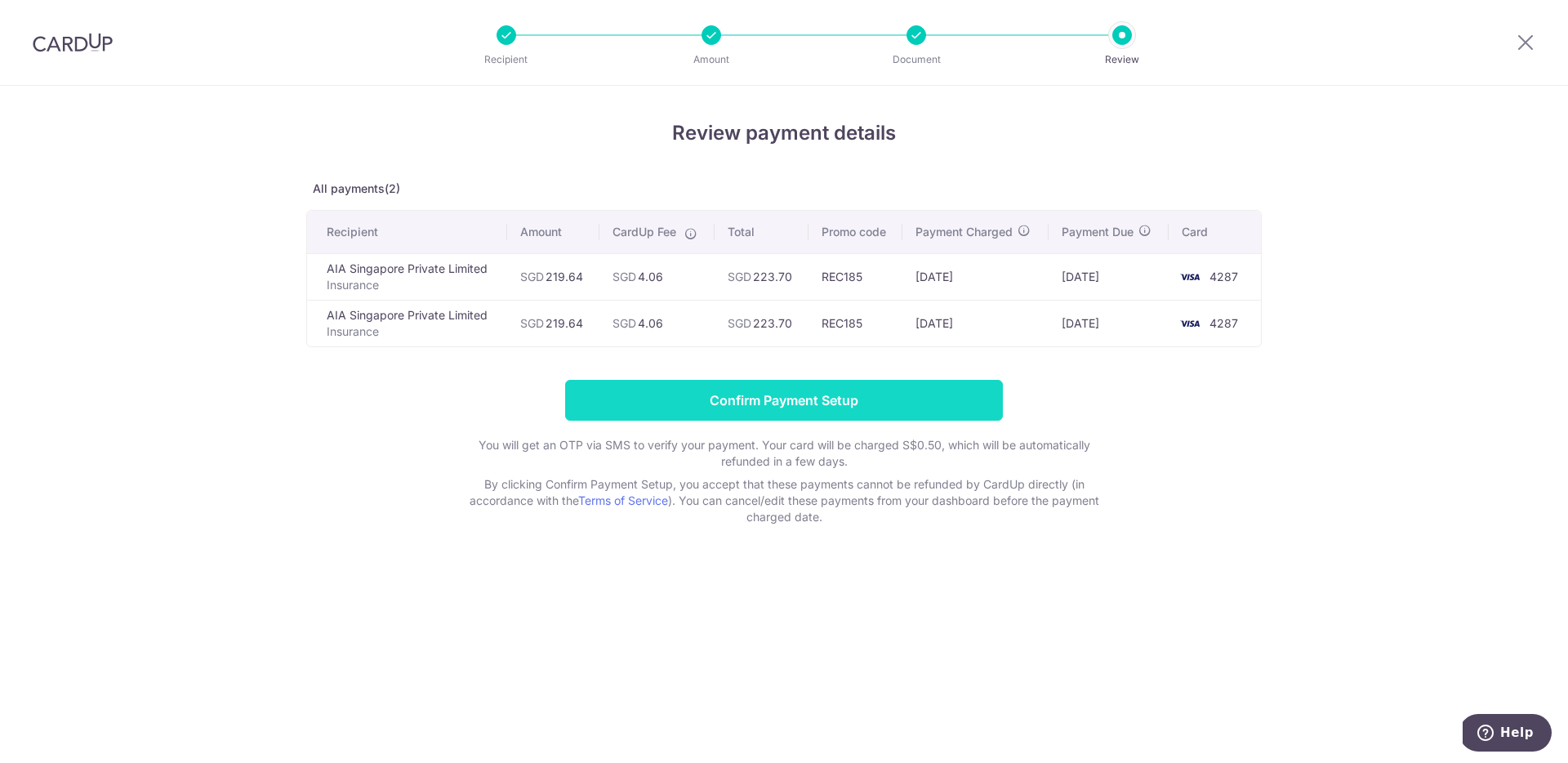
click at [763, 401] on input "Confirm Payment Setup" at bounding box center [784, 401] width 438 height 41
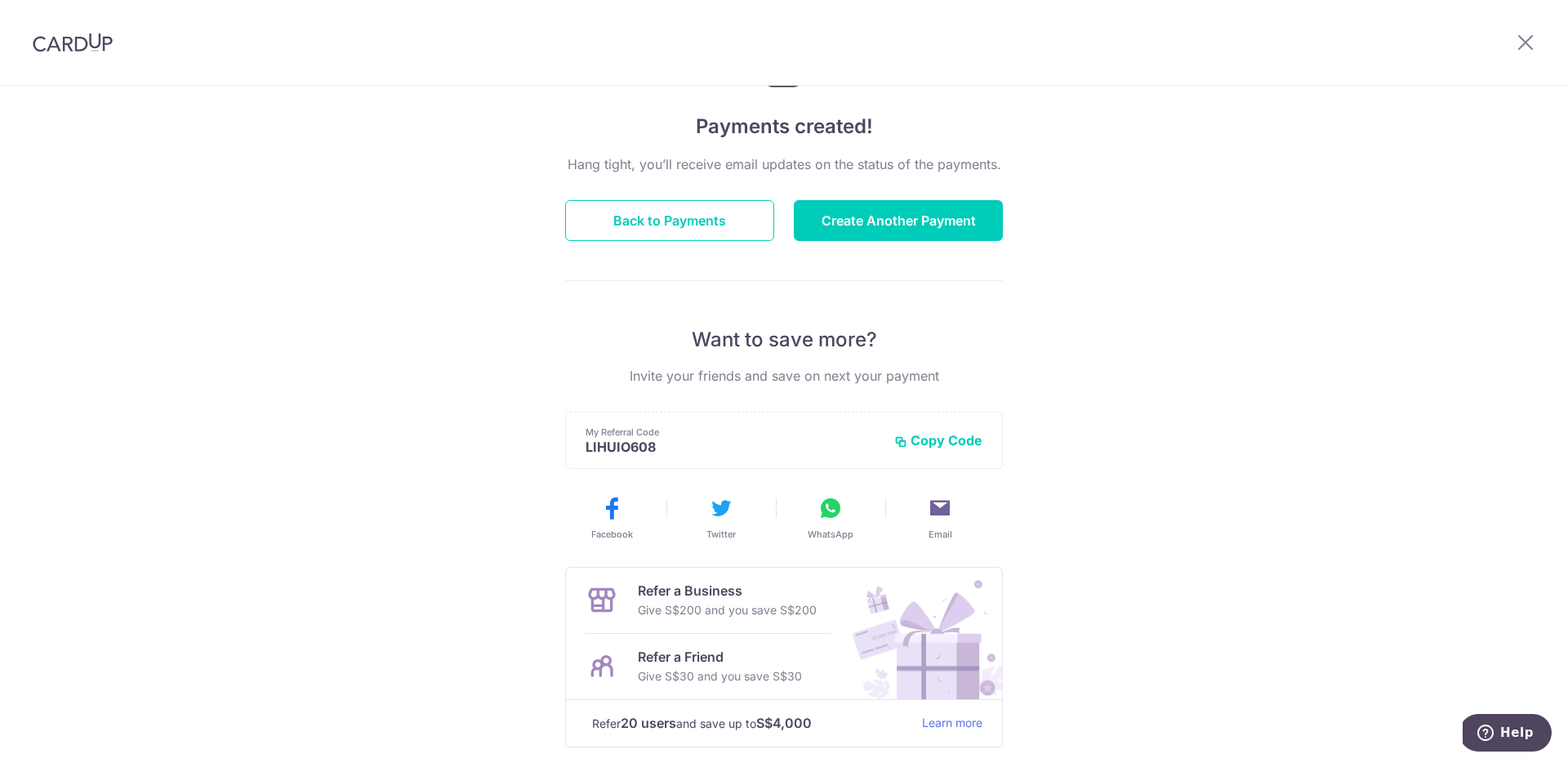
scroll to position [110, 0]
click at [610, 207] on button "Back to Payments" at bounding box center [669, 218] width 210 height 41
